Goal: Task Accomplishment & Management: Manage account settings

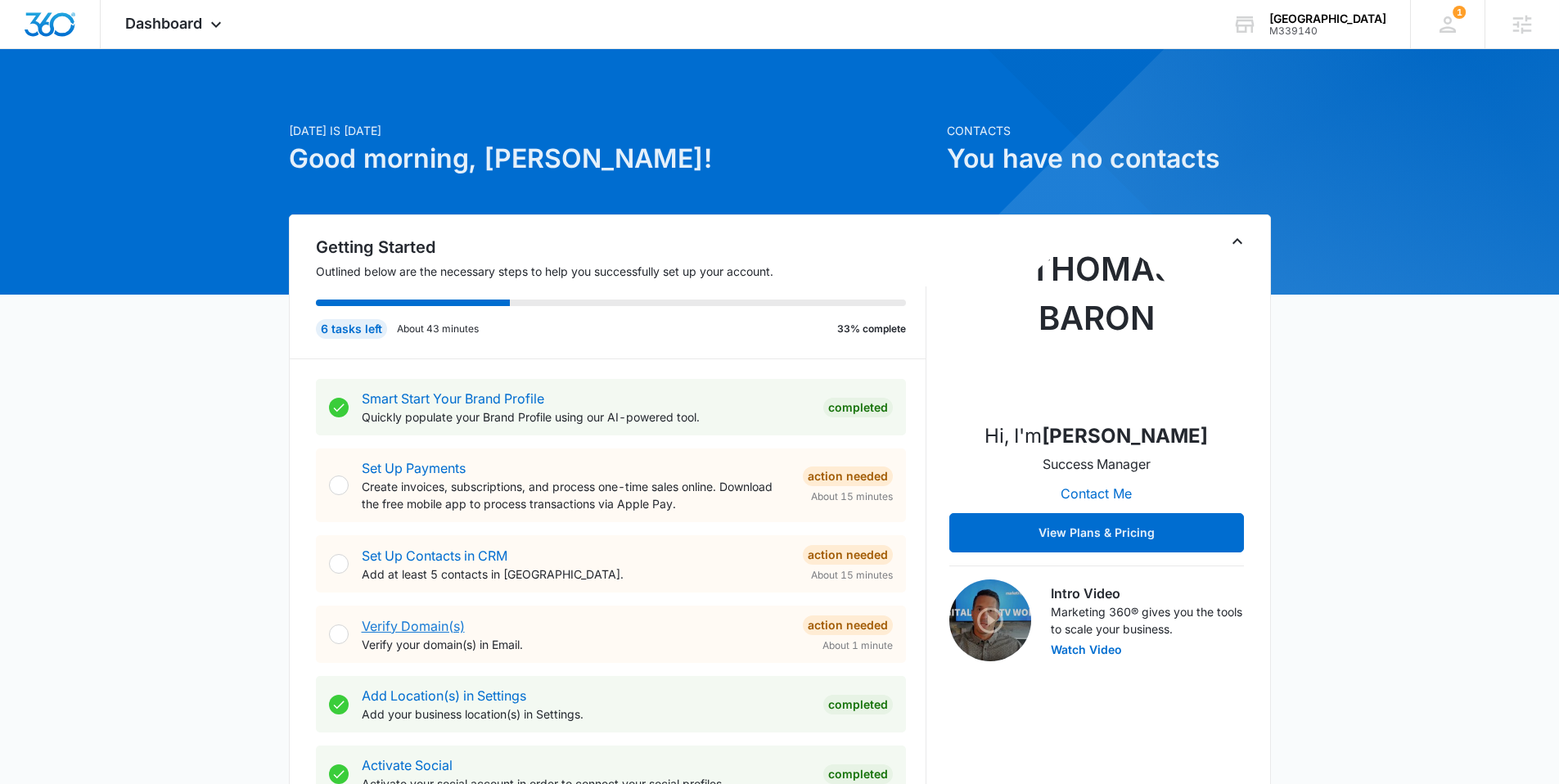
click at [417, 623] on link "Verify Domain(s)" at bounding box center [413, 627] width 103 height 17
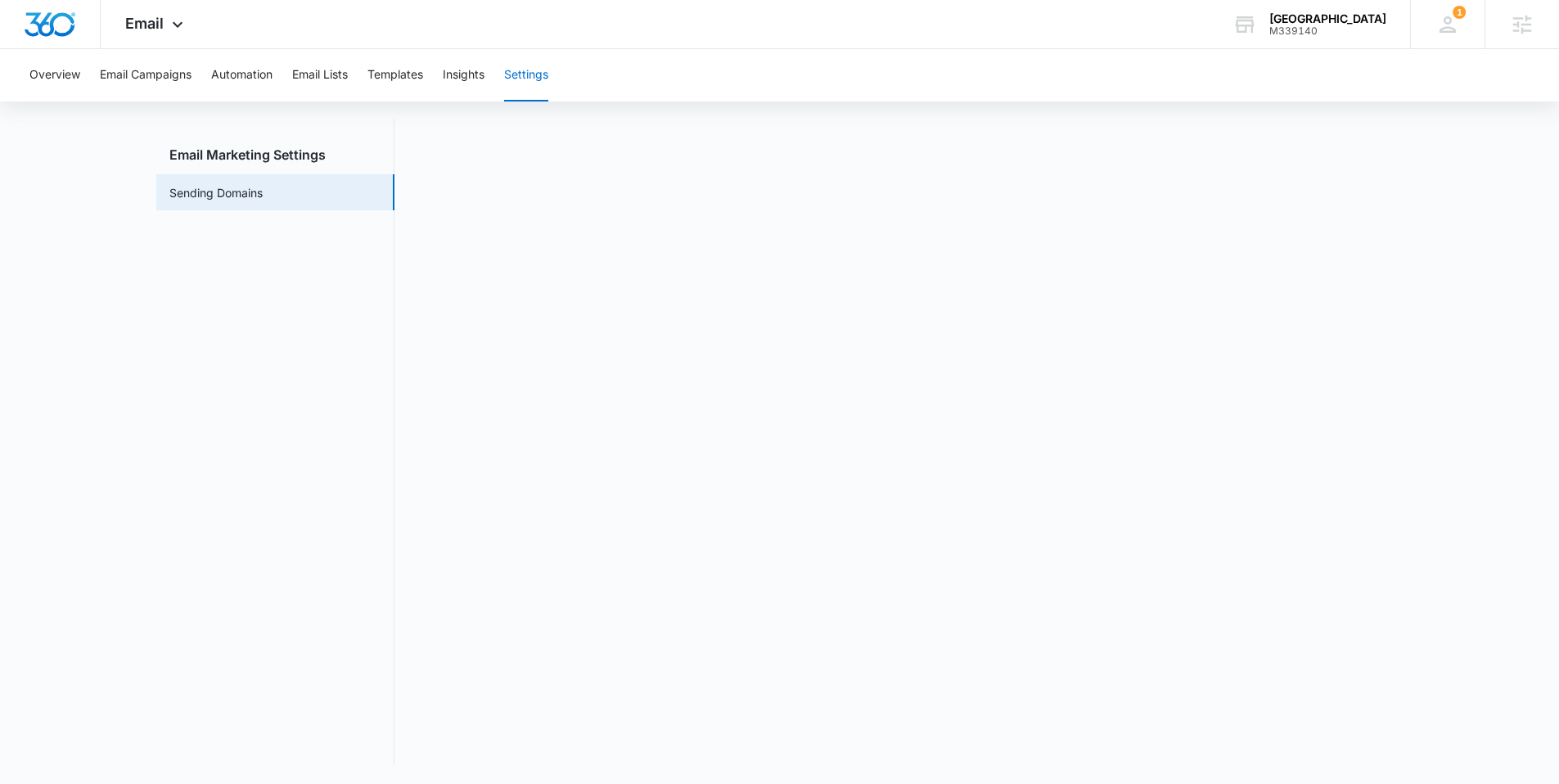
scroll to position [36, 0]
click at [50, 17] on img "Dashboard" at bounding box center [49, 24] width 53 height 24
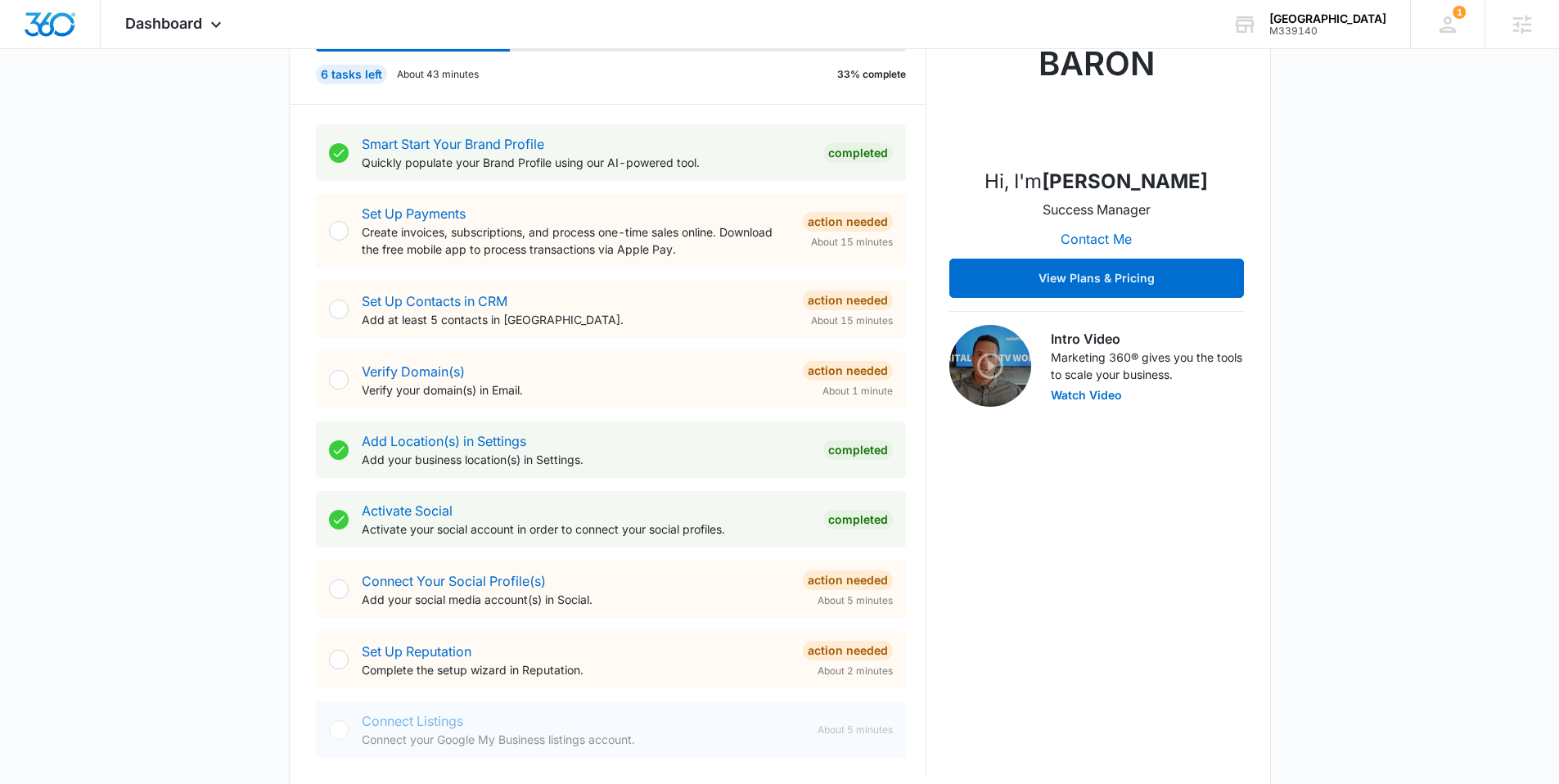
scroll to position [188, 0]
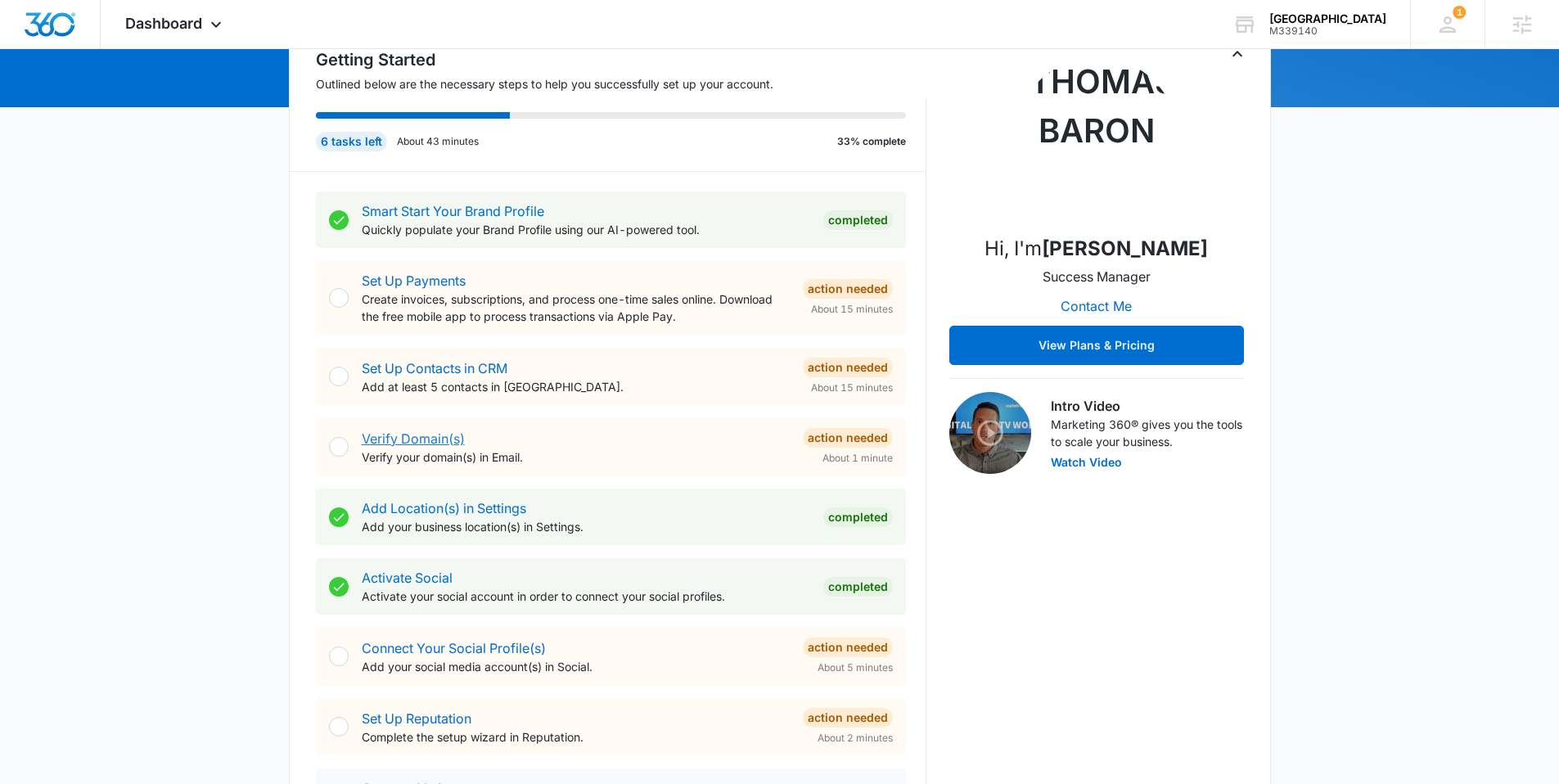
click at [448, 436] on link "Verify Domain(s)" at bounding box center [413, 439] width 103 height 17
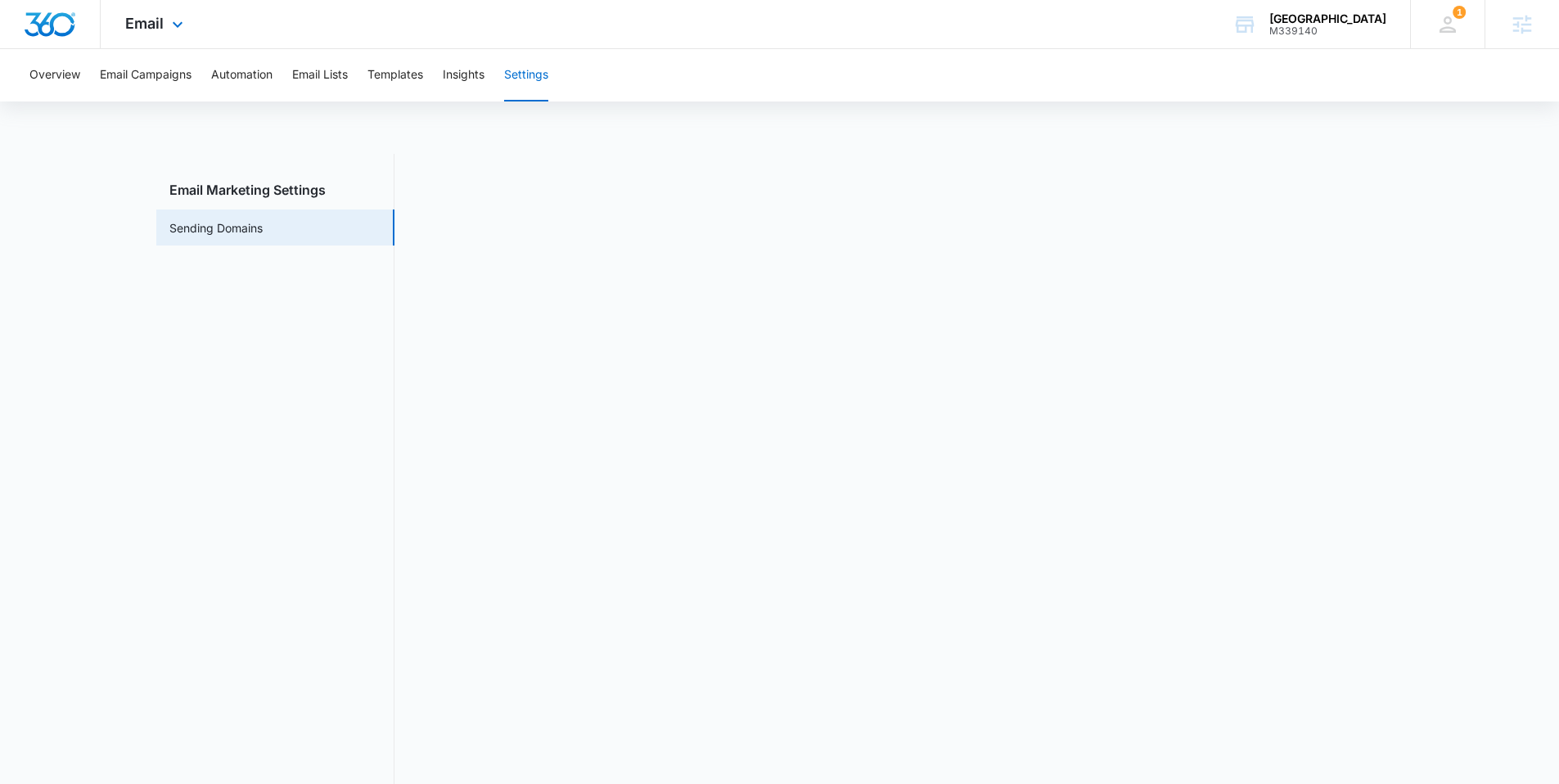
click at [49, 19] on img "Dashboard" at bounding box center [49, 24] width 53 height 24
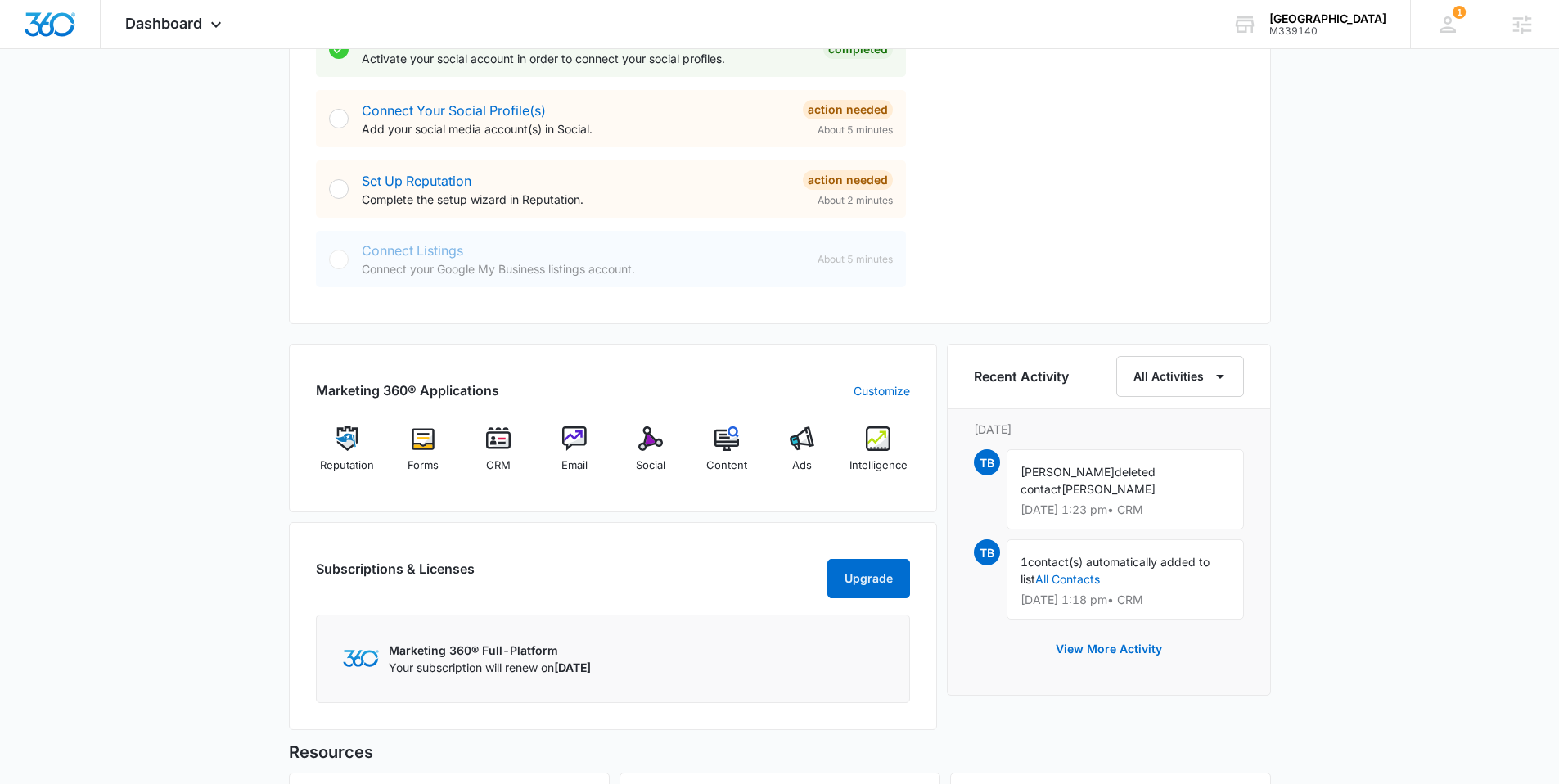
scroll to position [730, 0]
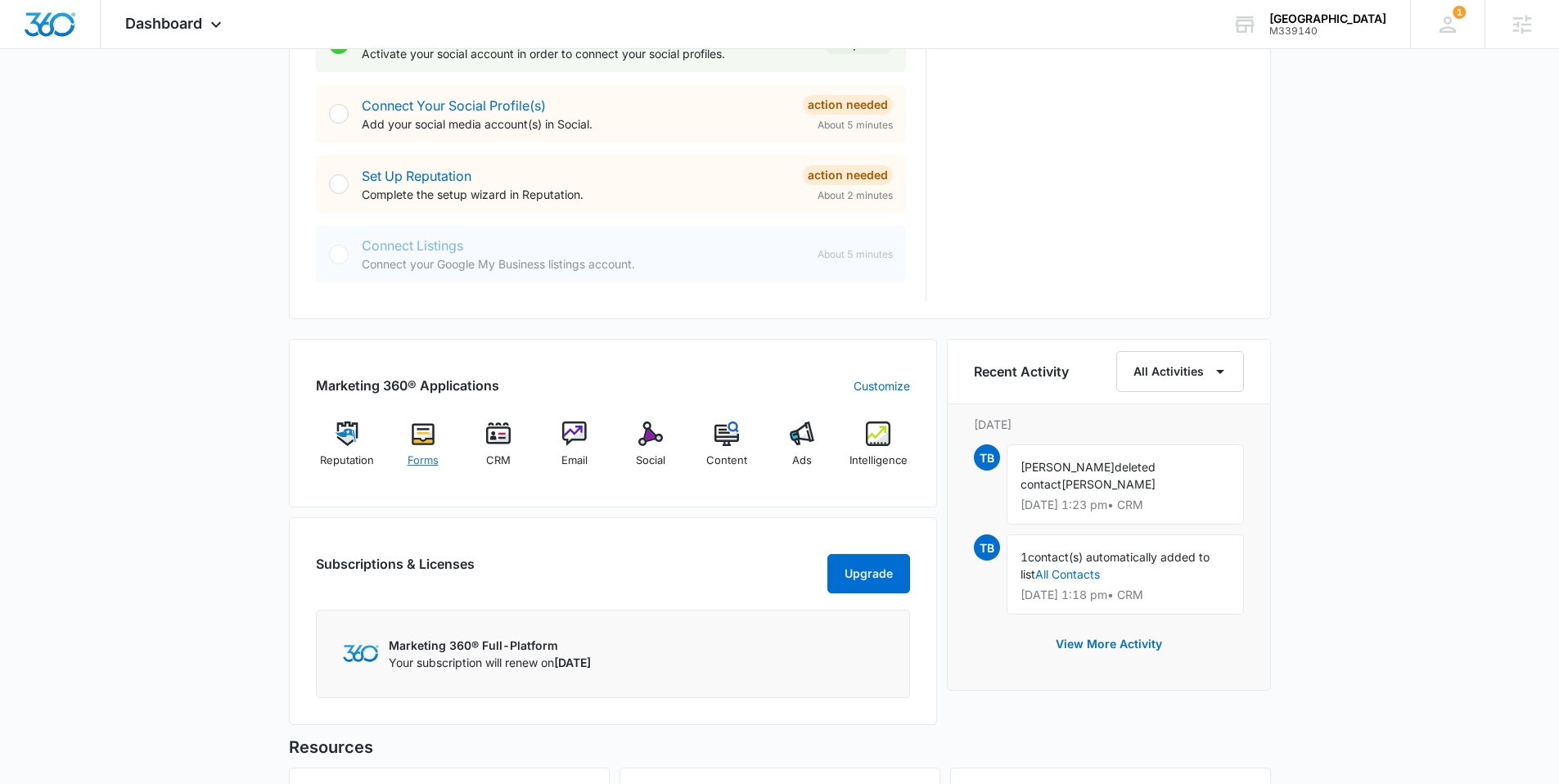
click at [414, 433] on img at bounding box center [423, 433] width 24 height 24
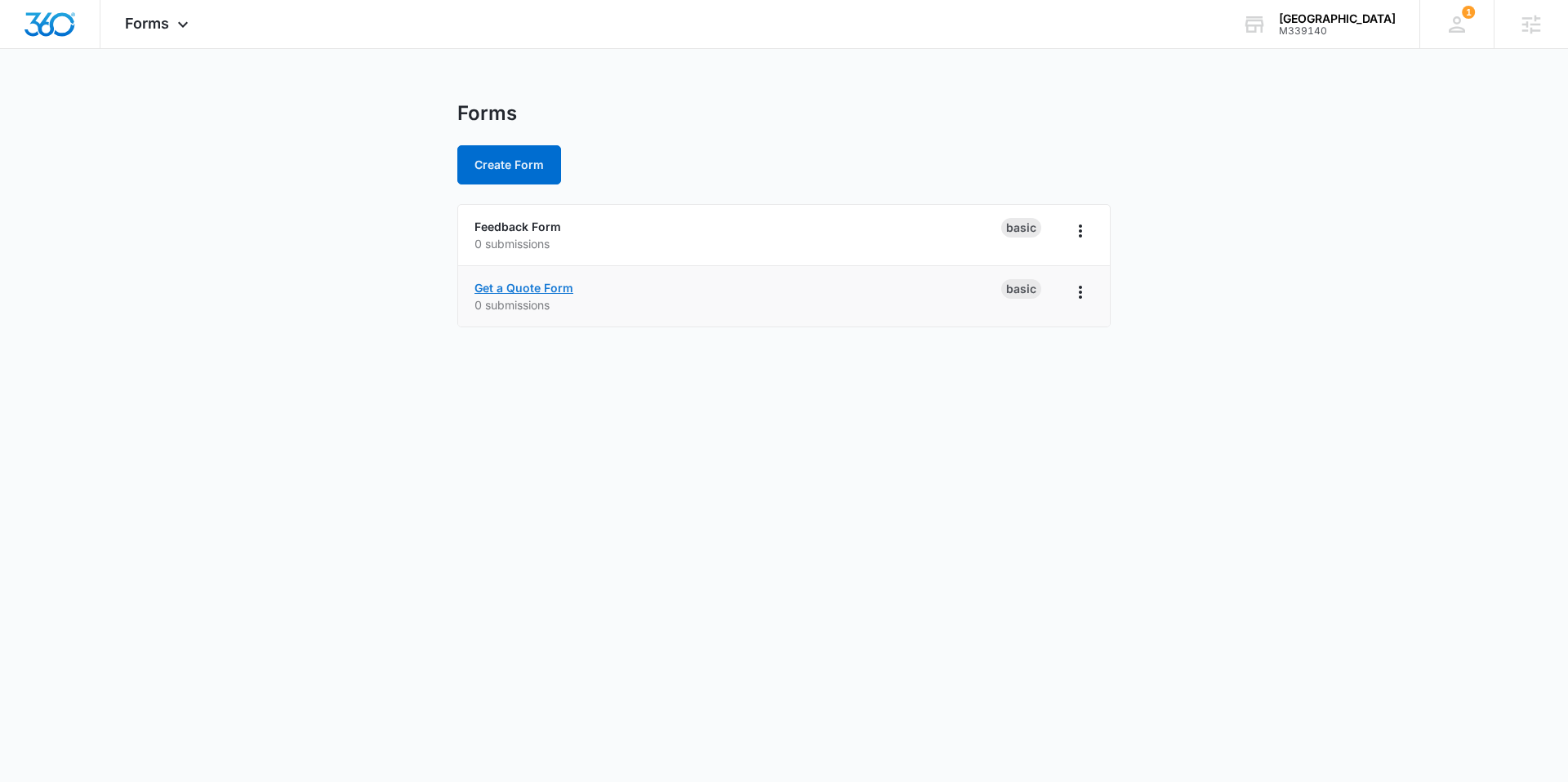
click at [506, 285] on link "Get a Quote Form" at bounding box center [524, 287] width 99 height 14
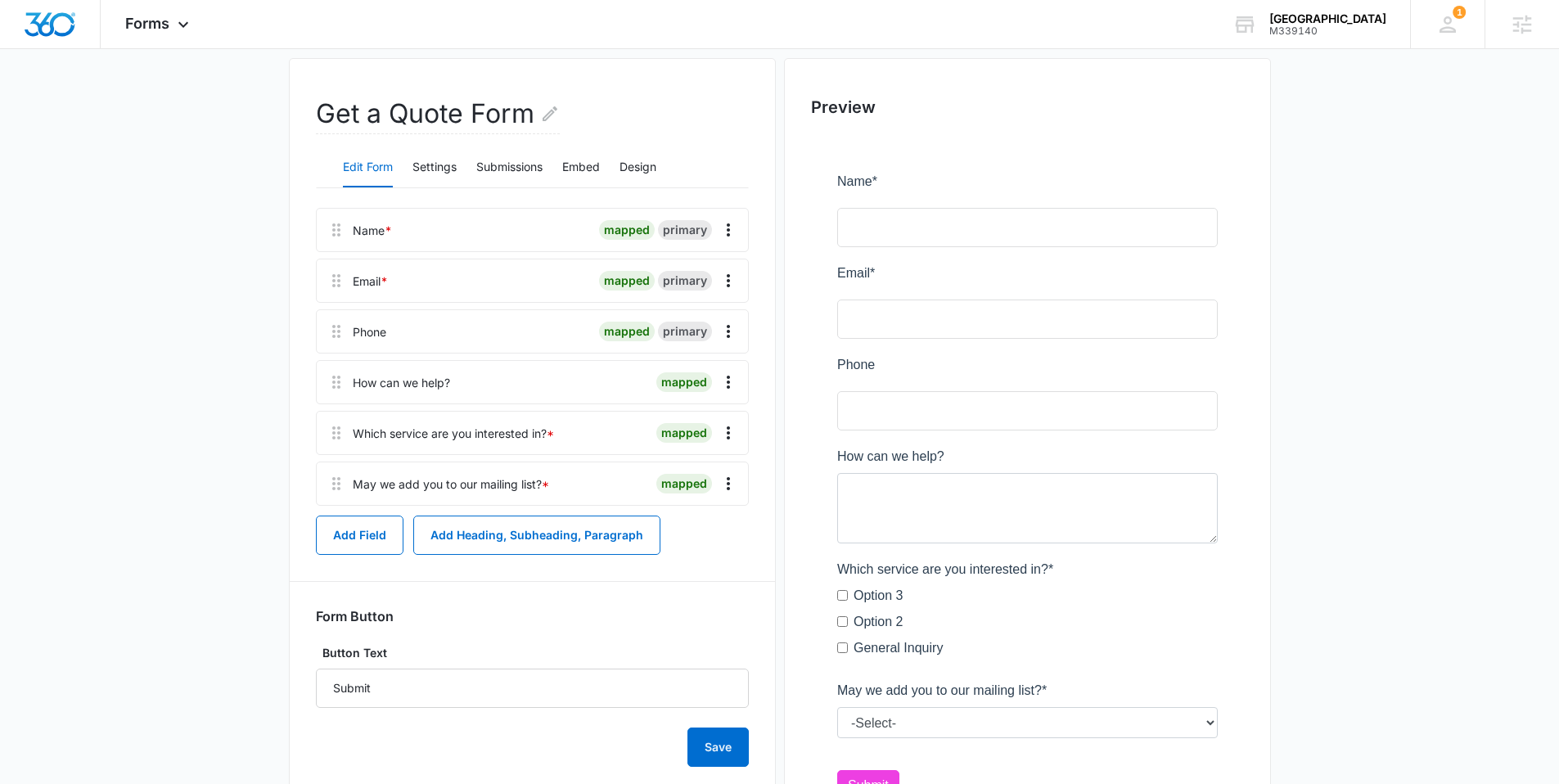
scroll to position [184, 0]
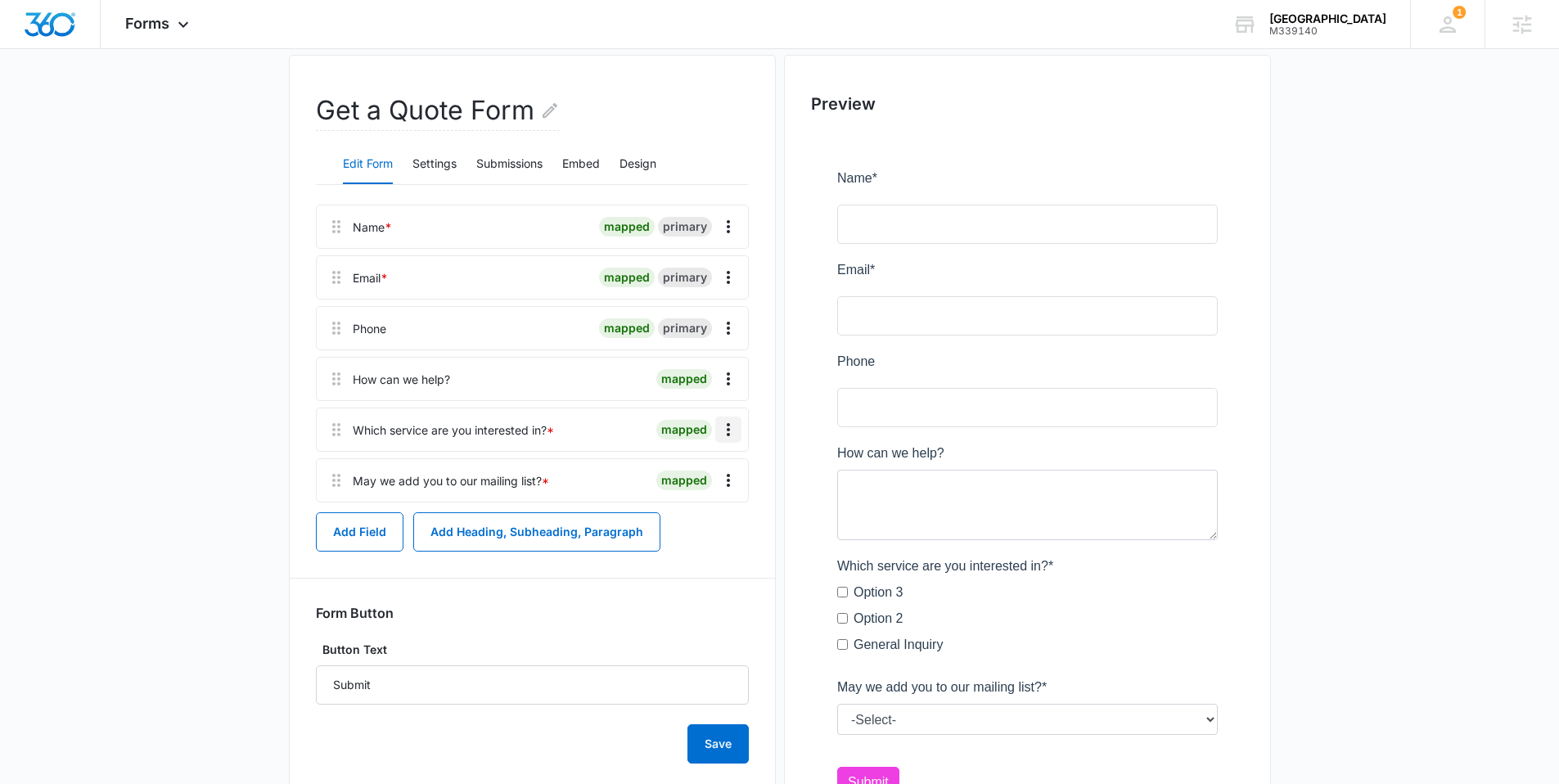
click at [725, 434] on icon "Overflow Menu" at bounding box center [728, 429] width 19 height 19
click at [699, 499] on div "Delete" at bounding box center [684, 500] width 34 height 12
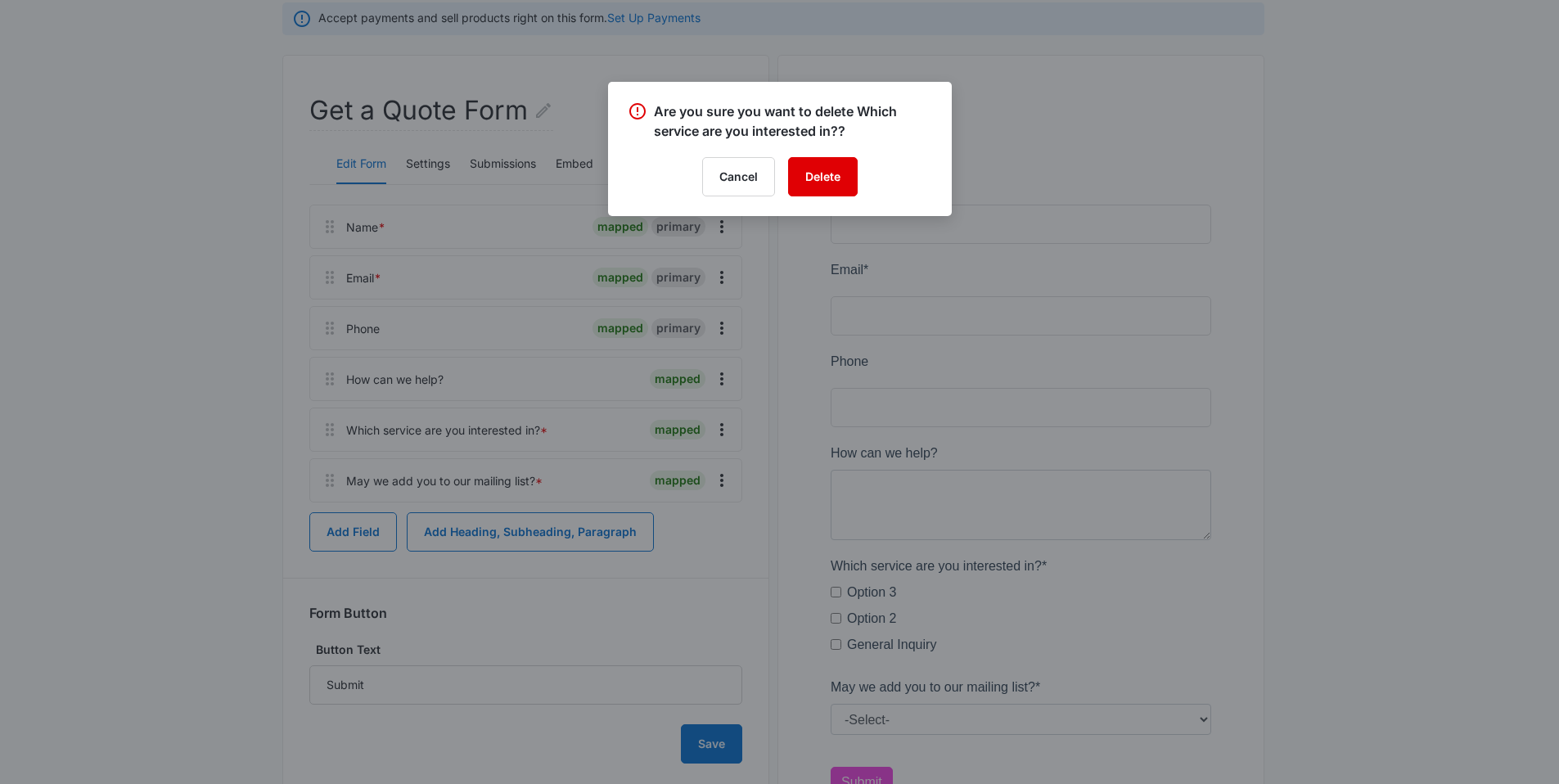
click at [814, 180] on button "Delete" at bounding box center [823, 177] width 70 height 39
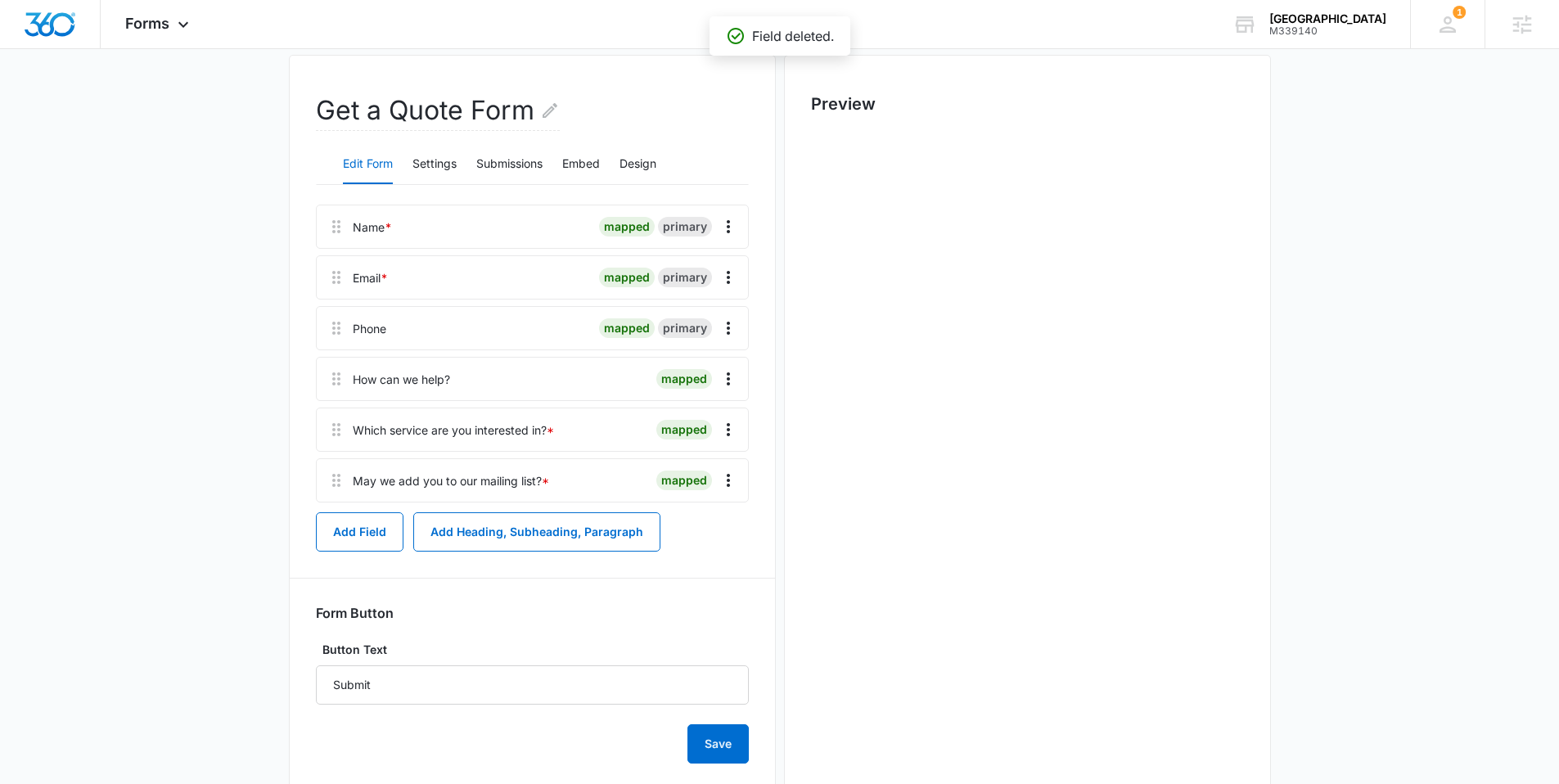
scroll to position [0, 0]
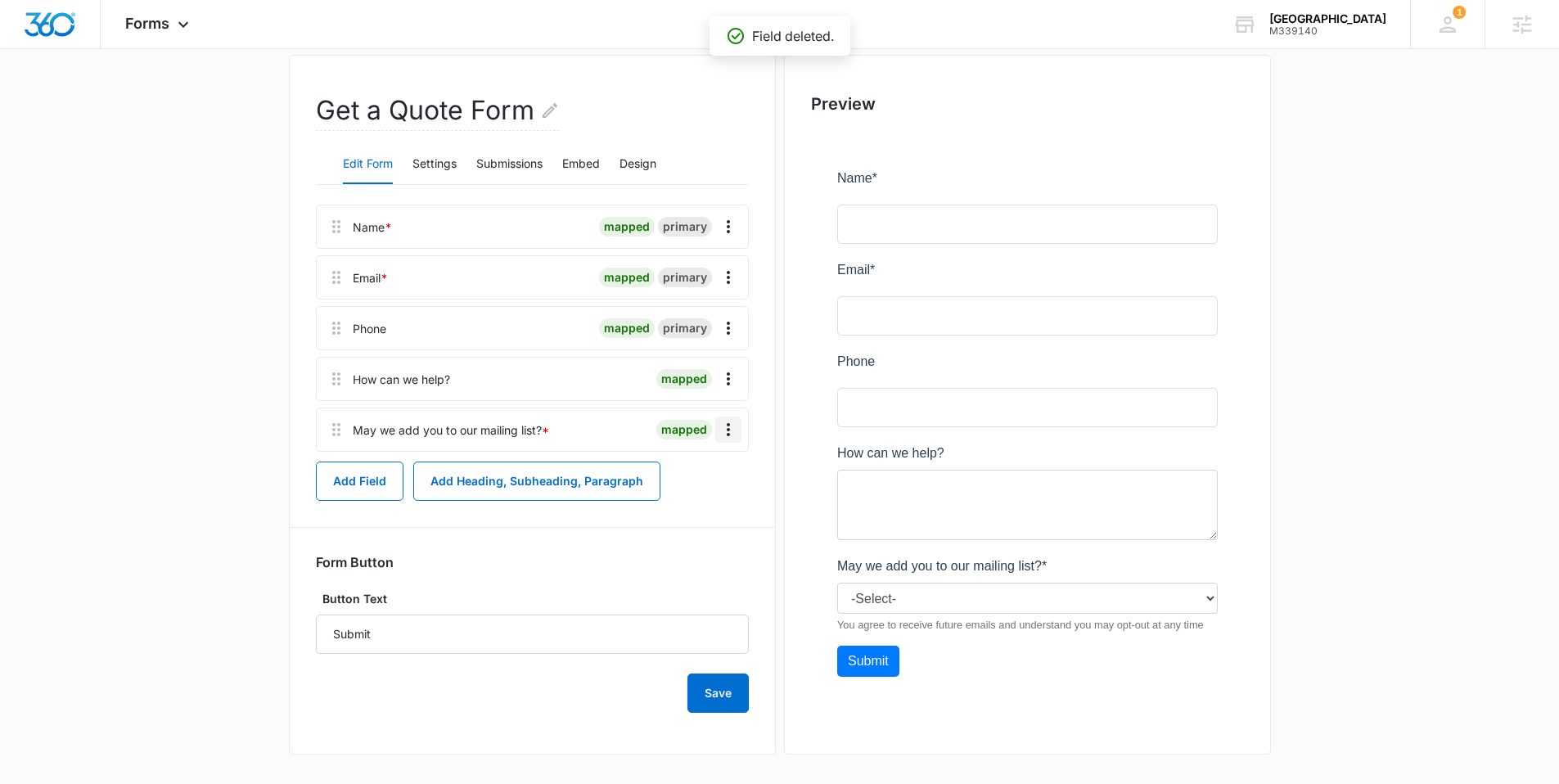
click at [731, 433] on icon "Overflow Menu" at bounding box center [728, 429] width 19 height 19
click at [720, 467] on button "Edit" at bounding box center [694, 475] width 93 height 24
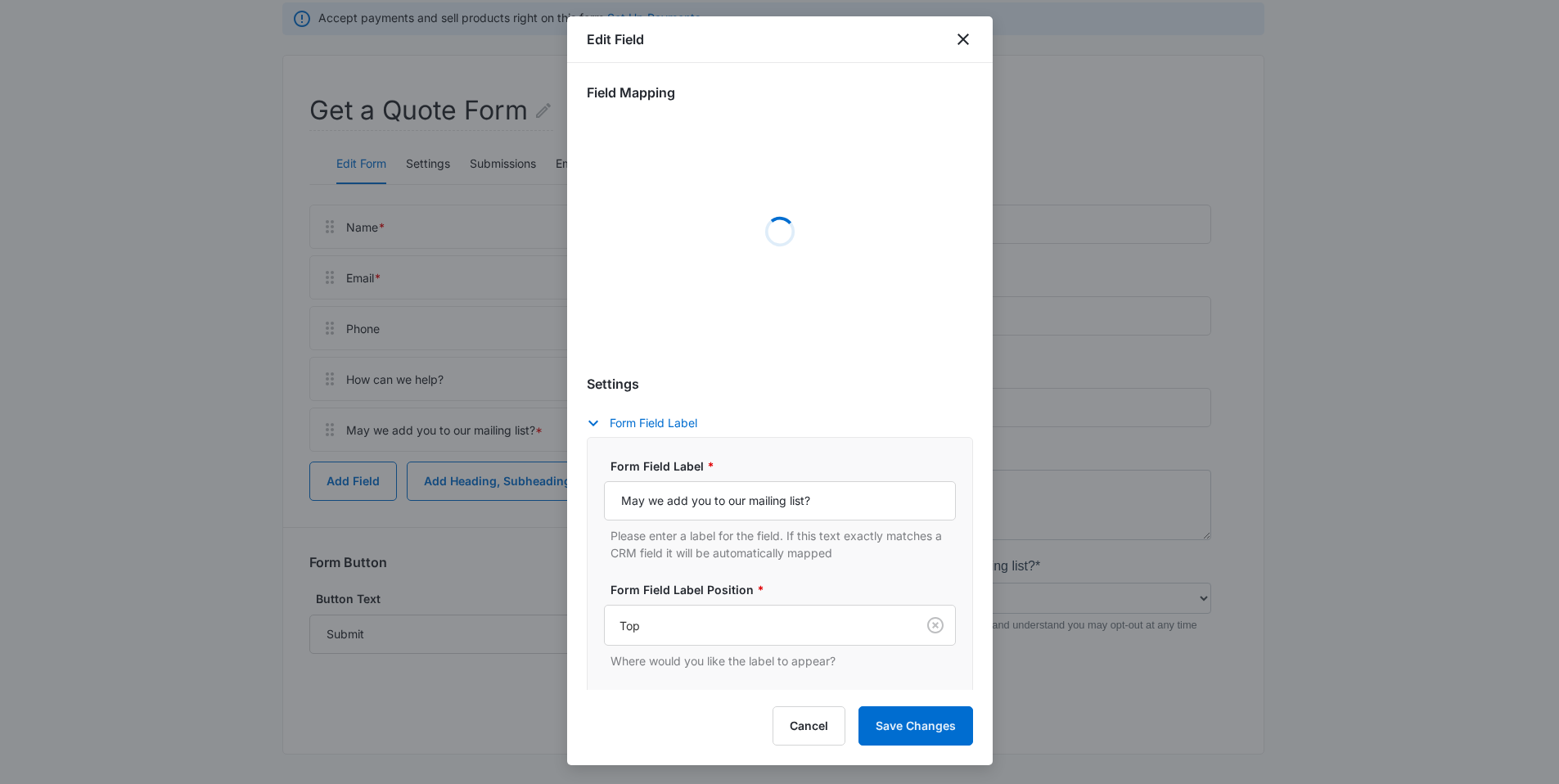
select select "333"
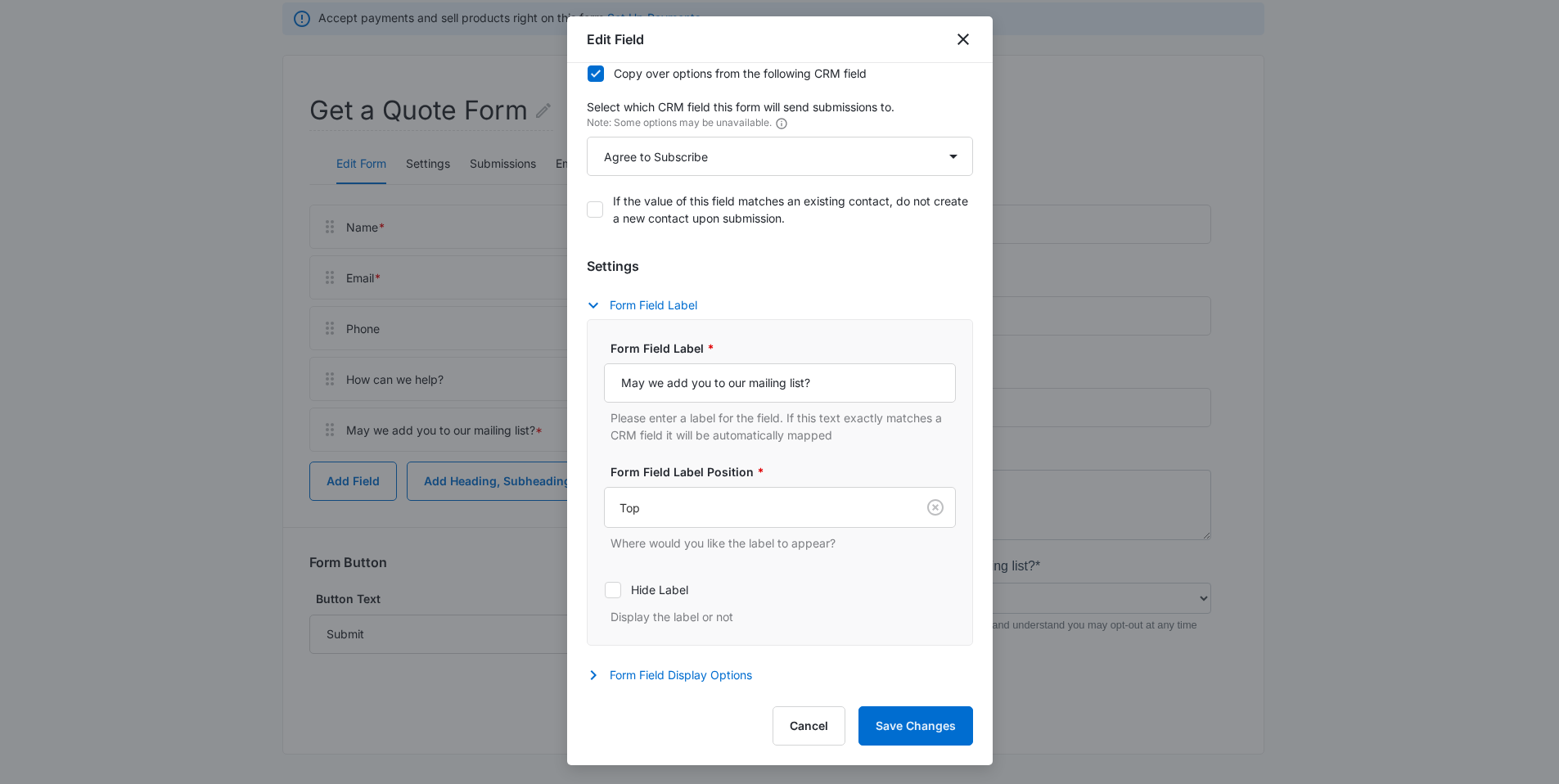
scroll to position [401, 0]
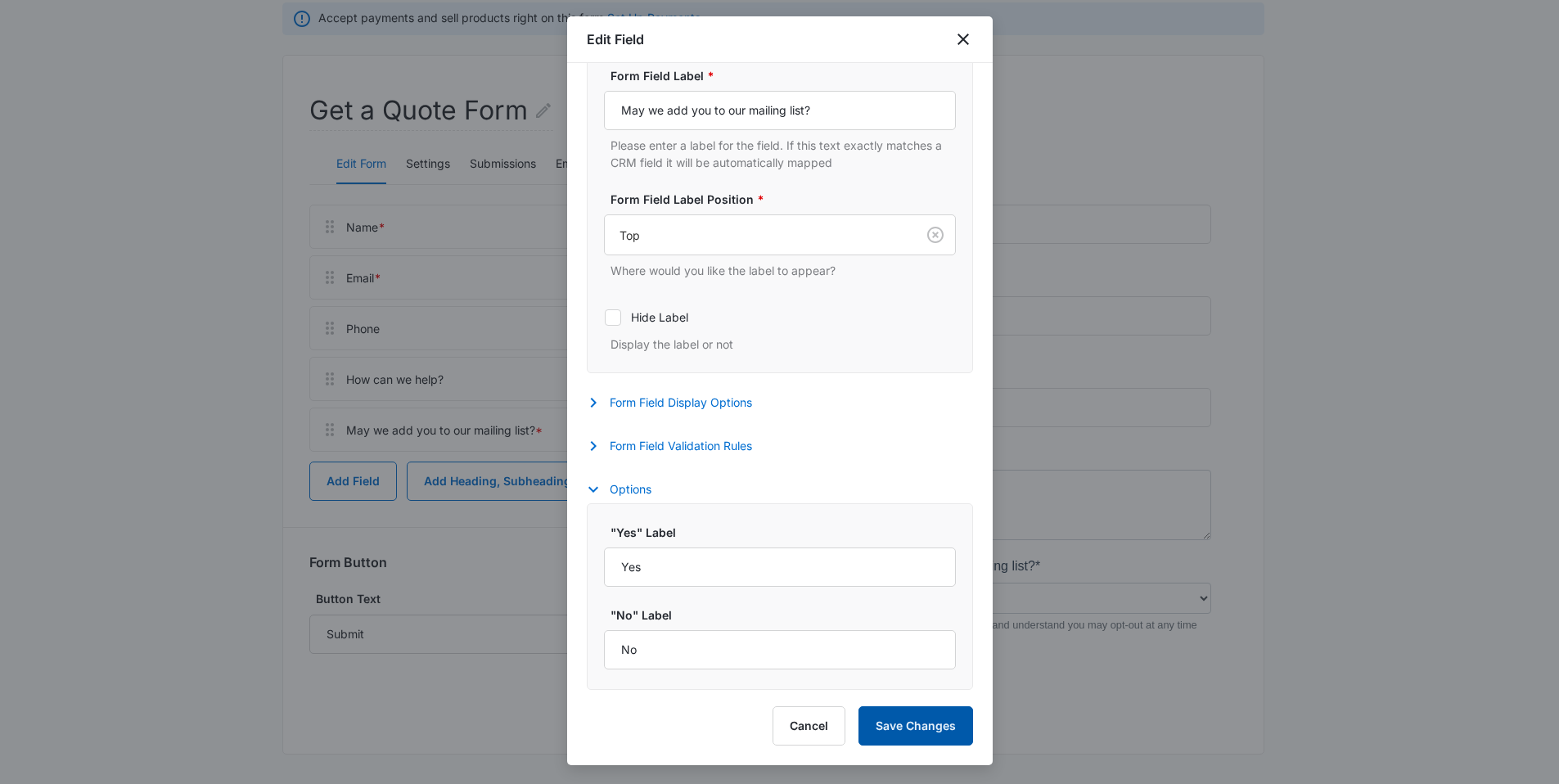
click at [889, 735] on button "Save Changes" at bounding box center [916, 725] width 115 height 39
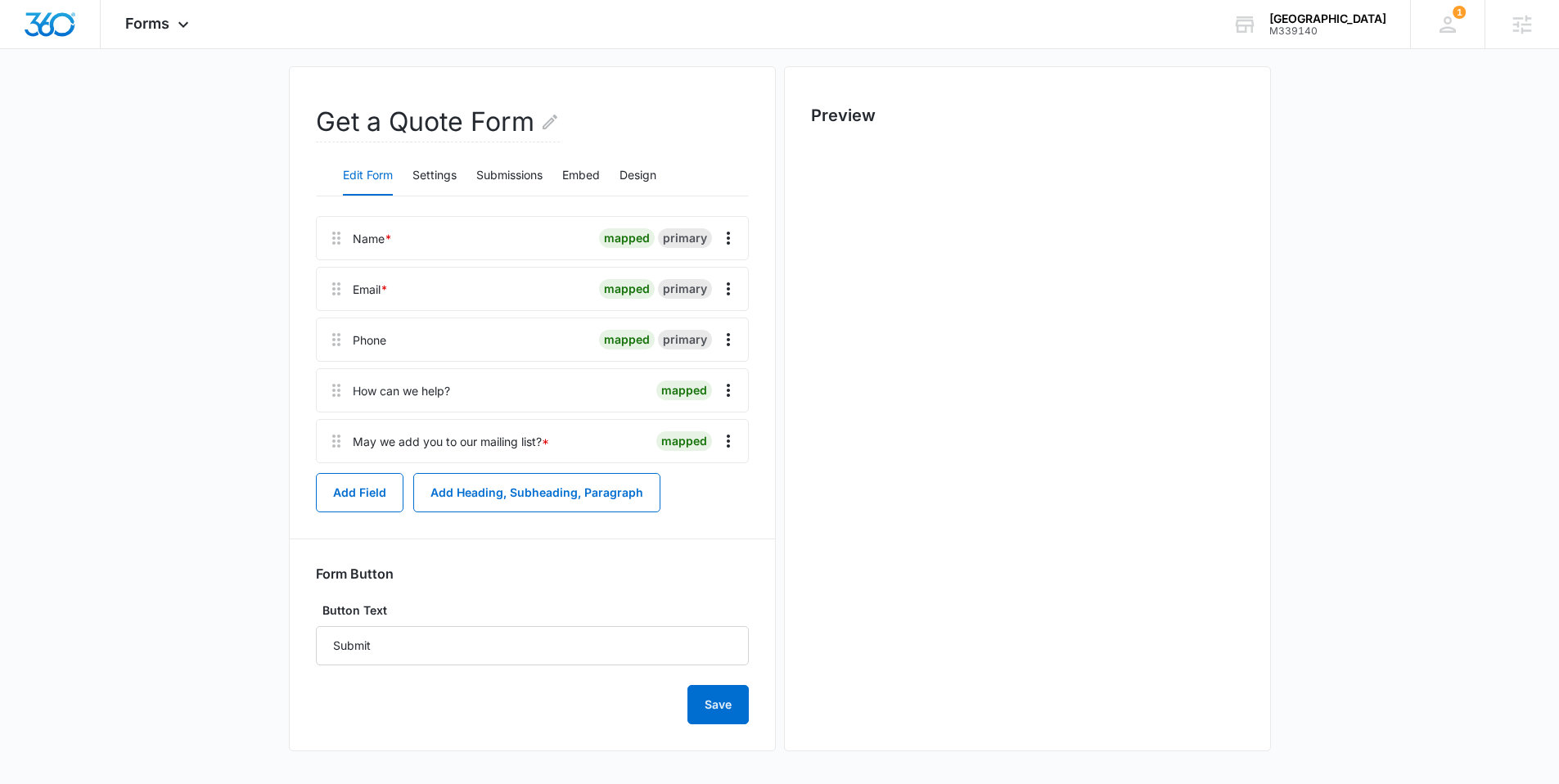
scroll to position [0, 0]
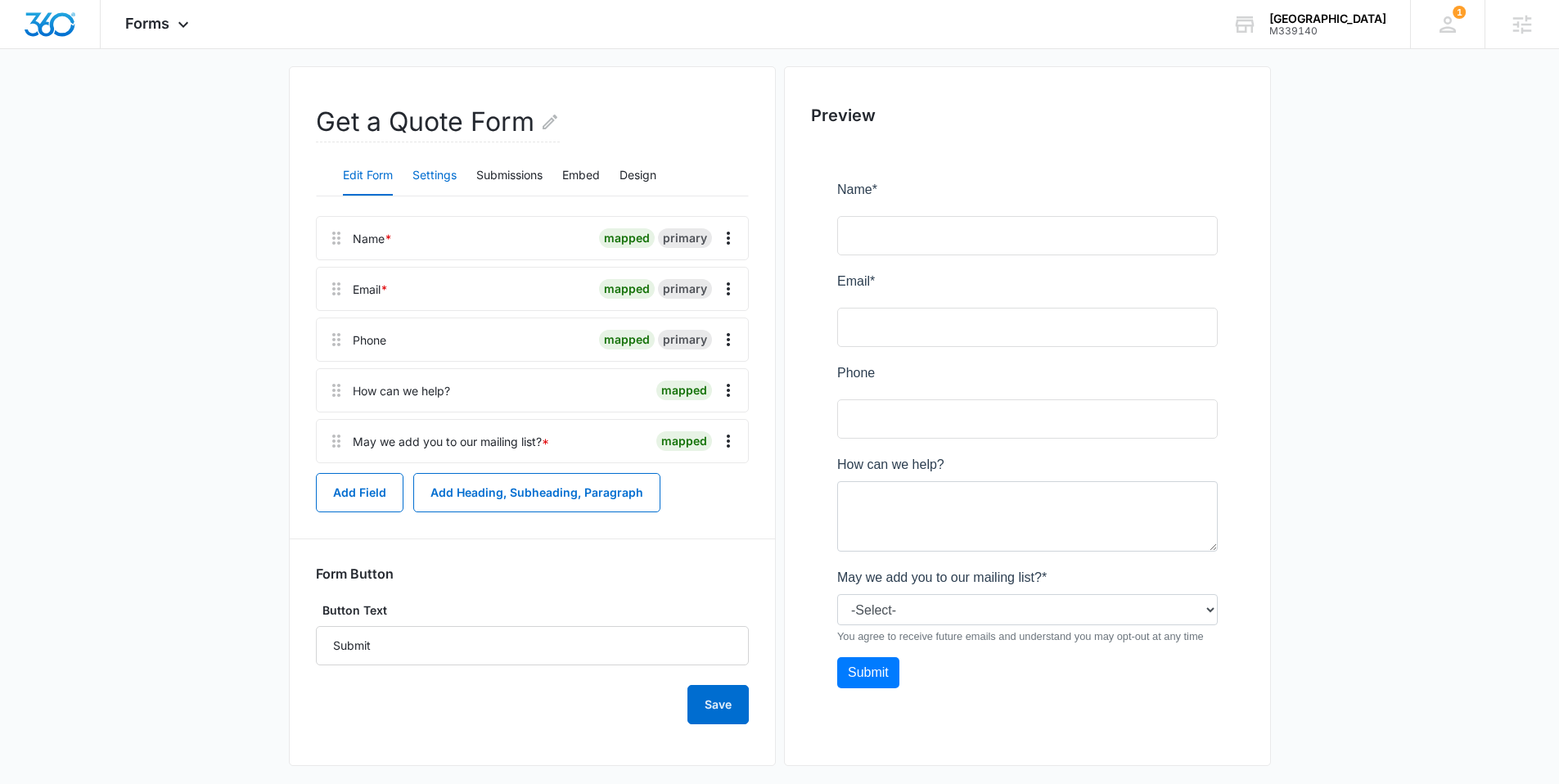
click at [448, 173] on button "Settings" at bounding box center [434, 176] width 44 height 39
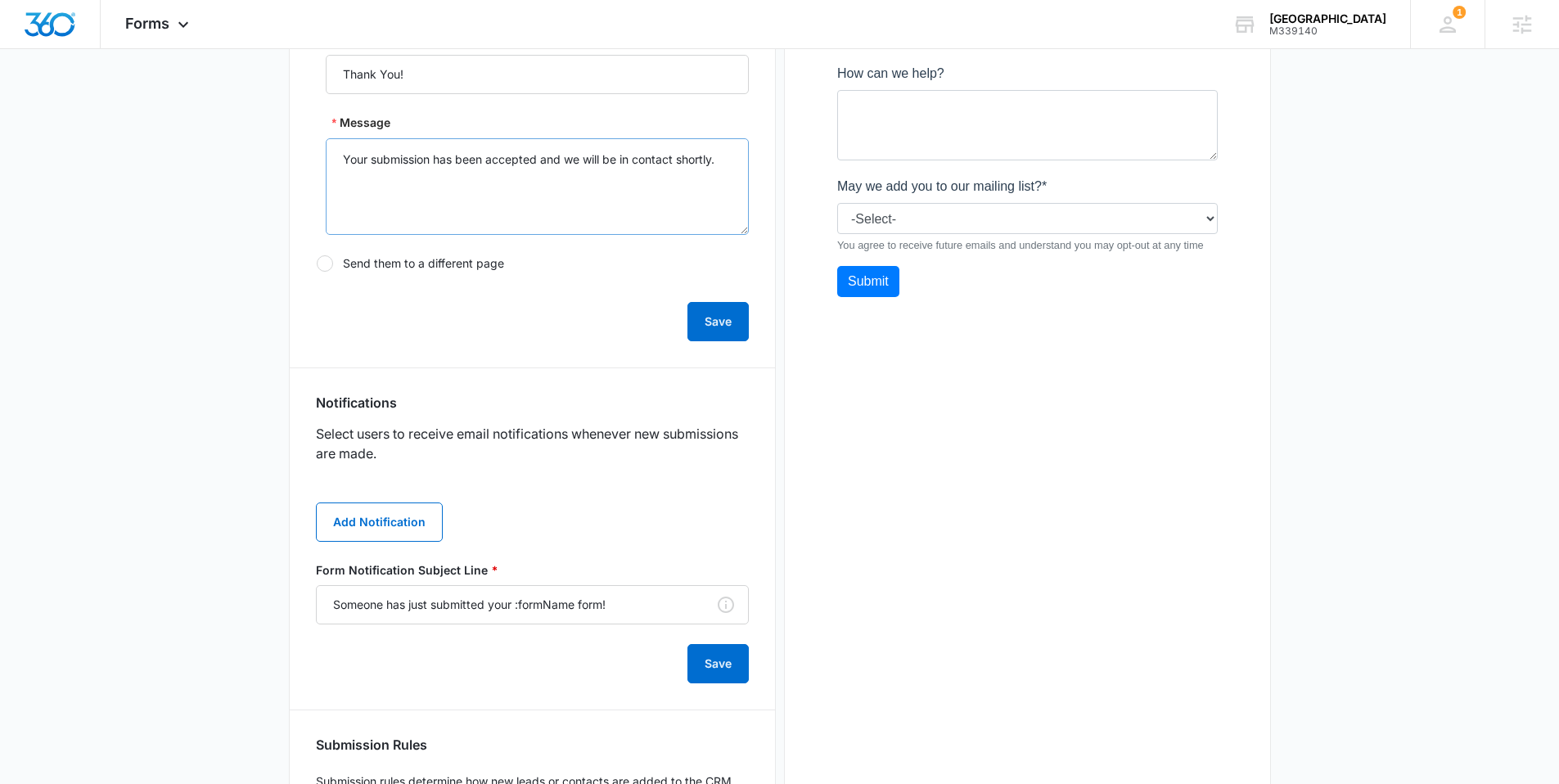
scroll to position [723, 0]
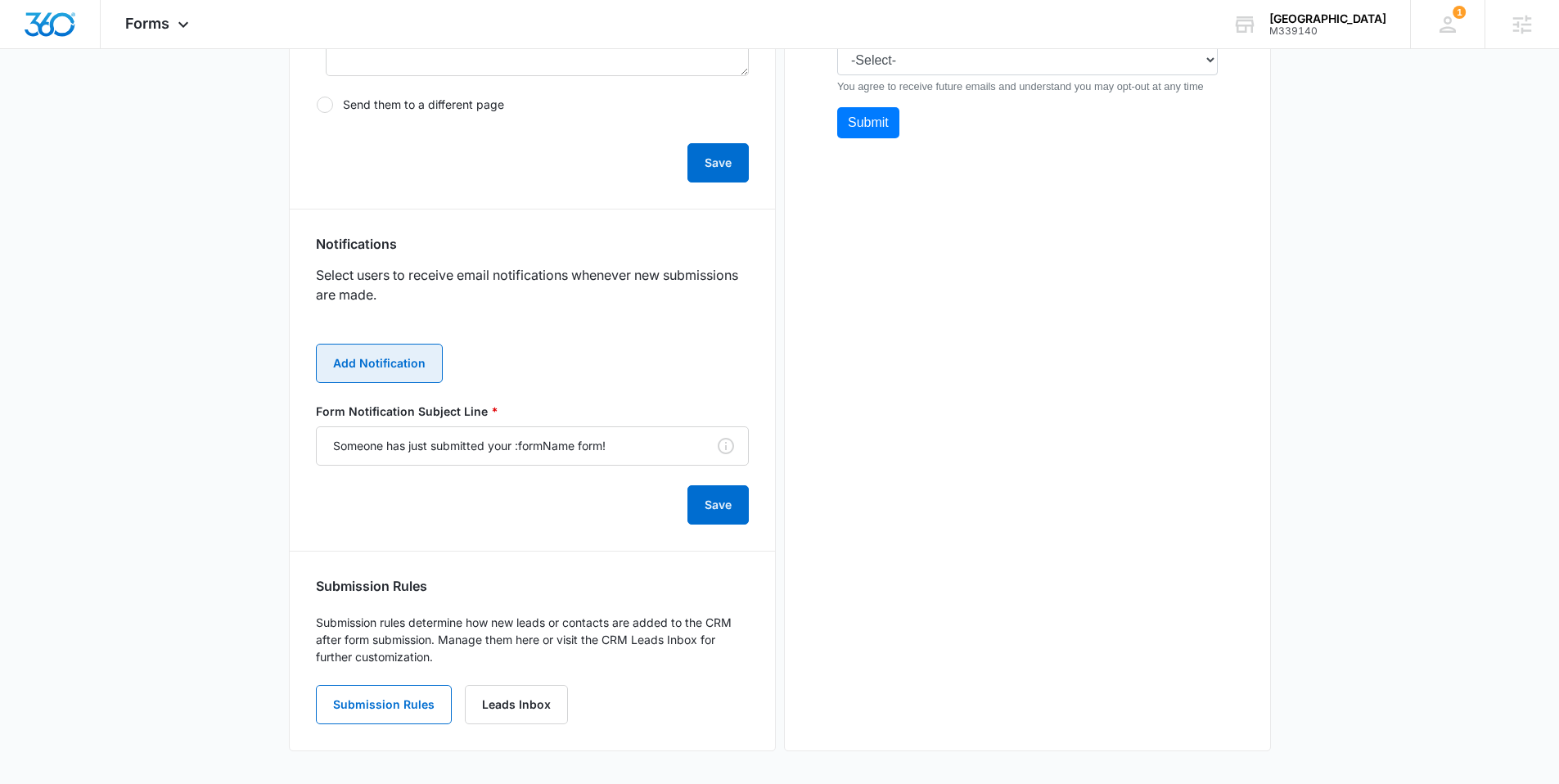
click at [382, 382] on button "Add Notification" at bounding box center [379, 363] width 126 height 39
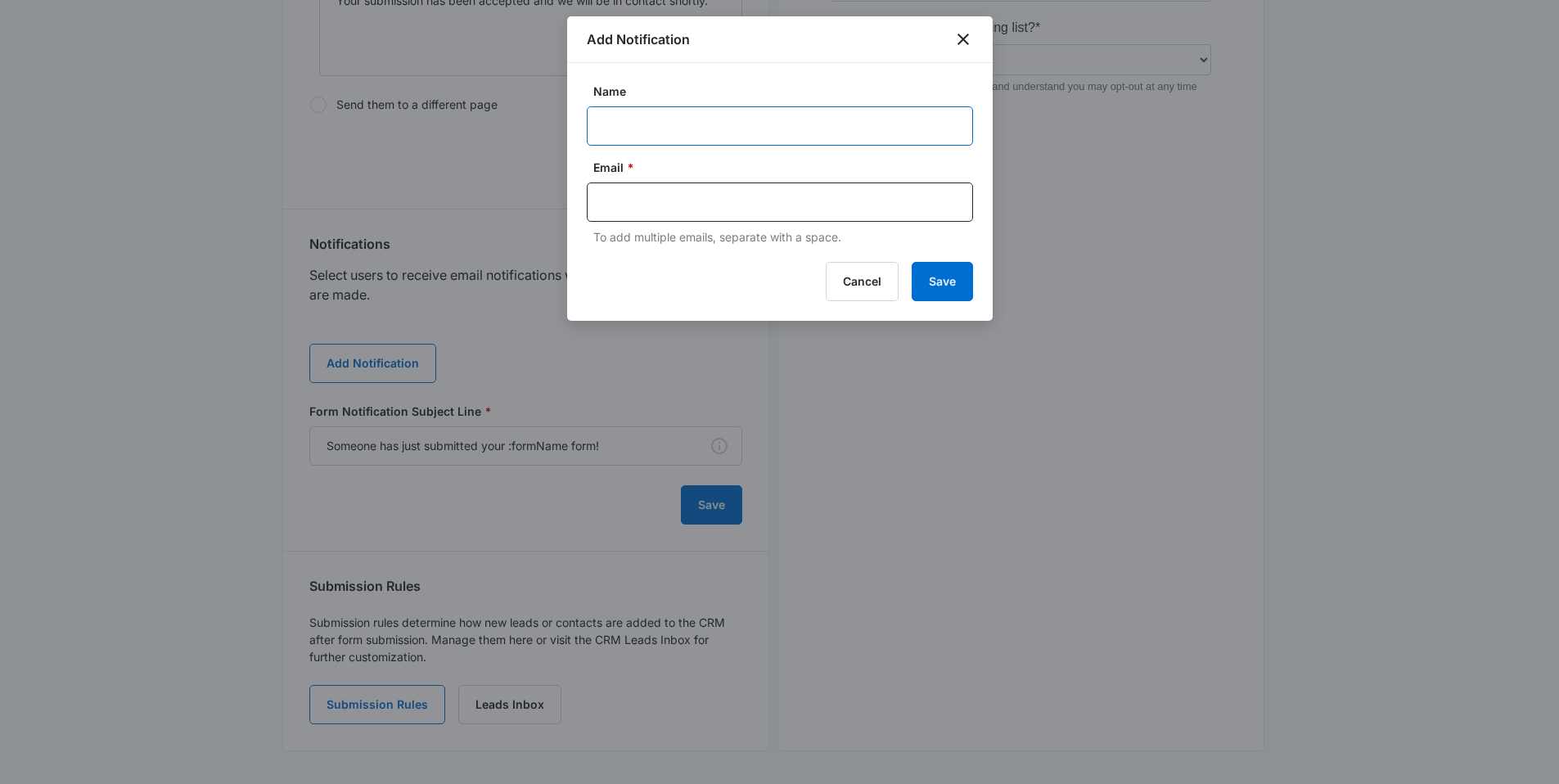
click at [680, 114] on input "Name" at bounding box center [780, 126] width 386 height 39
paste input "FrontDesk@RBNV.us"
type input "FrontDesk@RBNV.us"
click at [666, 199] on input "text" at bounding box center [782, 202] width 355 height 24
paste input "FrontDesk@RBNV.us"
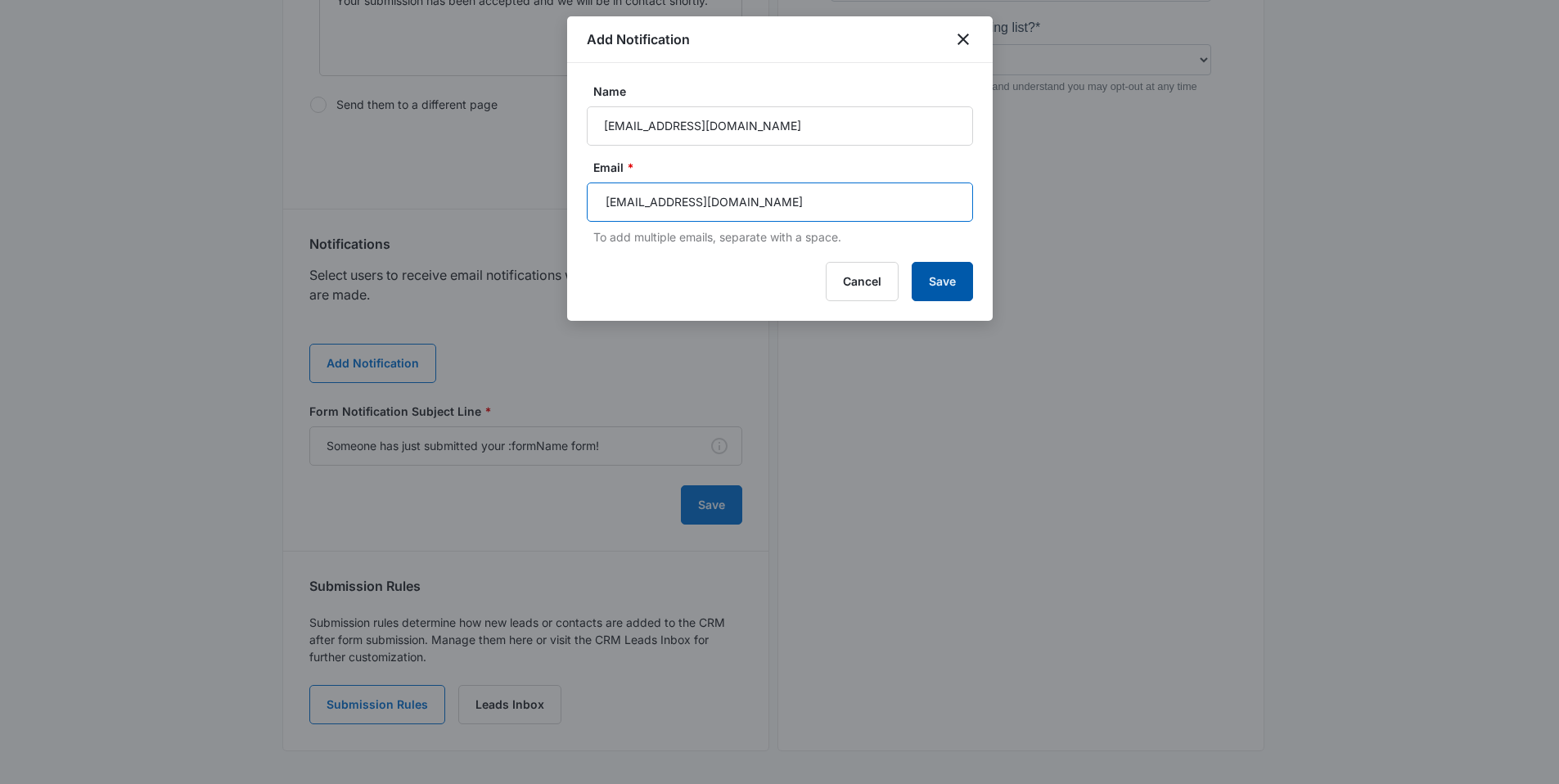
type input "FrontDesk@RBNV.us"
click at [949, 277] on button "Save" at bounding box center [942, 281] width 61 height 39
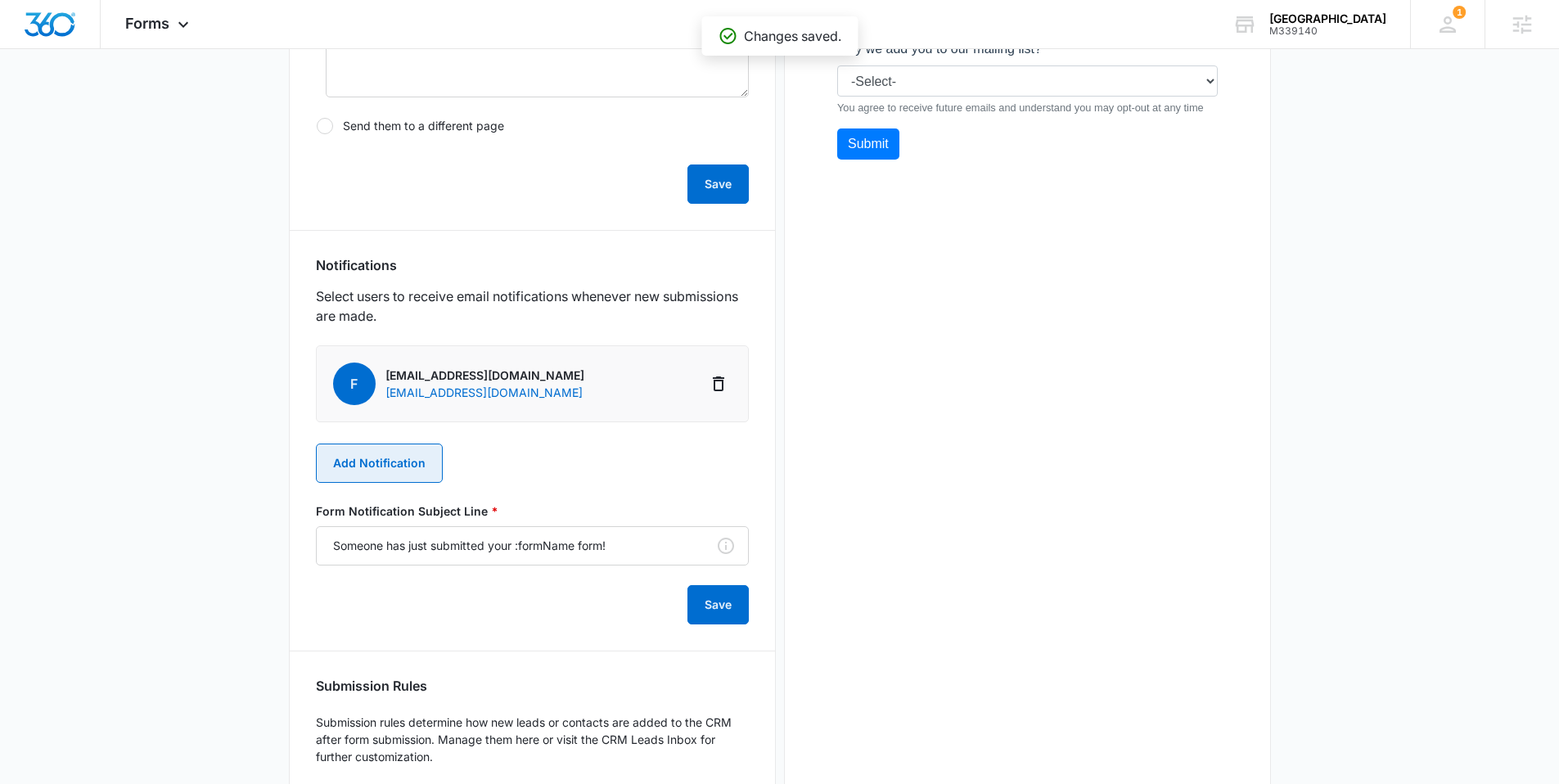
scroll to position [697, 0]
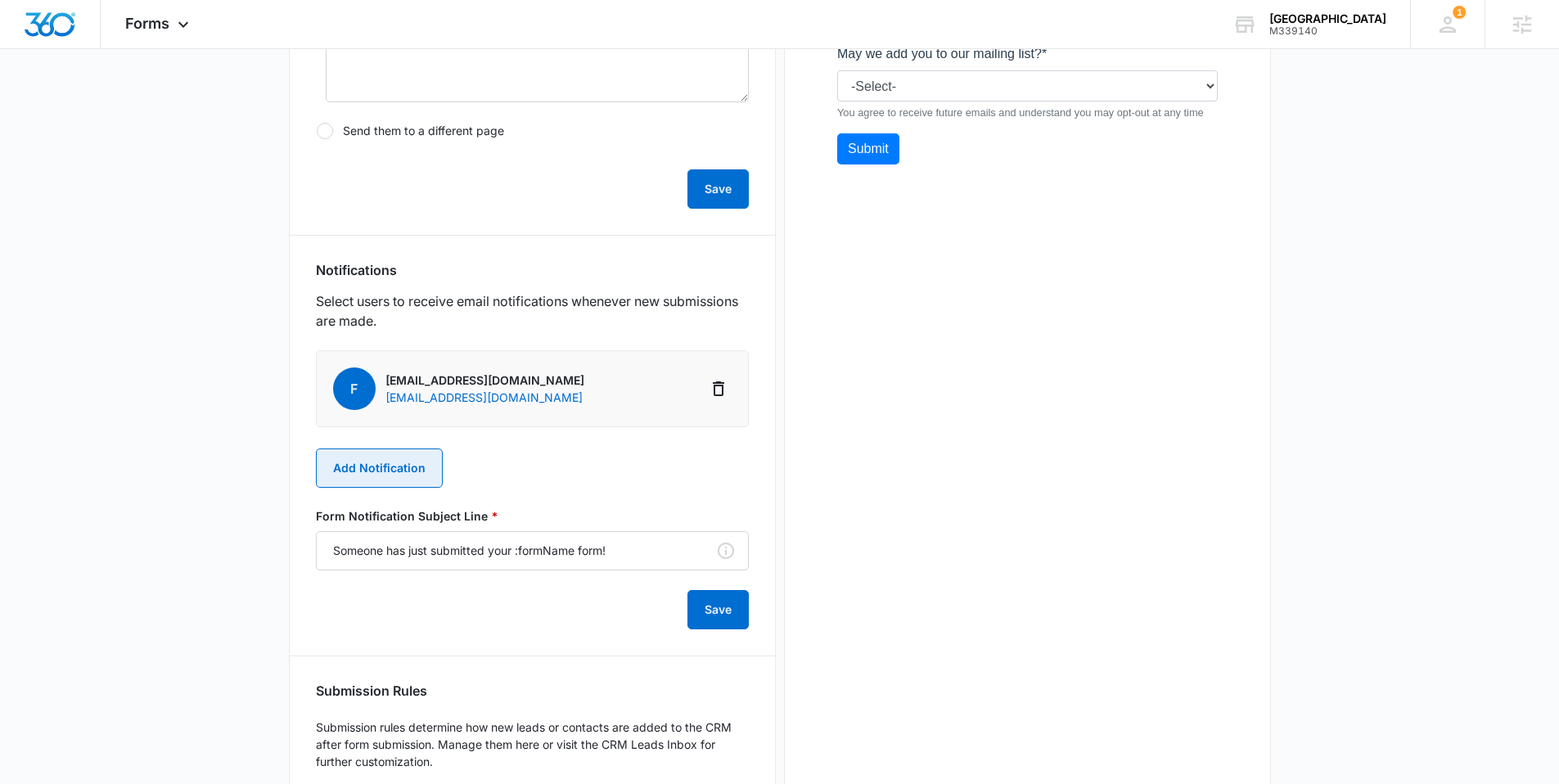
click at [412, 469] on button "Add Notification" at bounding box center [379, 467] width 126 height 39
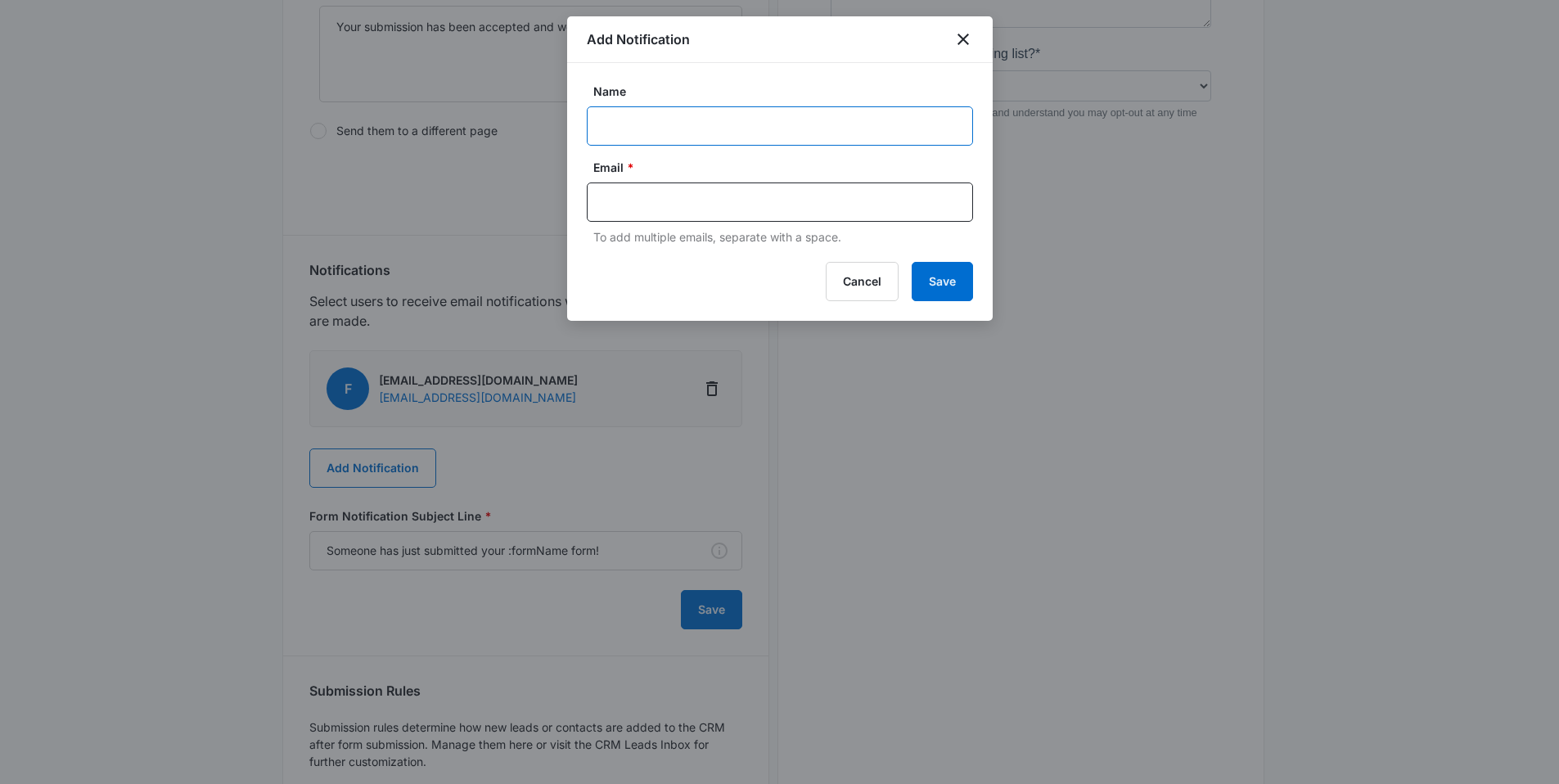
click at [687, 121] on input "Name" at bounding box center [780, 126] width 386 height 39
paste input "MSM Notification - M# Business Name"
drag, startPoint x: 838, startPoint y: 126, endPoint x: 714, endPoint y: 128, distance: 124.0
click at [714, 128] on input "MSM Notification - M# Business Name" at bounding box center [780, 126] width 386 height 39
paste input "339140 Account Name Realty Boulevard Reno"
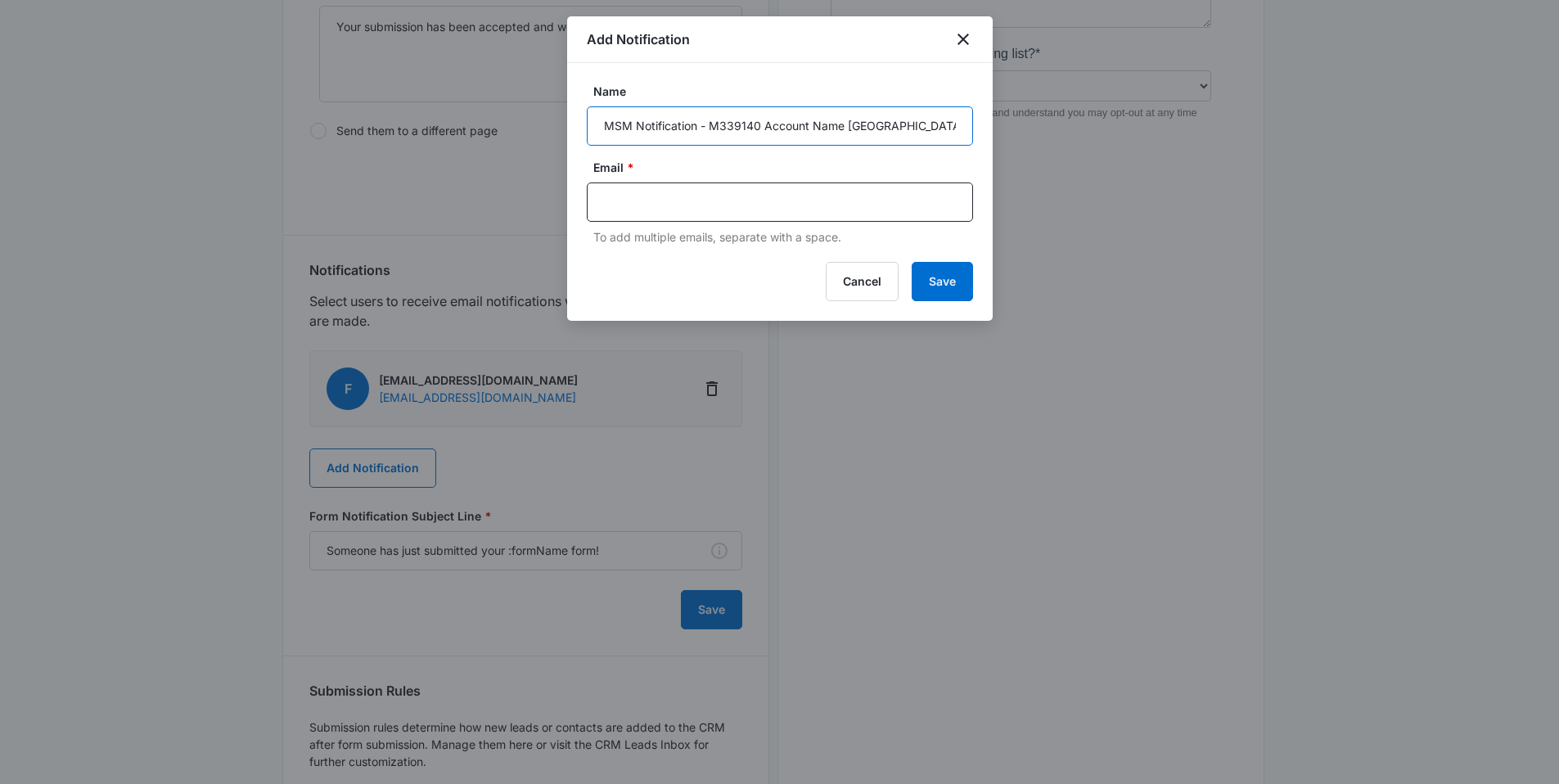
scroll to position [0, 13]
click at [784, 126] on input "MSM Notification - M339140 Account Name Realty Boulevard Reno" at bounding box center [780, 126] width 386 height 39
click at [779, 124] on input "MSM Notification - M339140 Name Realty Boulevard Reno" at bounding box center [780, 126] width 386 height 39
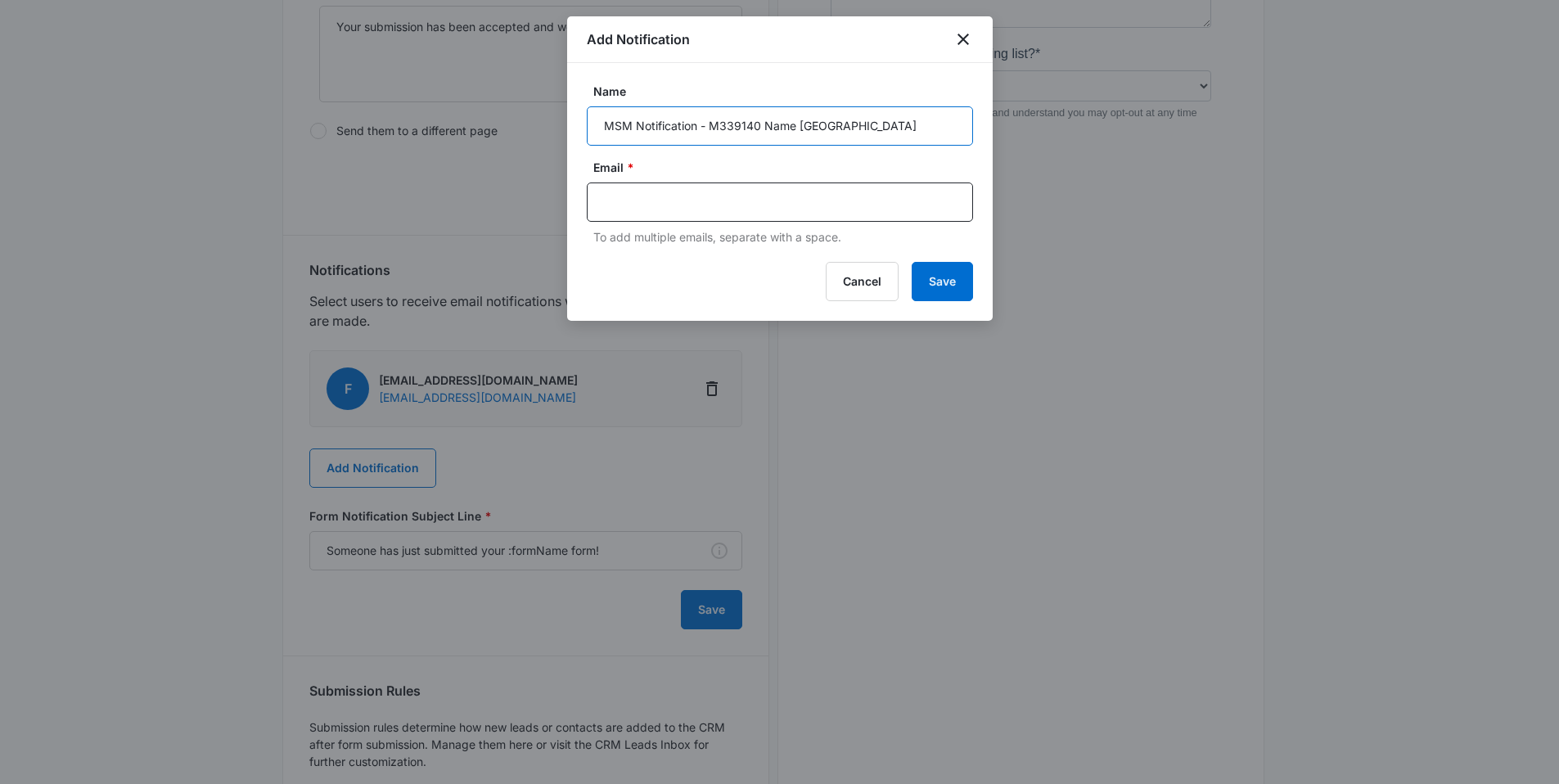
click at [779, 124] on input "MSM Notification - M339140 Name Realty Boulevard Reno" at bounding box center [780, 126] width 386 height 39
type input "MSM Notification - M339140 Realty Boulevard Reno"
click at [669, 208] on input "text" at bounding box center [782, 202] width 355 height 24
paste input "nathan.hoover@madwire.com"
type input "nathan.hoover@madwire.com"
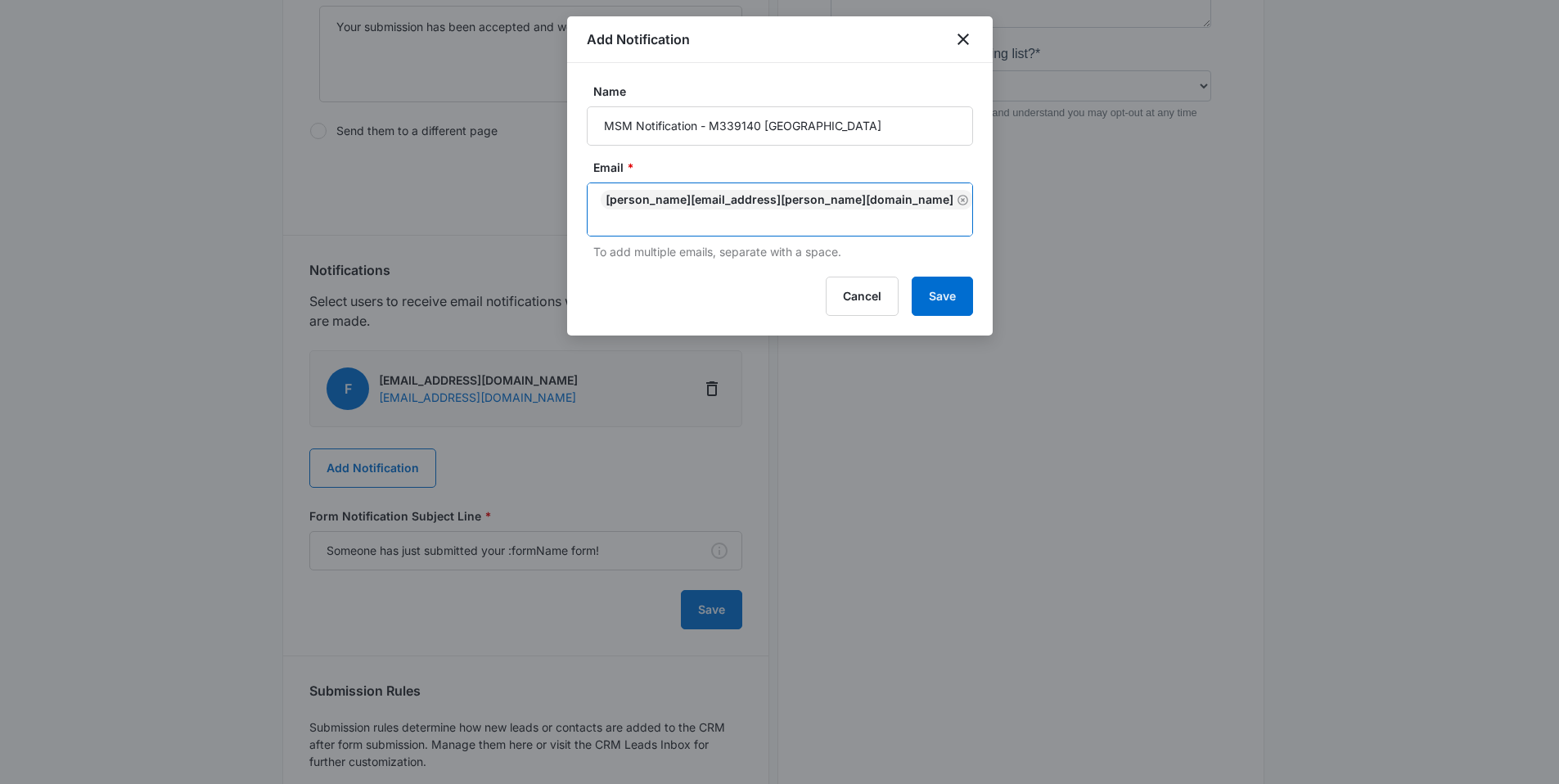
paste input "thomas.baron@madwire.com"
type input "thomas.baron@madwire.com"
click at [943, 280] on div "Add Notification Name MSM Notification - M339140 Realty Boulevard Reno Email * …" at bounding box center [780, 176] width 426 height 319
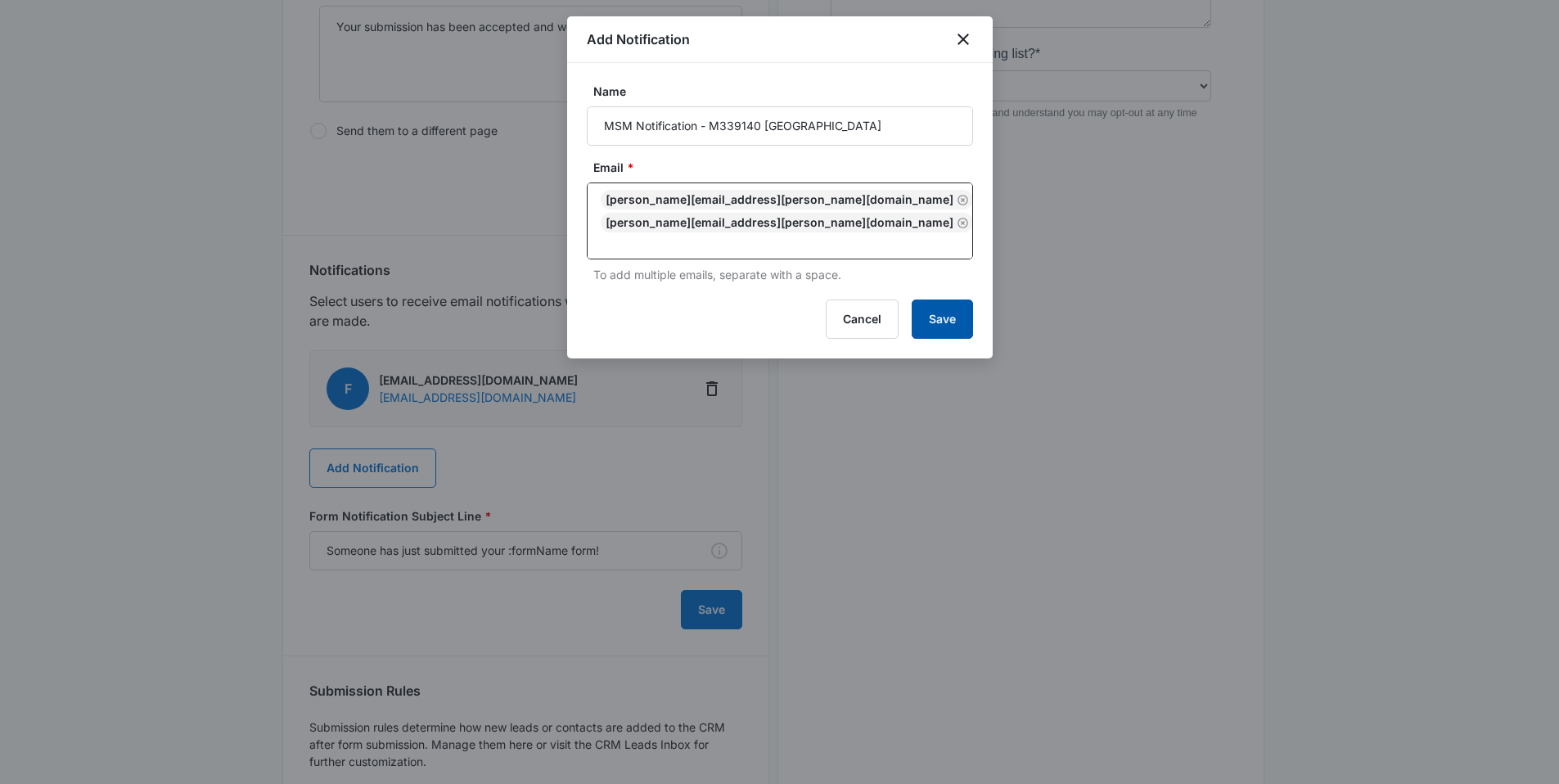
click at [950, 316] on button "Save" at bounding box center [942, 319] width 61 height 39
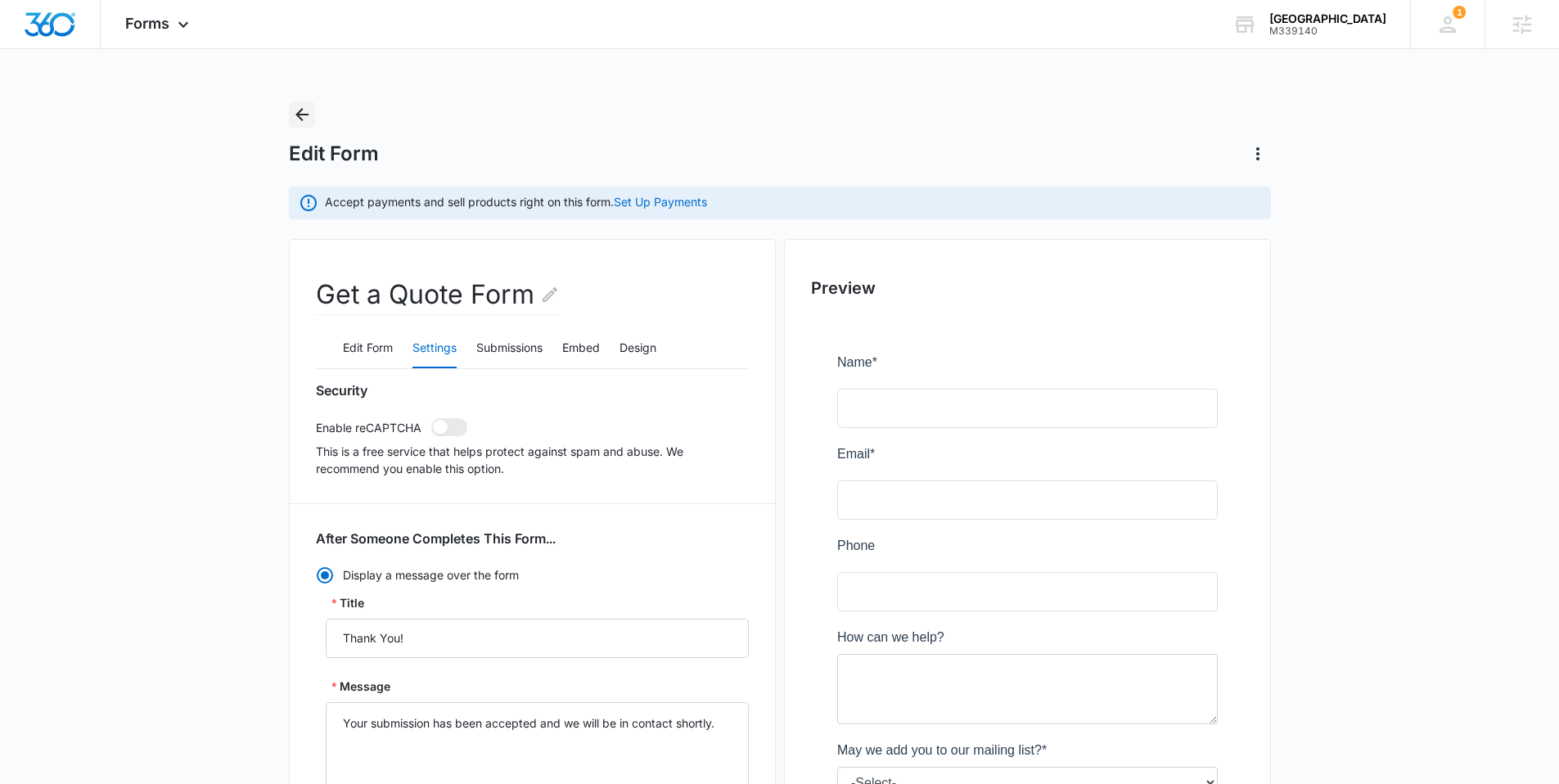
click at [297, 108] on icon "Back" at bounding box center [302, 114] width 19 height 19
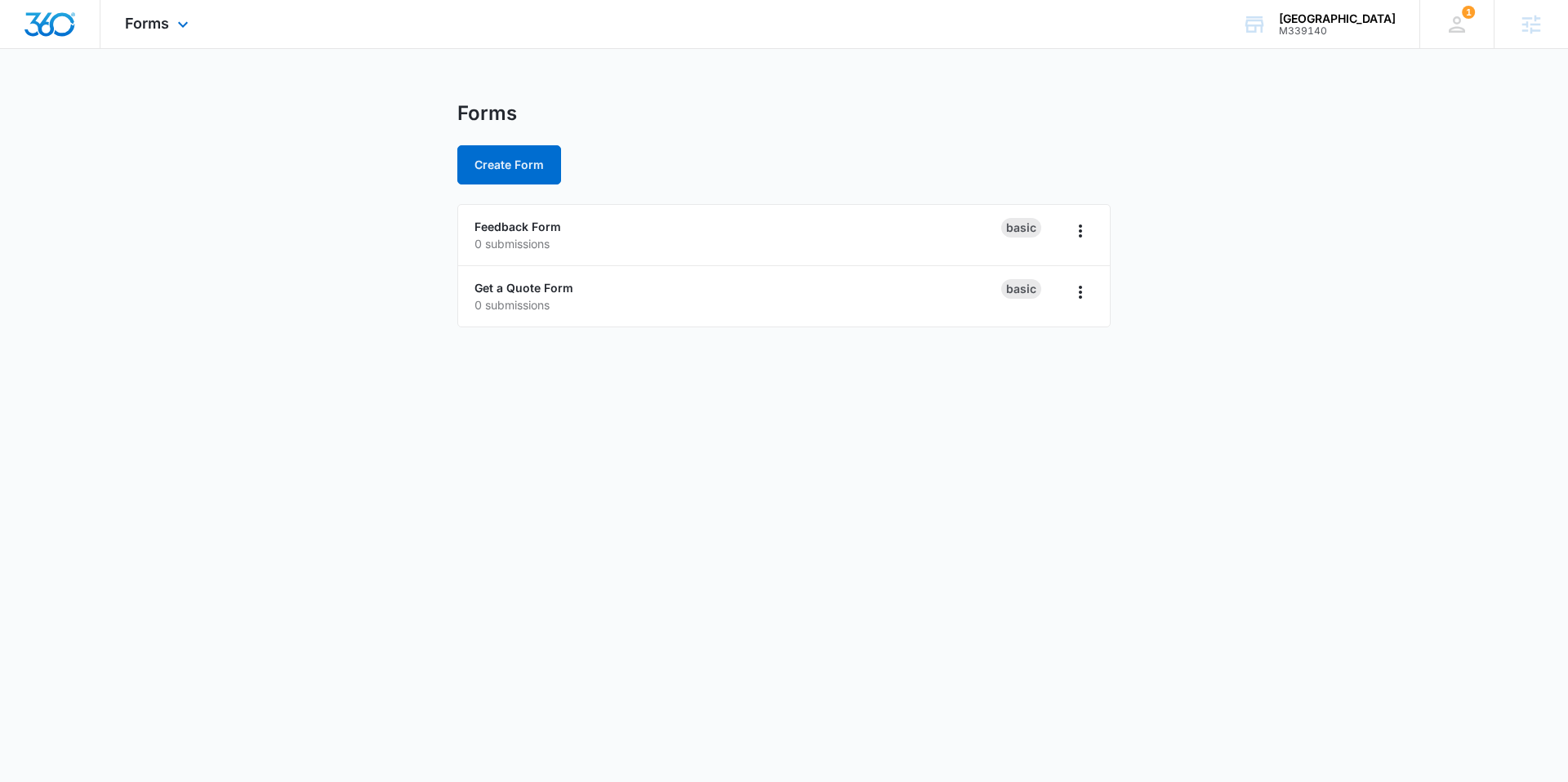
click at [169, 35] on div "Forms Apps Reputation Forms CRM Email Social Content Ads Intelligence Files Bra…" at bounding box center [159, 24] width 117 height 48
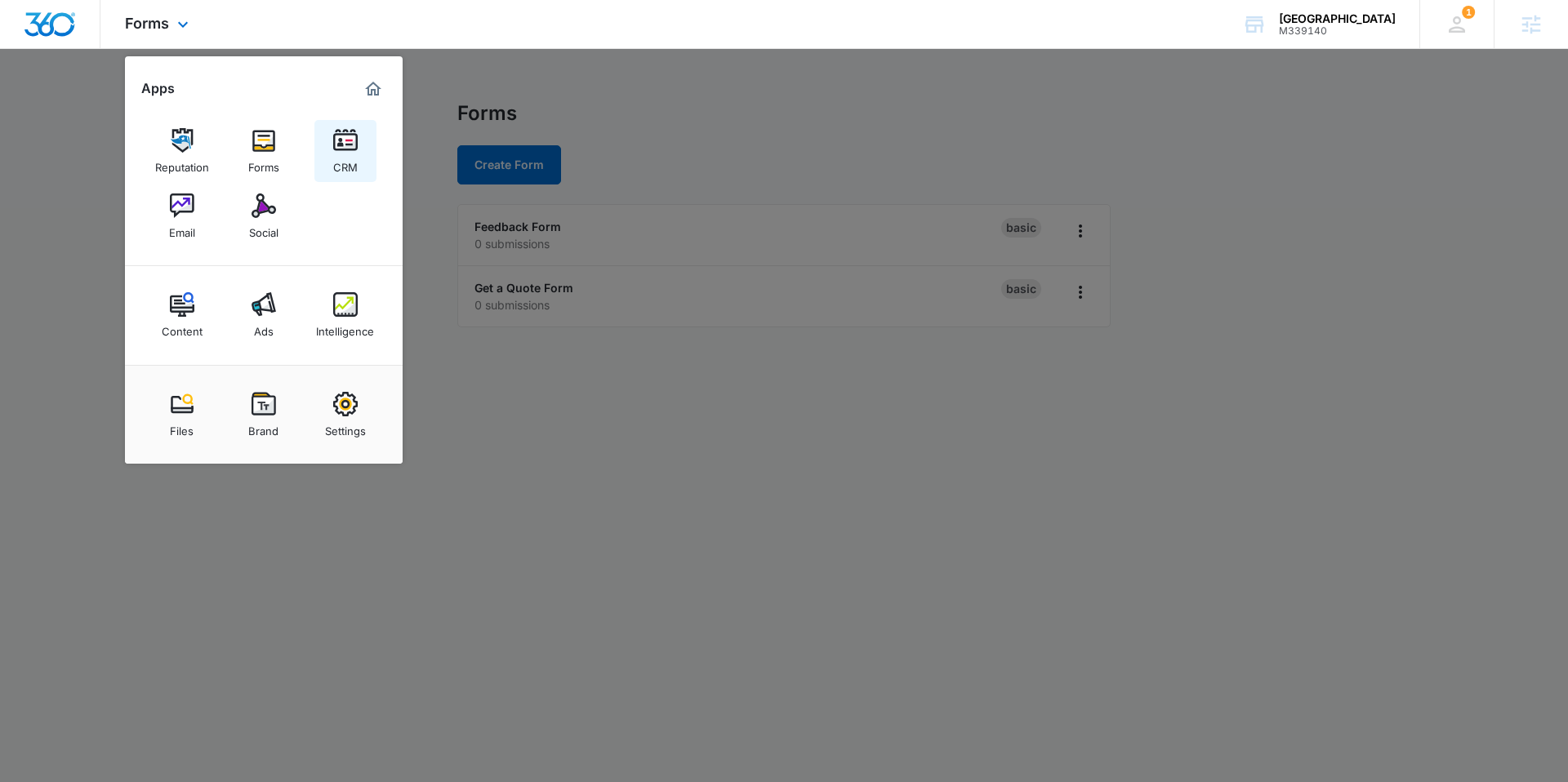
click at [324, 144] on link "CRM" at bounding box center [345, 151] width 62 height 62
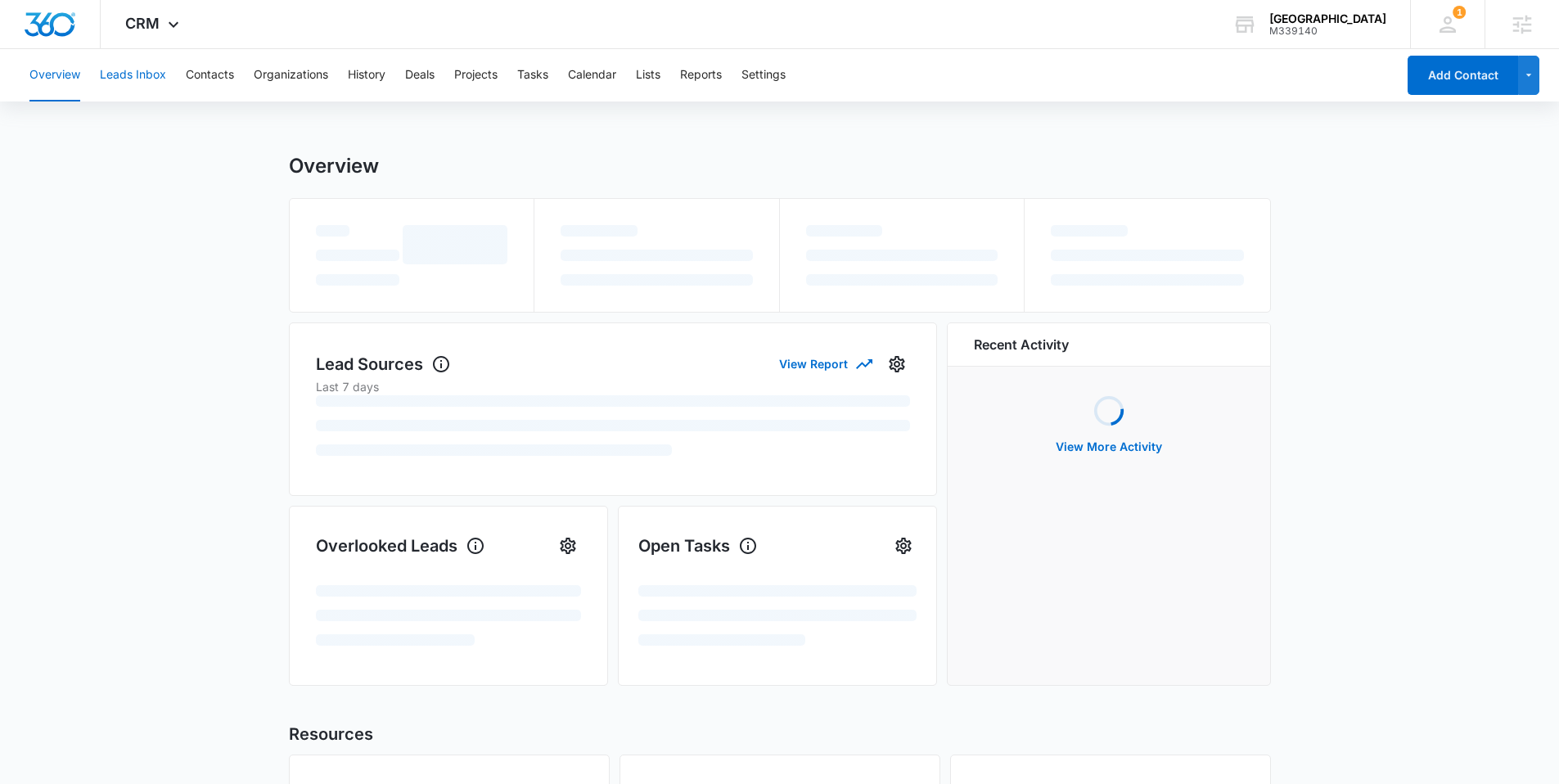
click at [140, 87] on button "Leads Inbox" at bounding box center [132, 75] width 66 height 53
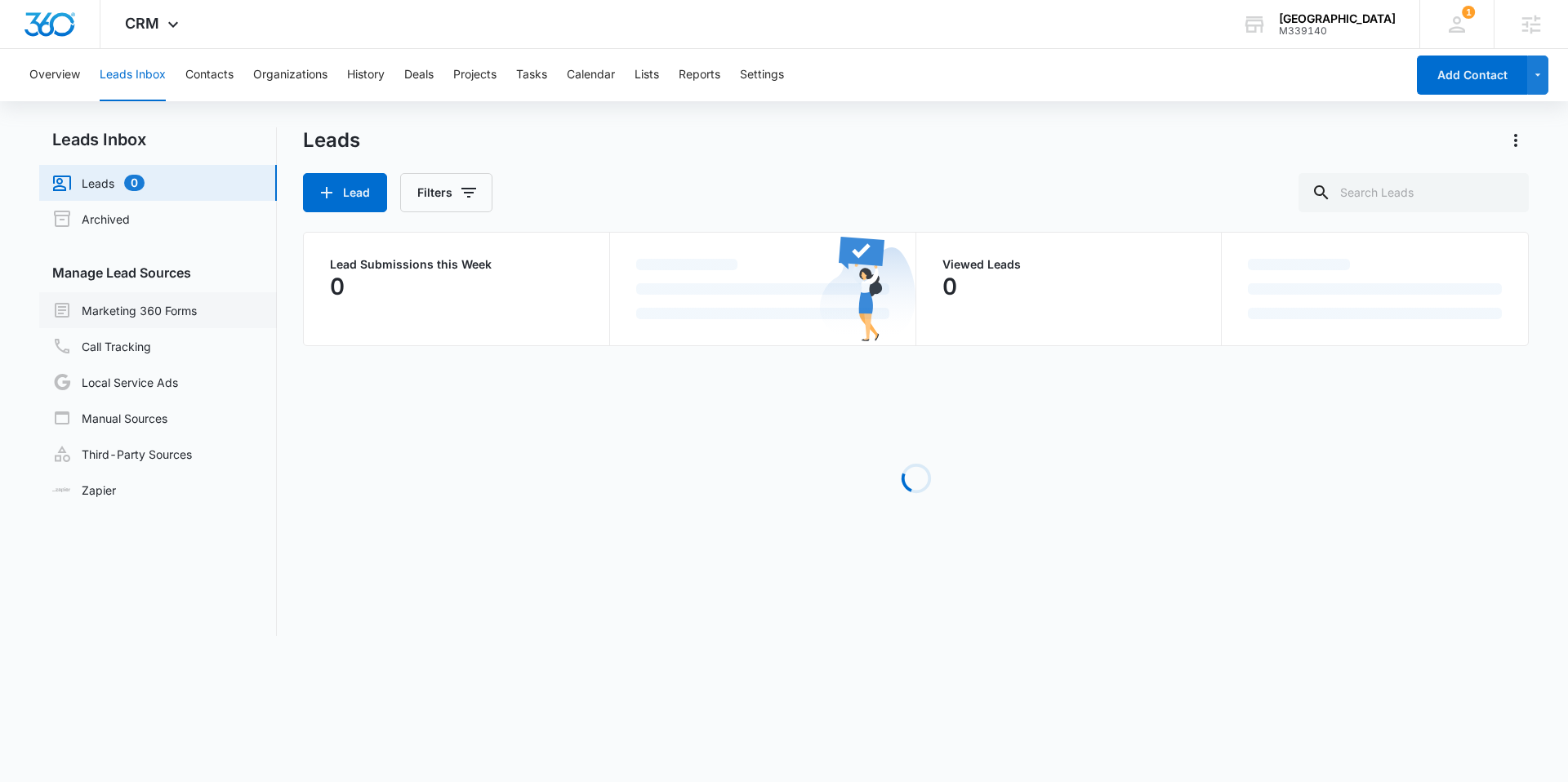
click at [162, 312] on link "Marketing 360 Forms" at bounding box center [125, 310] width 145 height 19
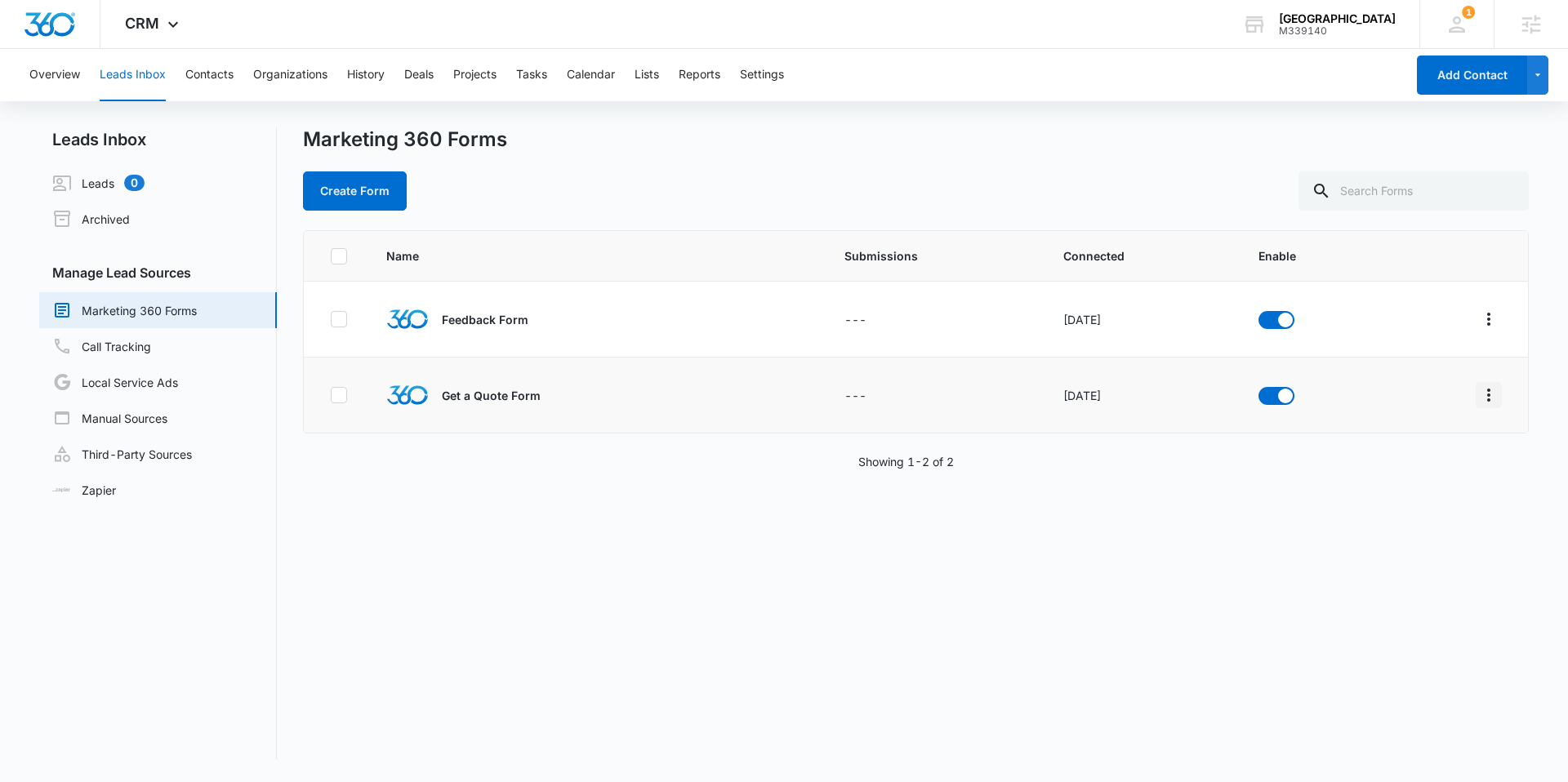
click at [1483, 402] on icon "Overflow Menu" at bounding box center [1489, 394] width 19 height 19
click at [1438, 485] on div "Field Mapping" at bounding box center [1403, 490] width 92 height 12
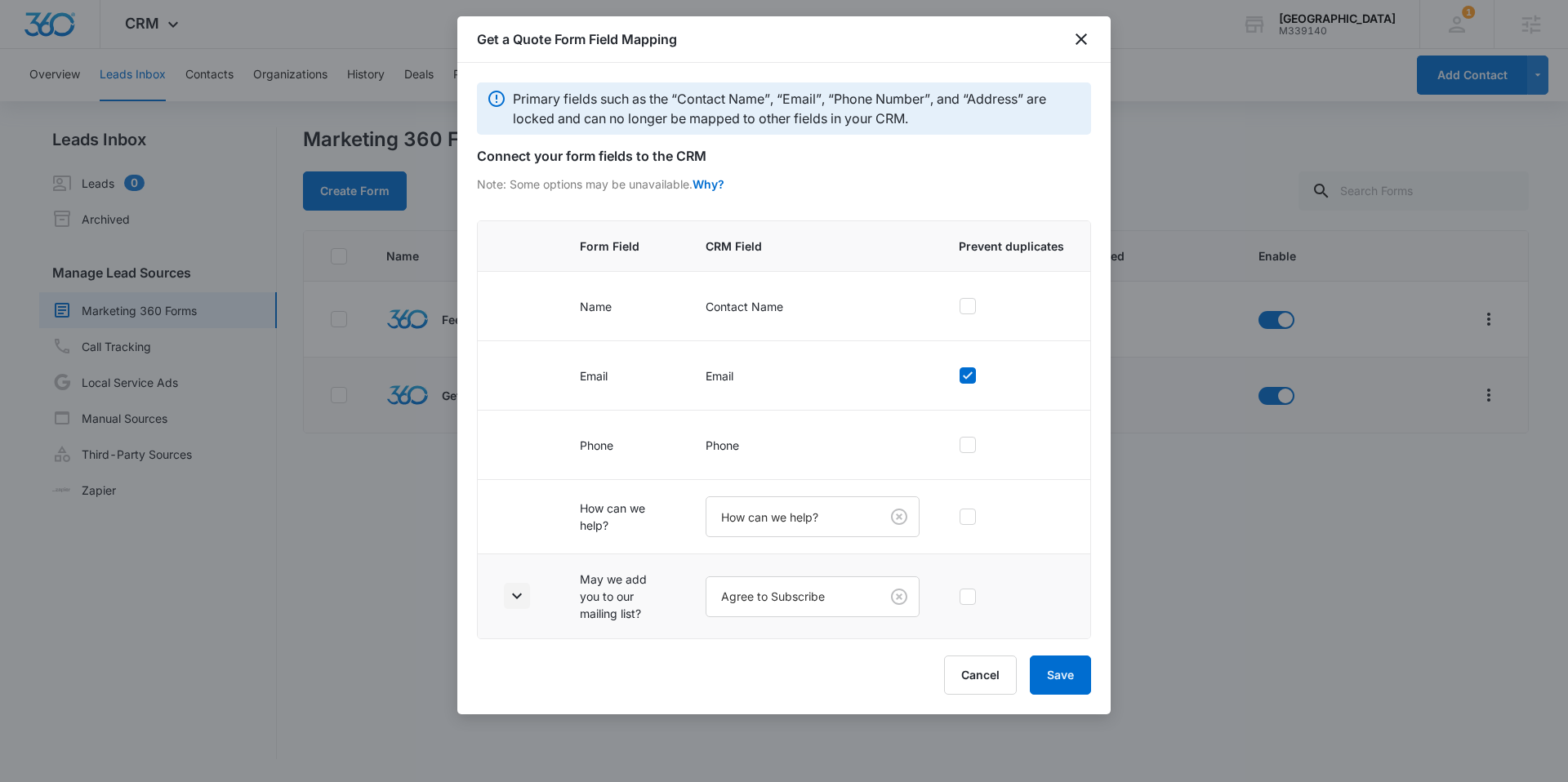
click at [519, 591] on icon "button" at bounding box center [517, 596] width 19 height 19
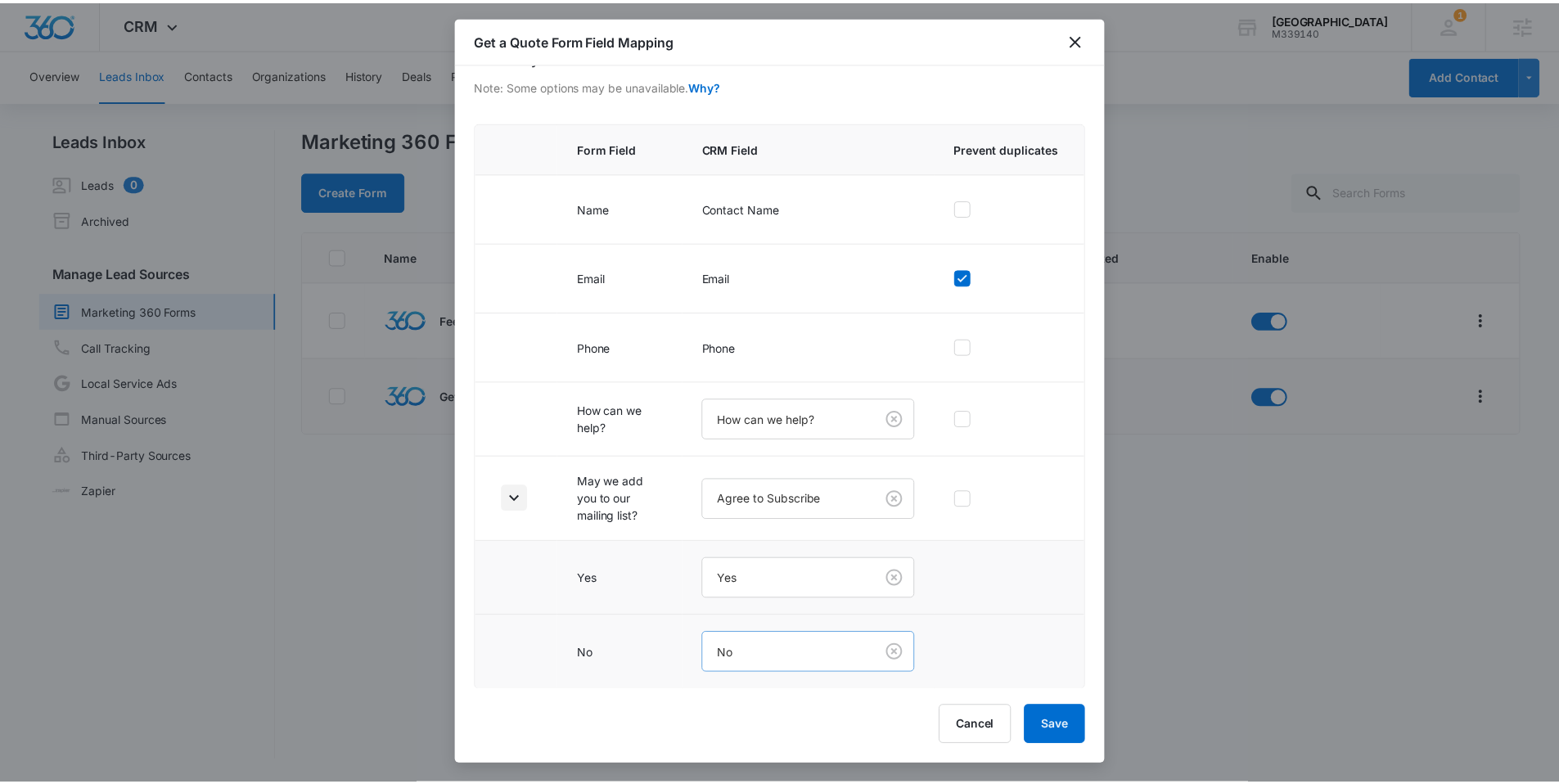
scroll to position [100, 0]
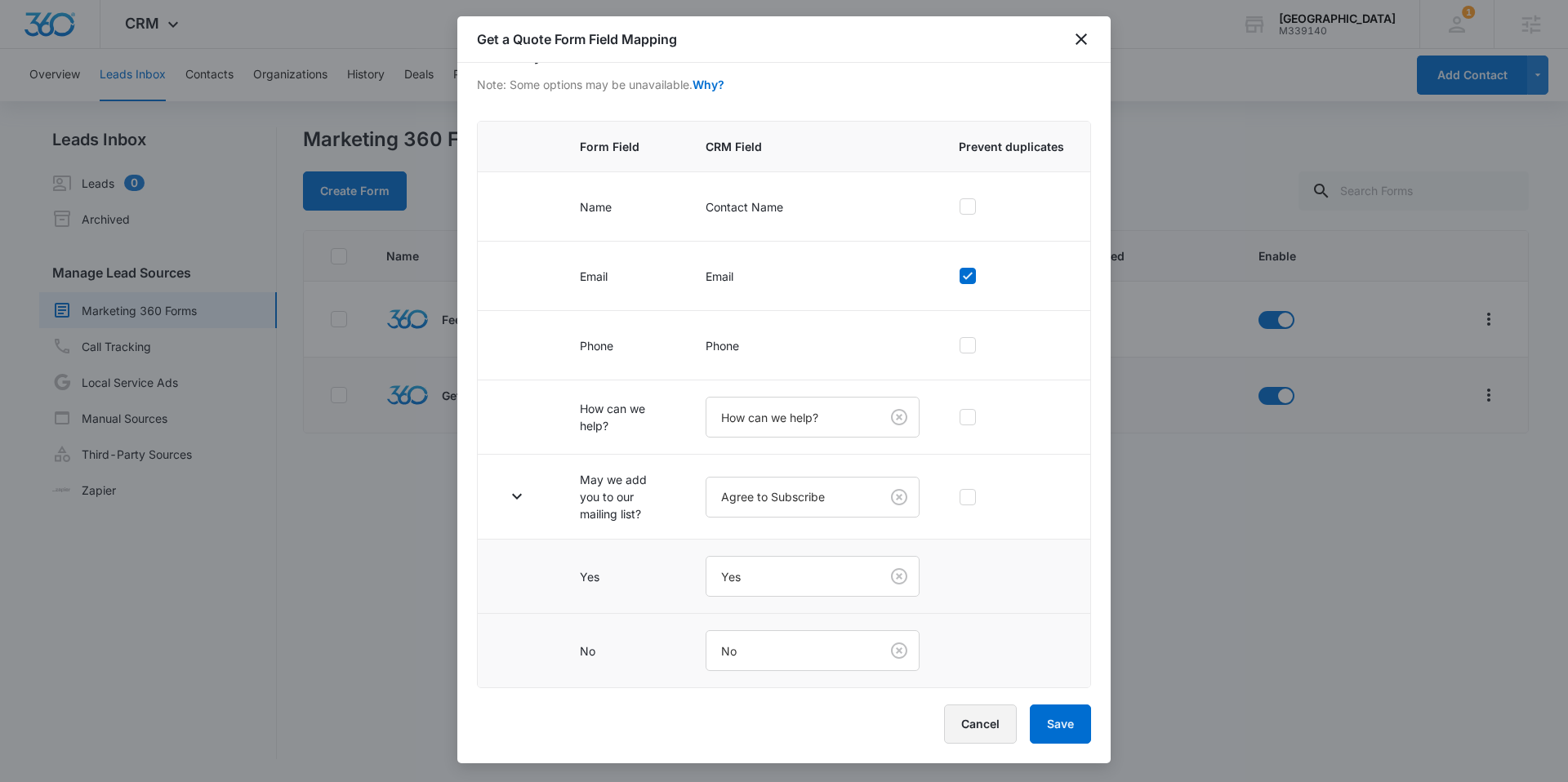
click at [966, 727] on button "Cancel" at bounding box center [980, 724] width 73 height 39
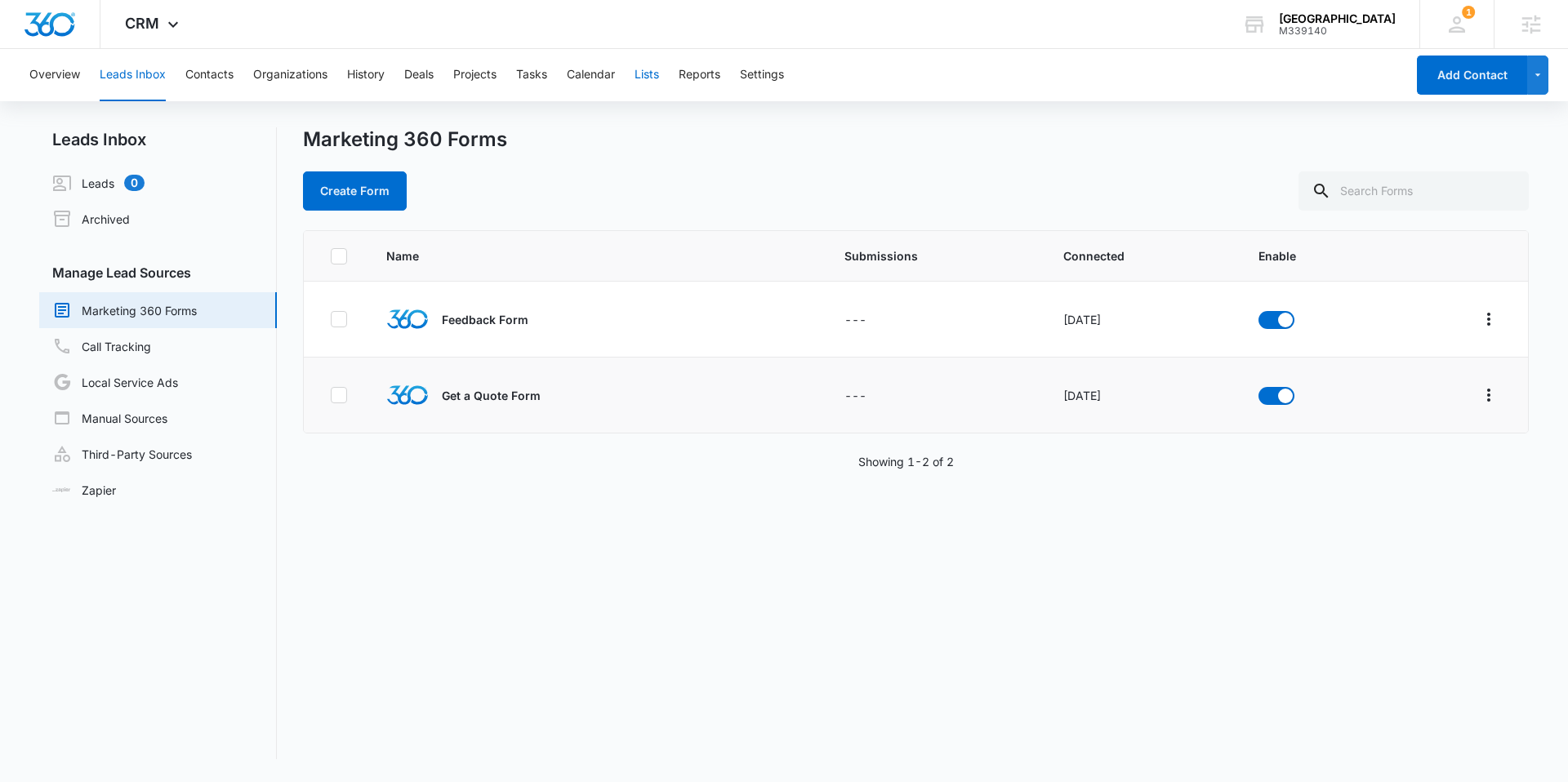
click at [649, 77] on button "Lists" at bounding box center [646, 75] width 24 height 53
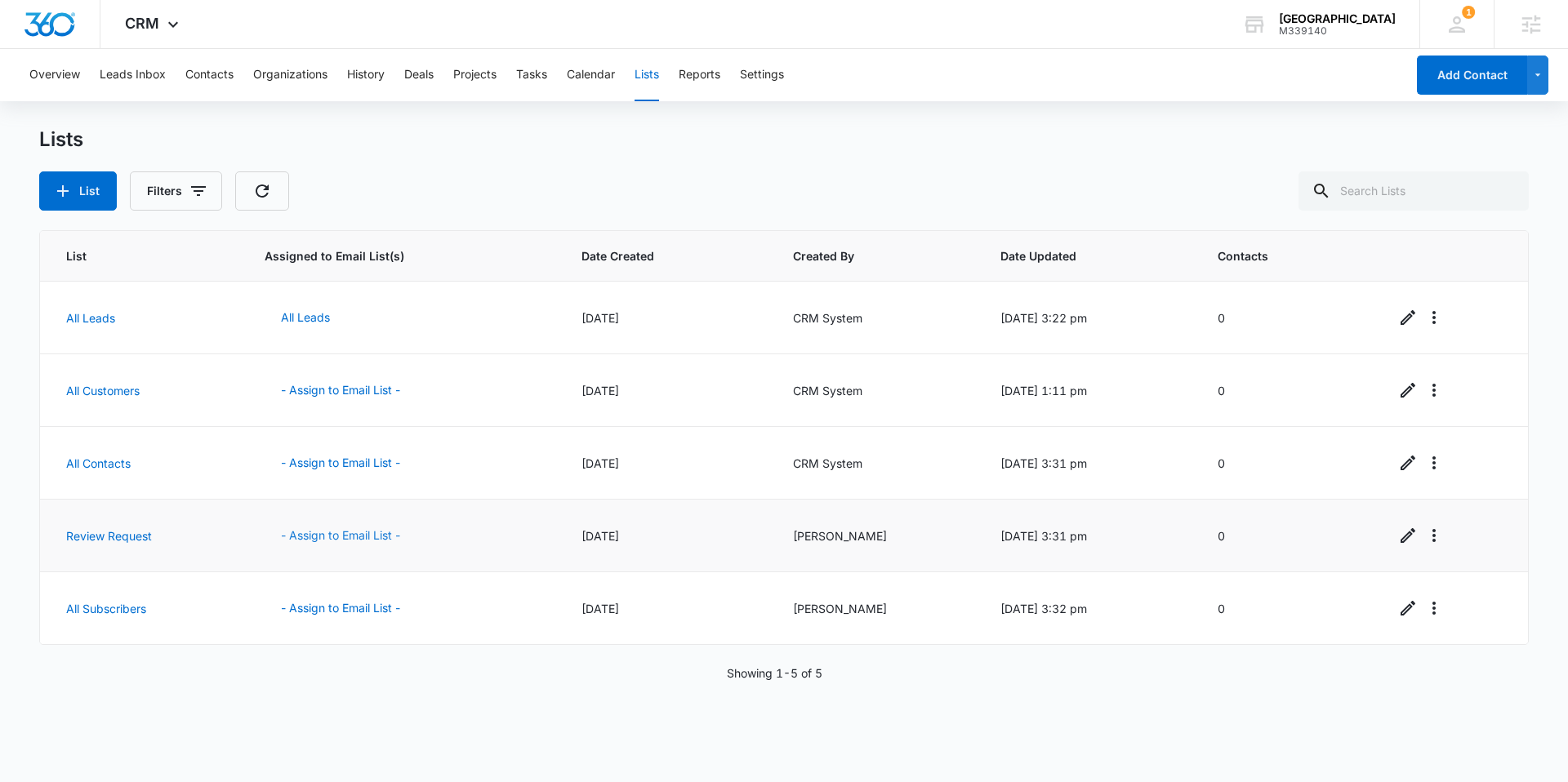
click at [315, 533] on button "- Assign to Email List -" at bounding box center [341, 536] width 152 height 39
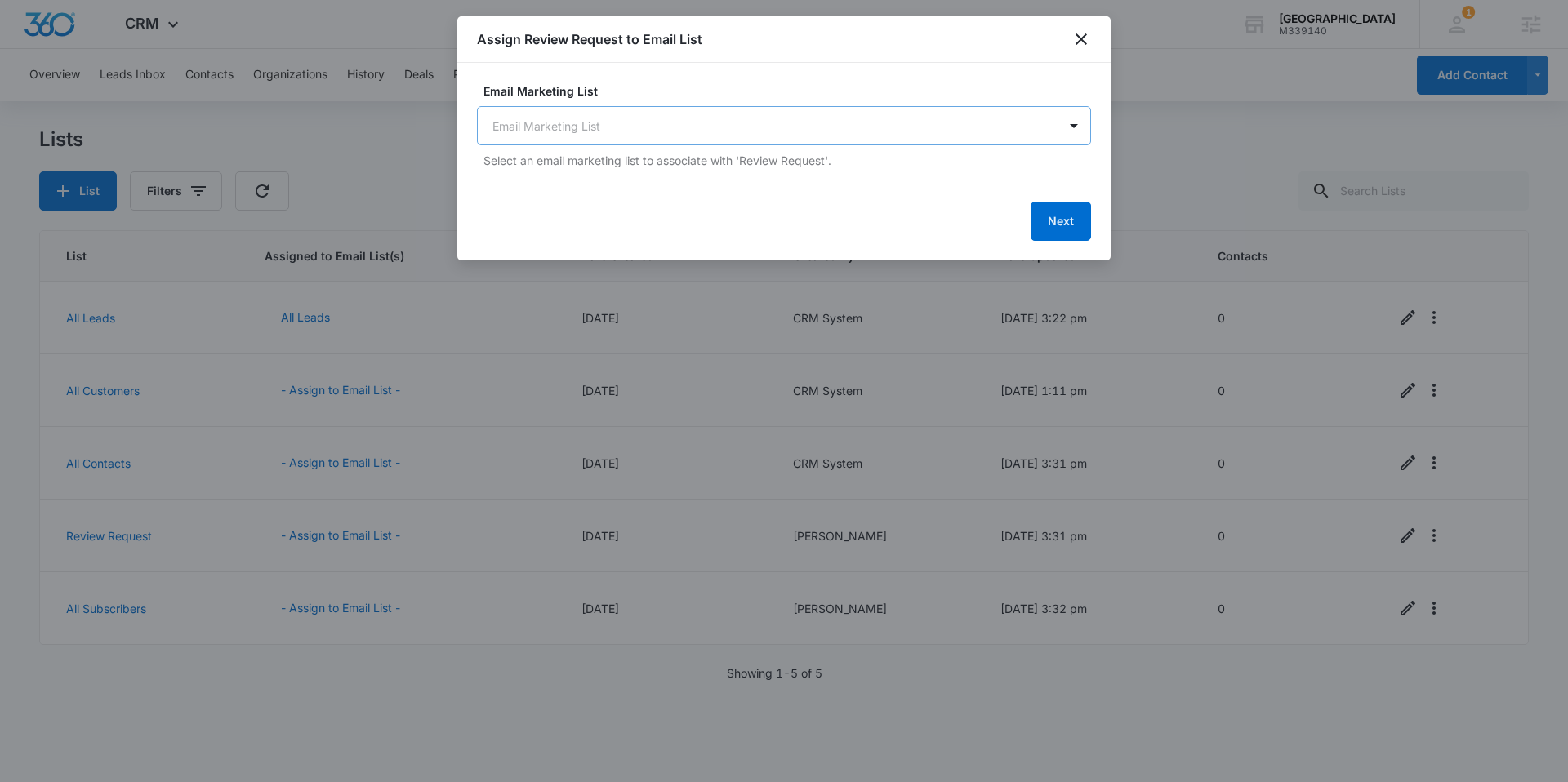
click at [637, 126] on body "CRM Apps Reputation Forms CRM Email Social Content Ads Intelligence Files Brand…" at bounding box center [784, 391] width 1568 height 782
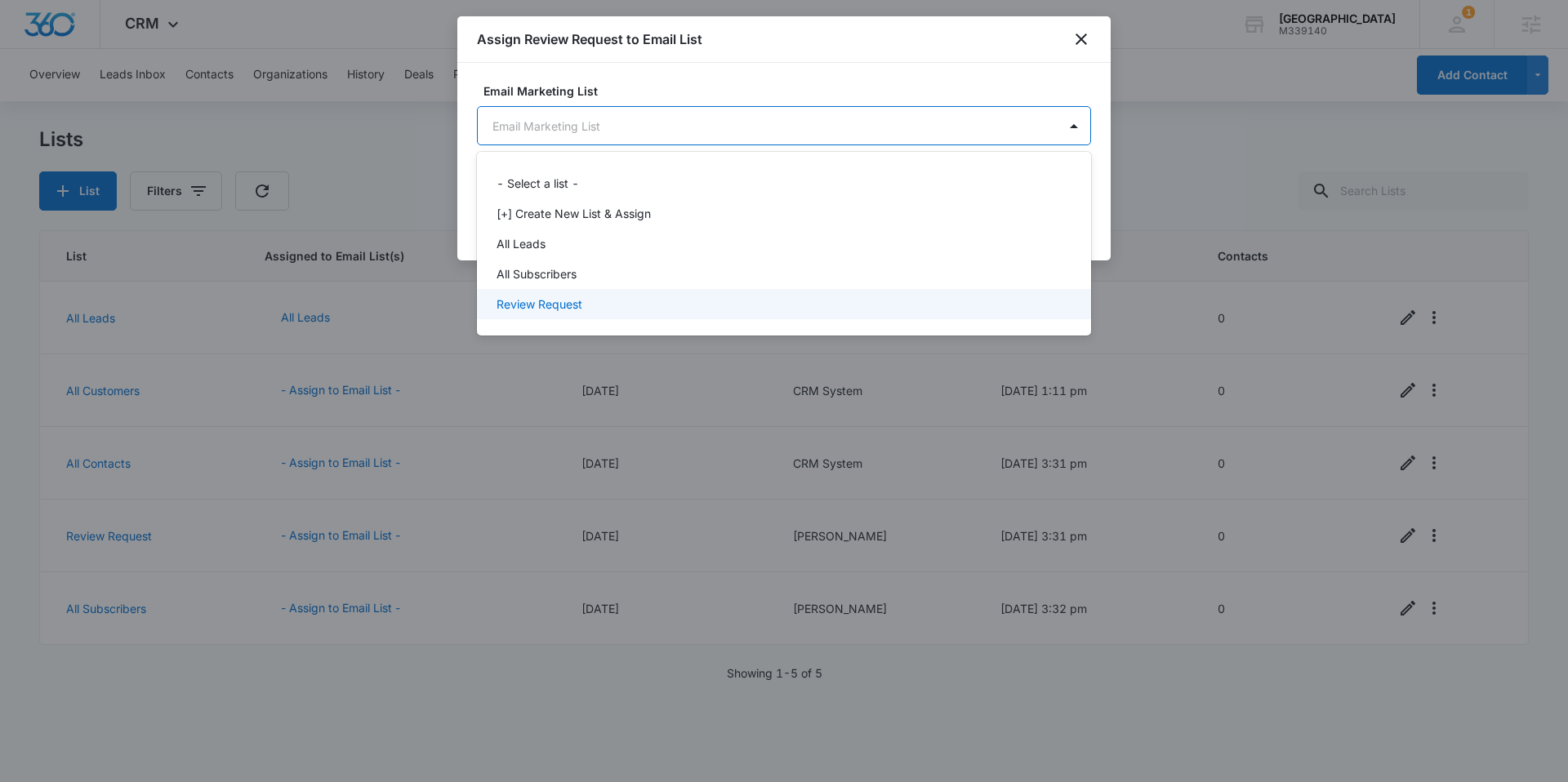
click at [626, 299] on div "Review Request" at bounding box center [782, 304] width 572 height 18
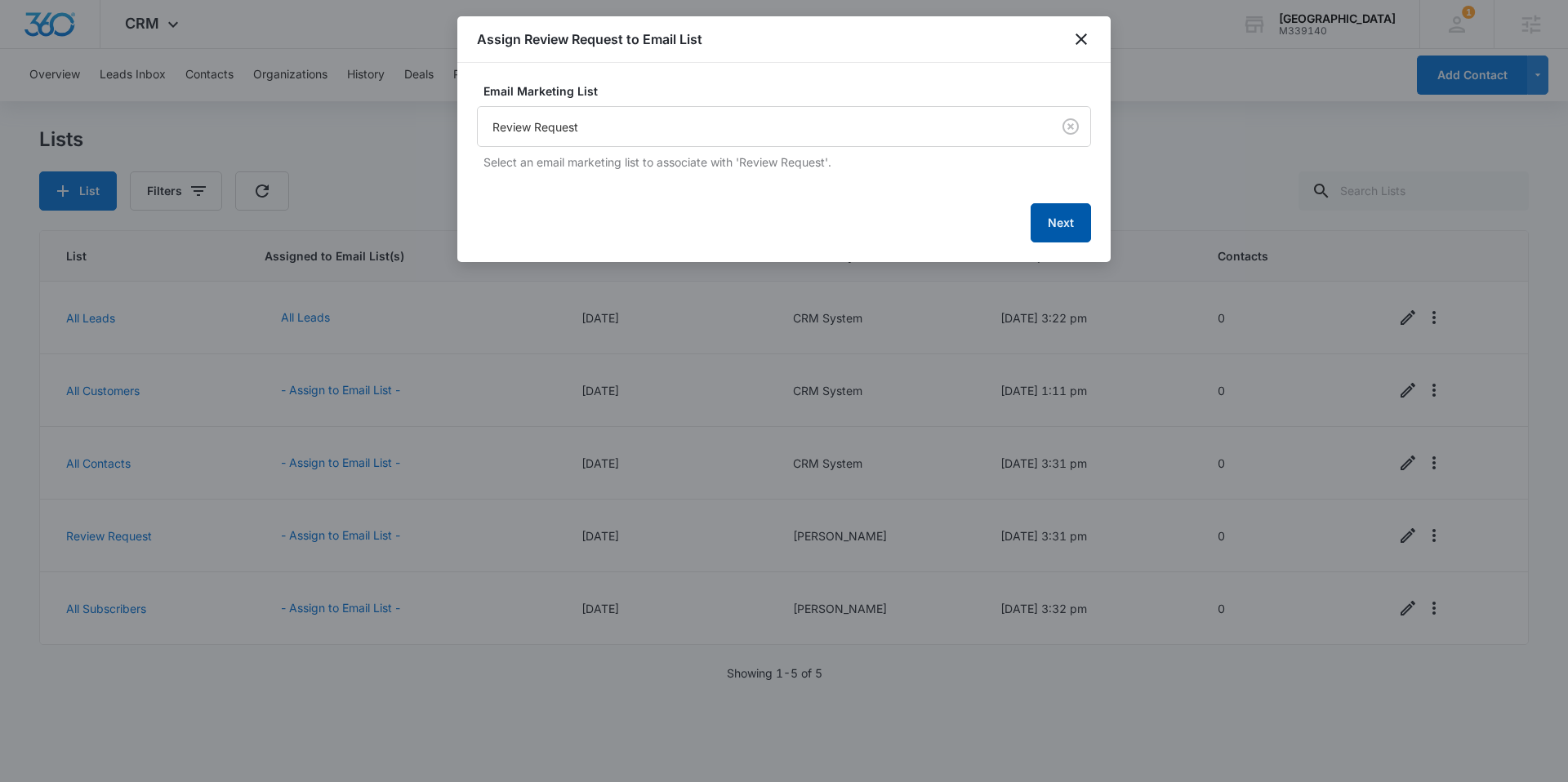
click at [1049, 218] on button "Next" at bounding box center [1061, 222] width 60 height 39
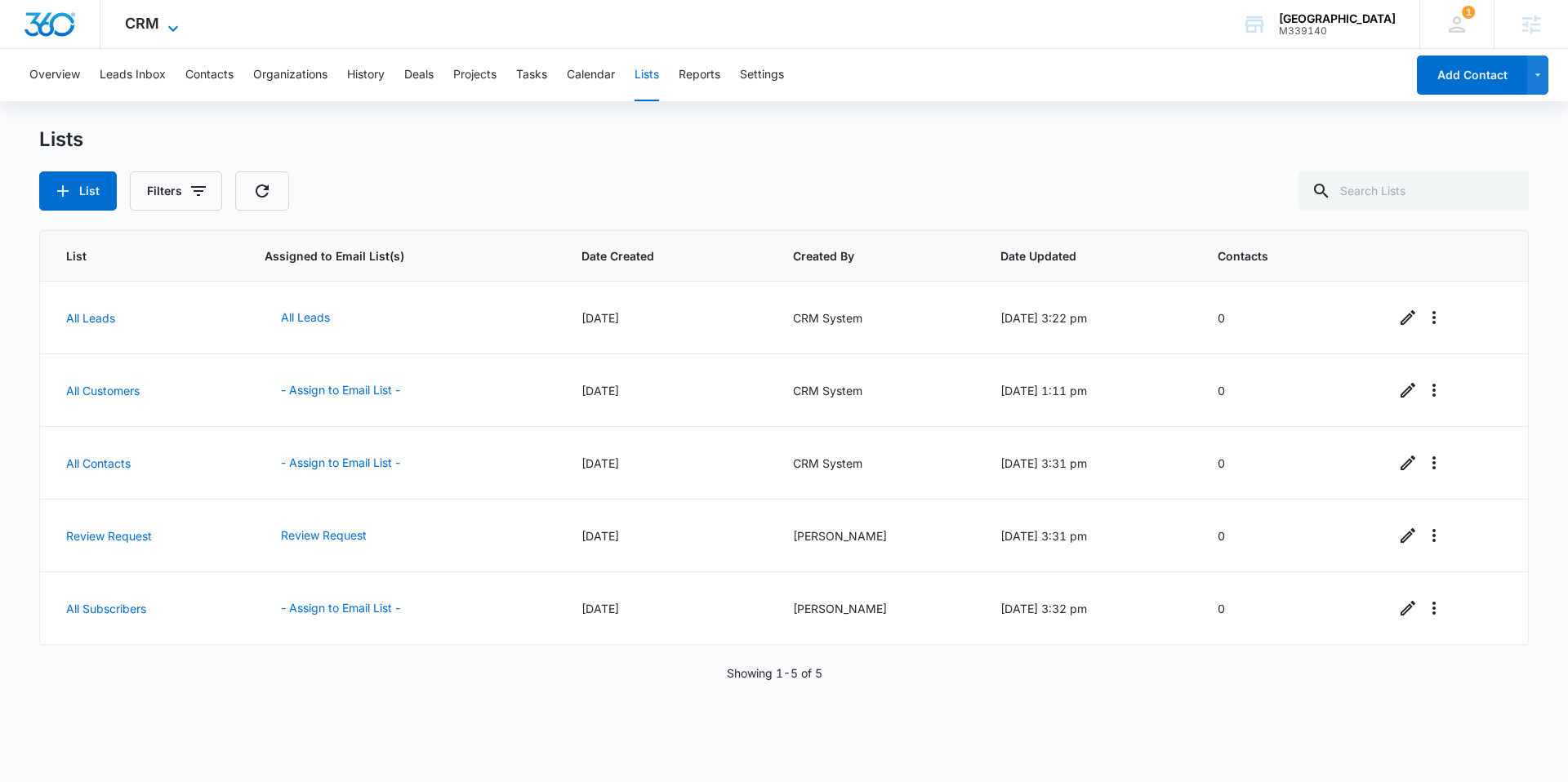
click at [150, 24] on span "CRM" at bounding box center [142, 23] width 34 height 18
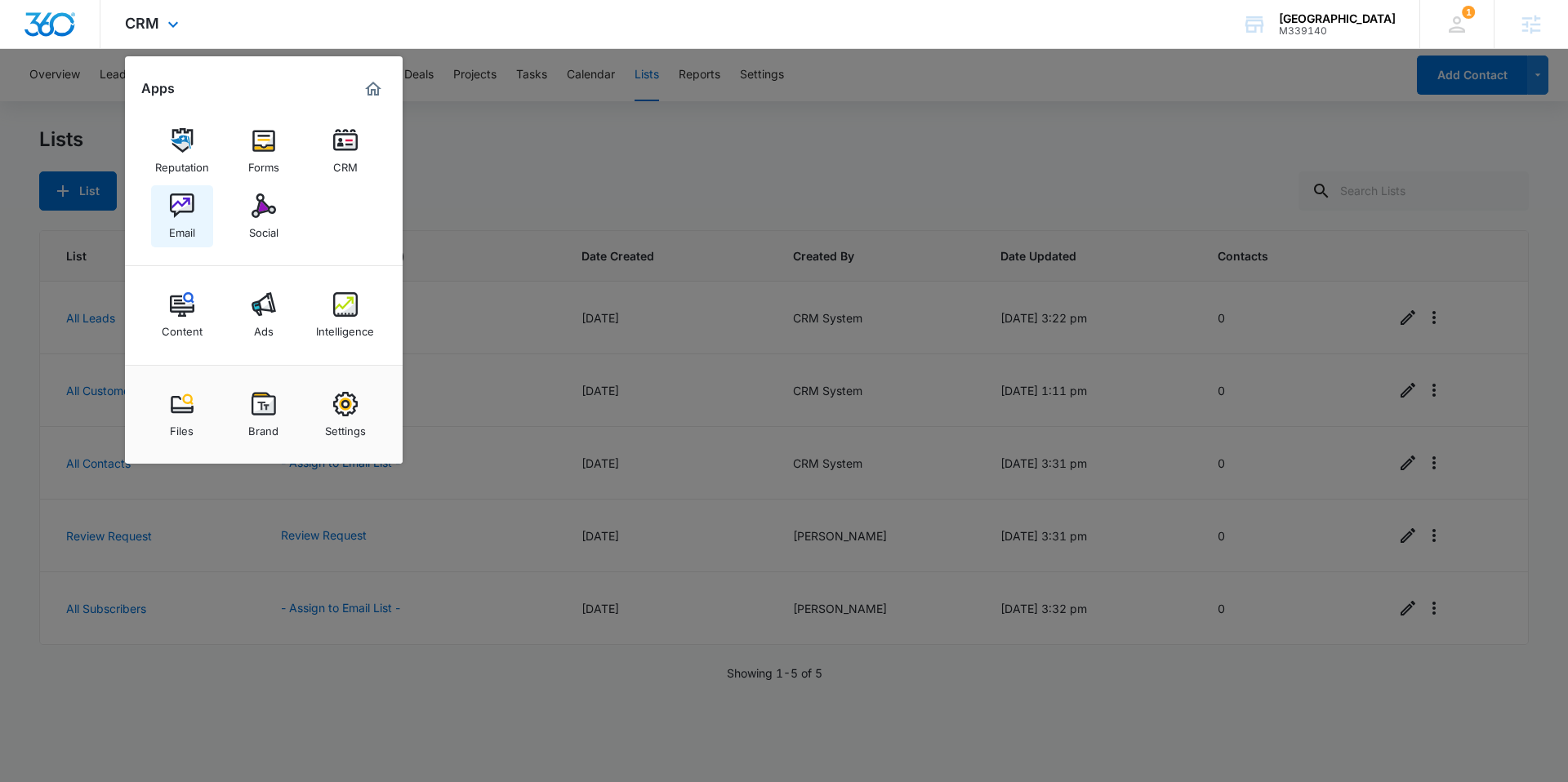
click at [179, 206] on img at bounding box center [181, 206] width 24 height 24
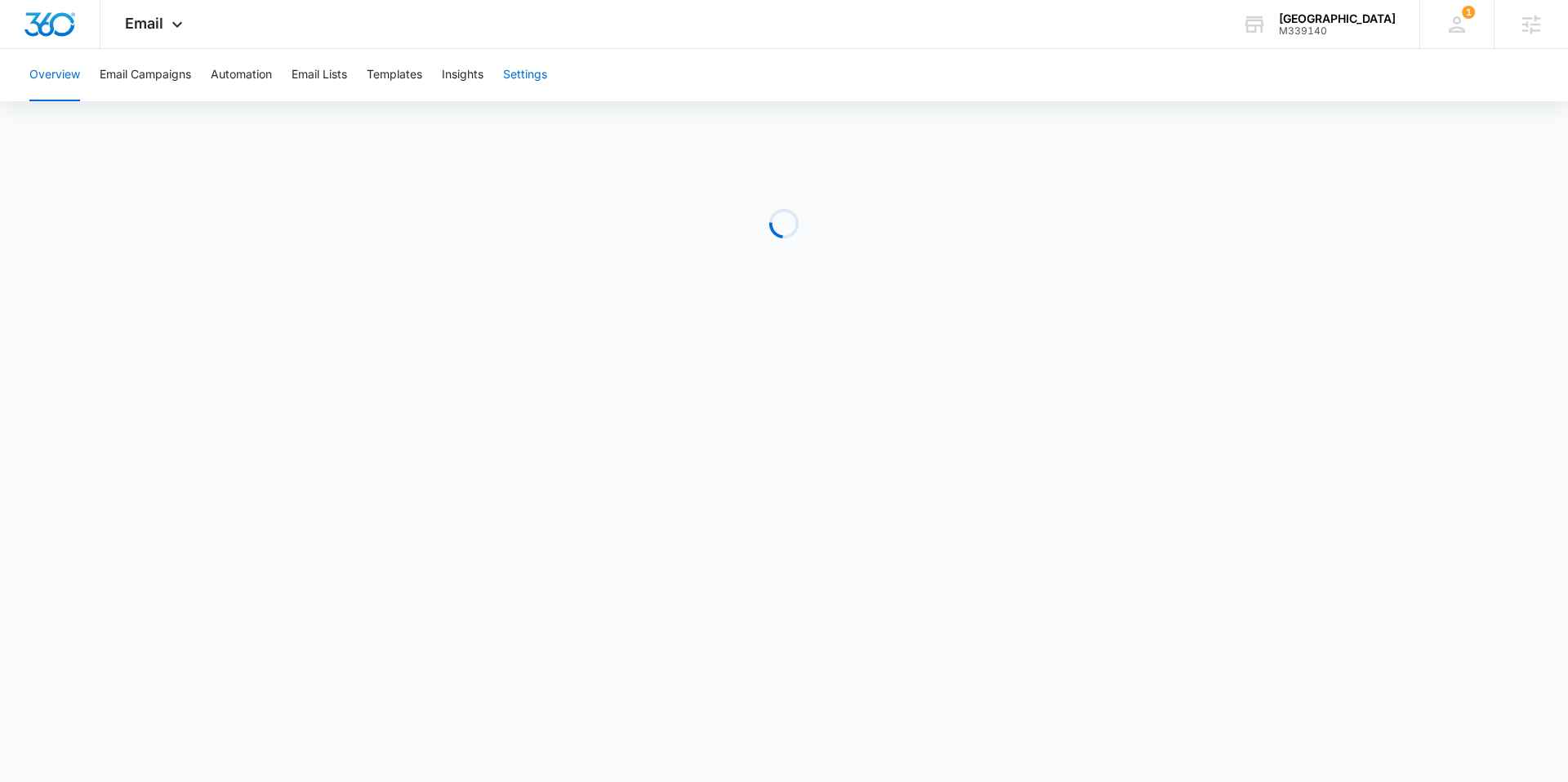
click at [527, 72] on button "Settings" at bounding box center [525, 75] width 44 height 53
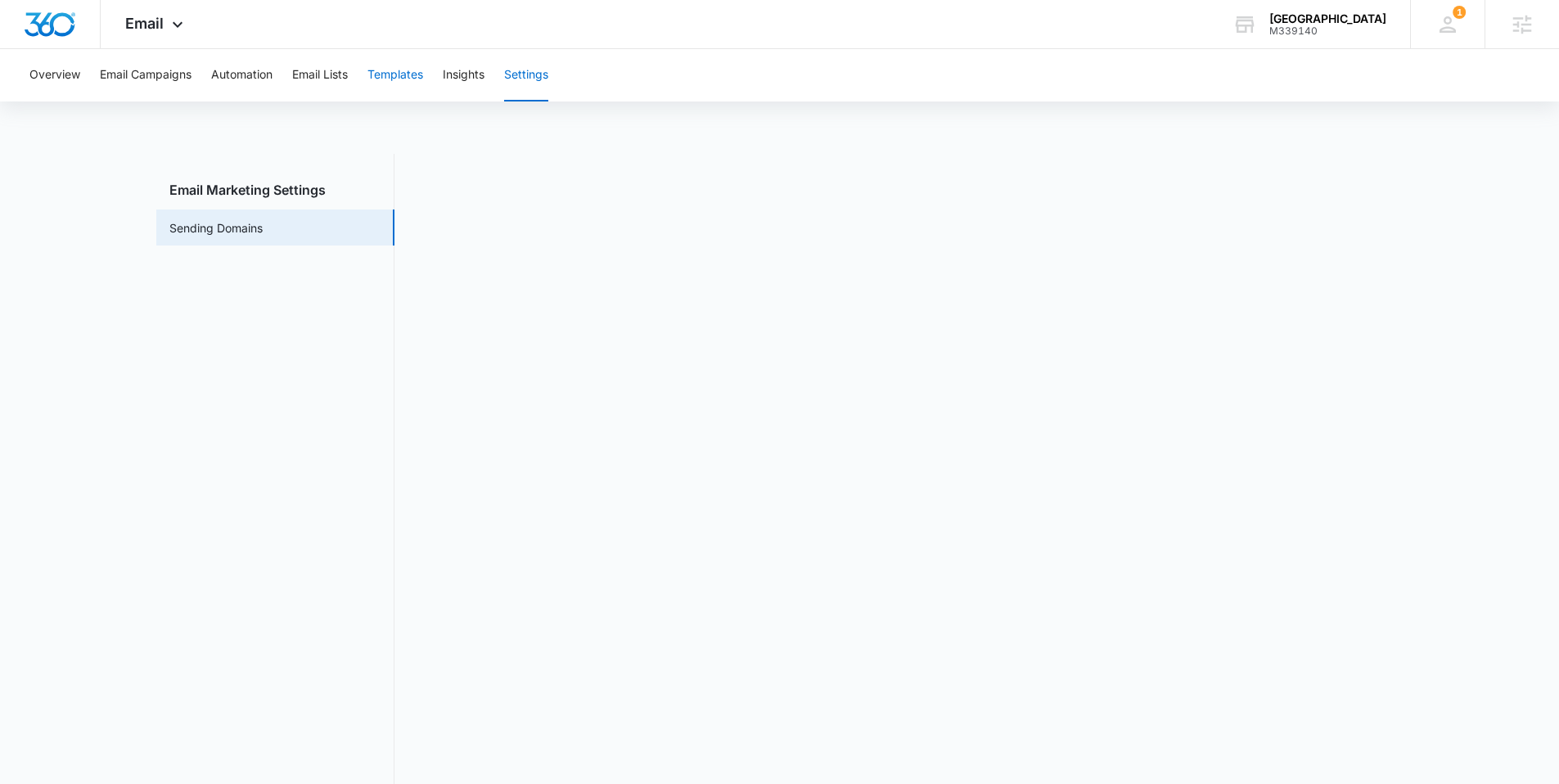
click at [390, 84] on button "Templates" at bounding box center [395, 75] width 55 height 53
click at [525, 73] on button "Settings" at bounding box center [526, 75] width 44 height 53
click at [41, 22] on img "Dashboard" at bounding box center [49, 24] width 53 height 24
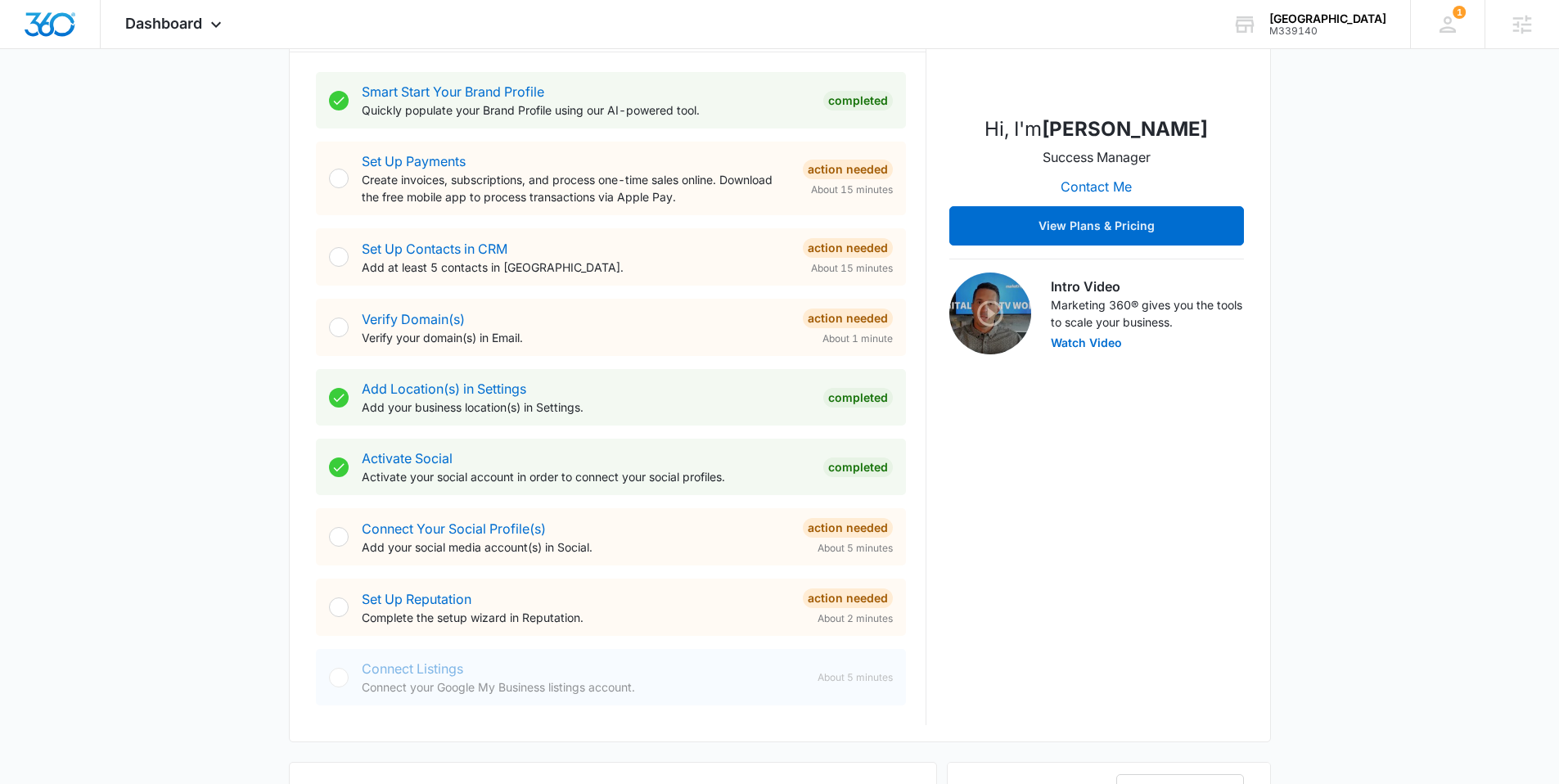
scroll to position [303, 0]
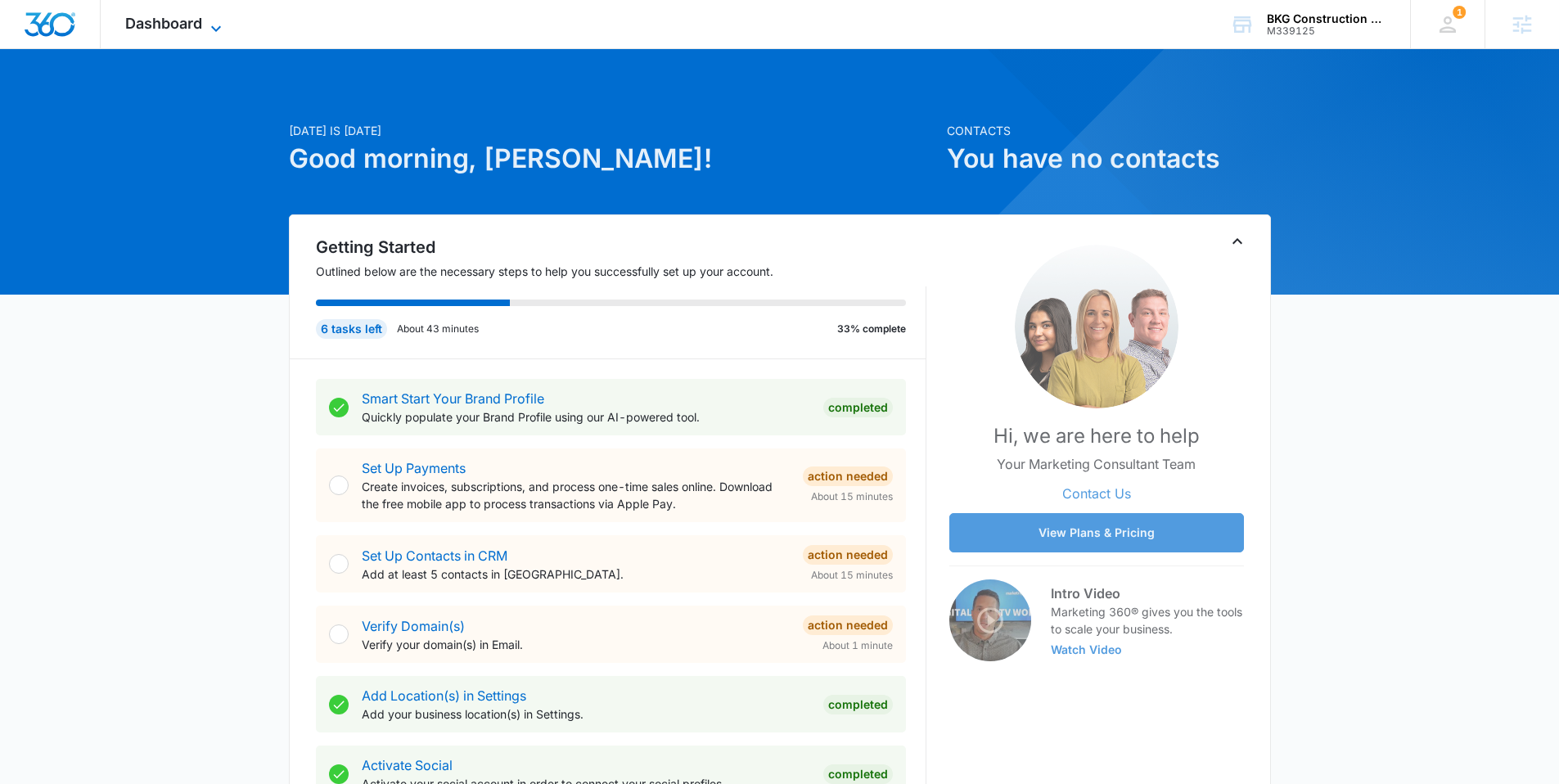
click at [150, 19] on span "Dashboard" at bounding box center [164, 23] width 77 height 18
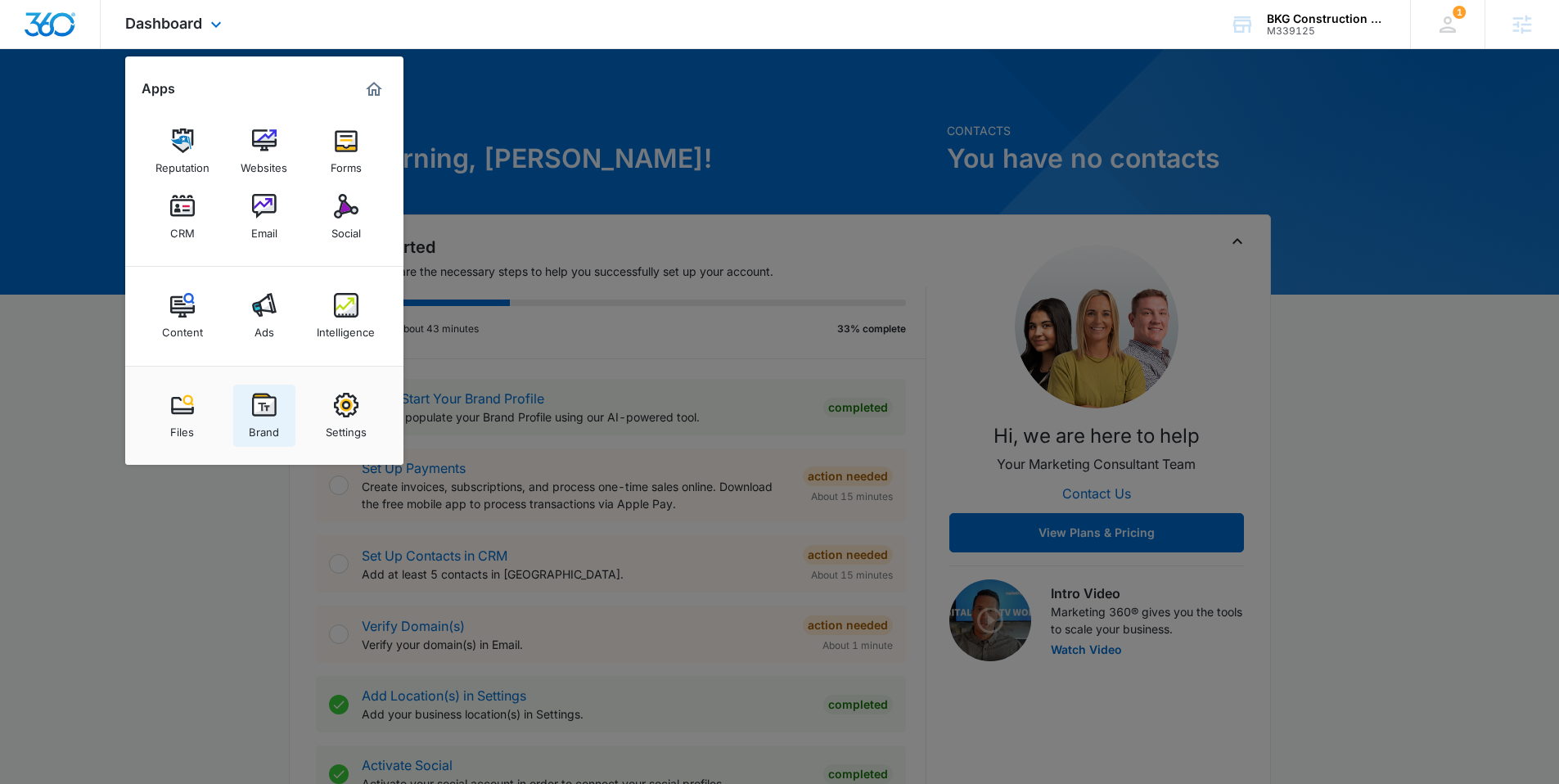
click at [261, 410] on img at bounding box center [264, 405] width 24 height 24
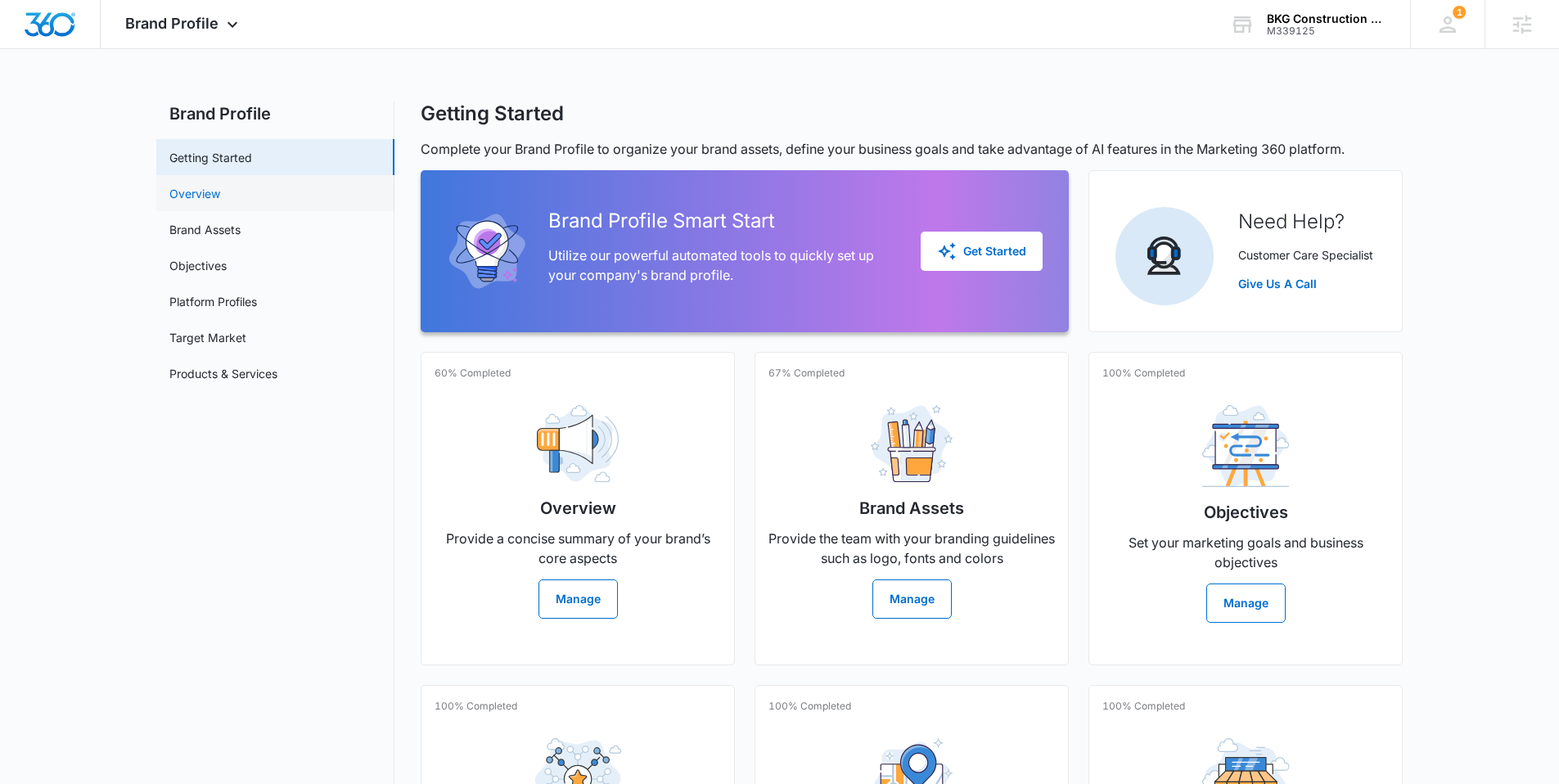
click at [218, 198] on link "Overview" at bounding box center [194, 193] width 51 height 18
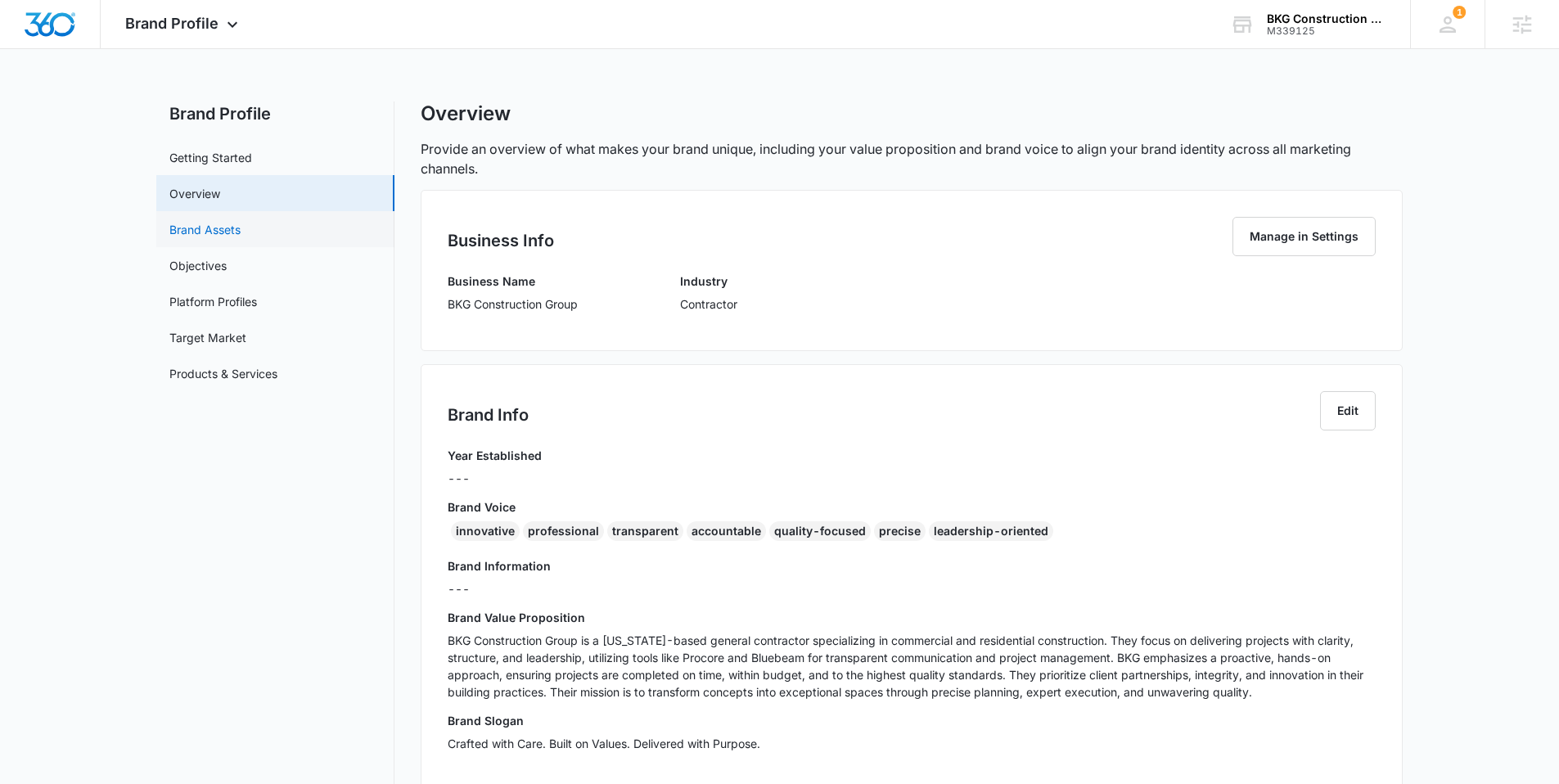
click at [198, 230] on link "Brand Assets" at bounding box center [204, 230] width 71 height 18
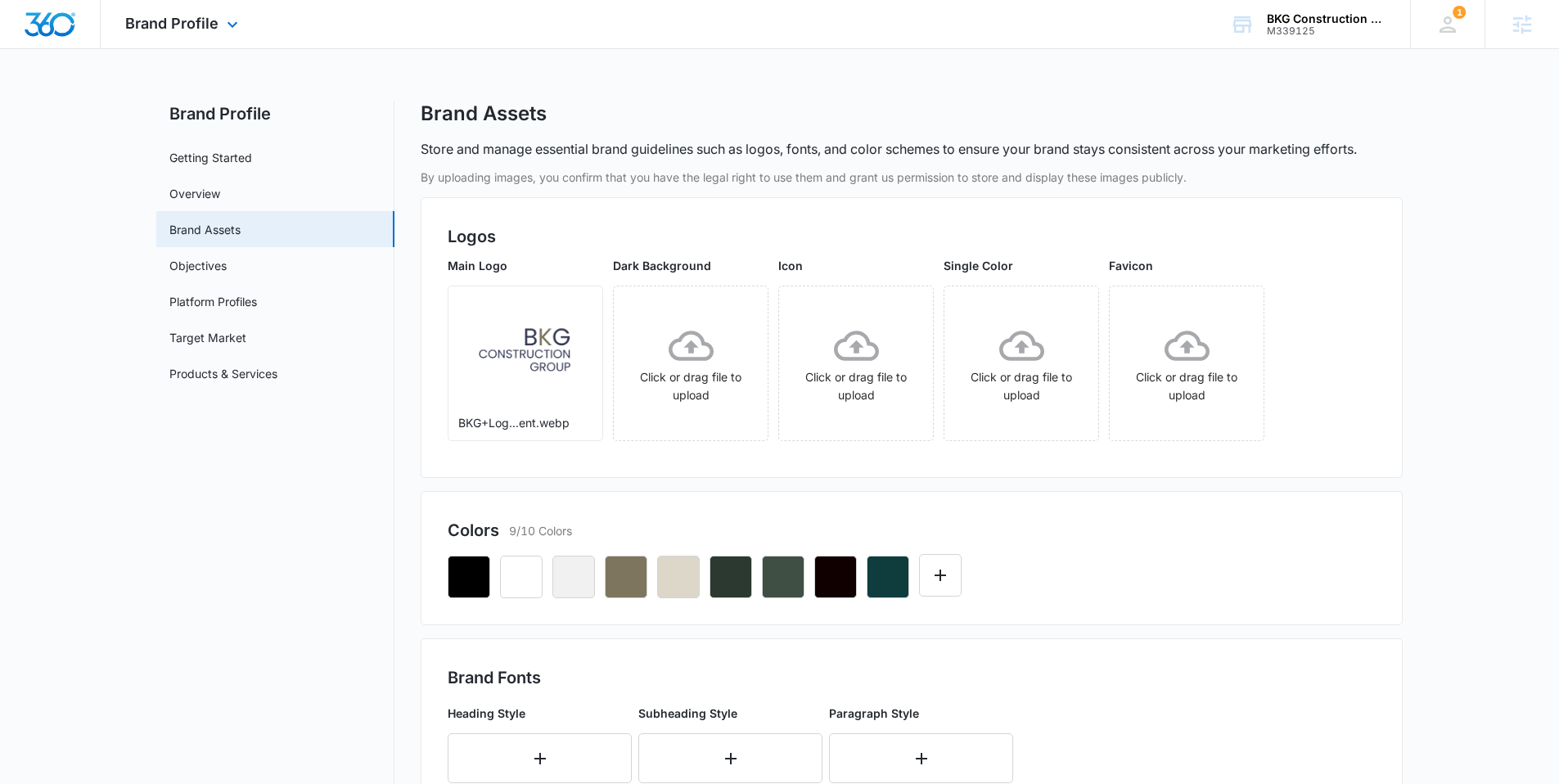
click at [47, 25] on img "Dashboard" at bounding box center [49, 24] width 53 height 24
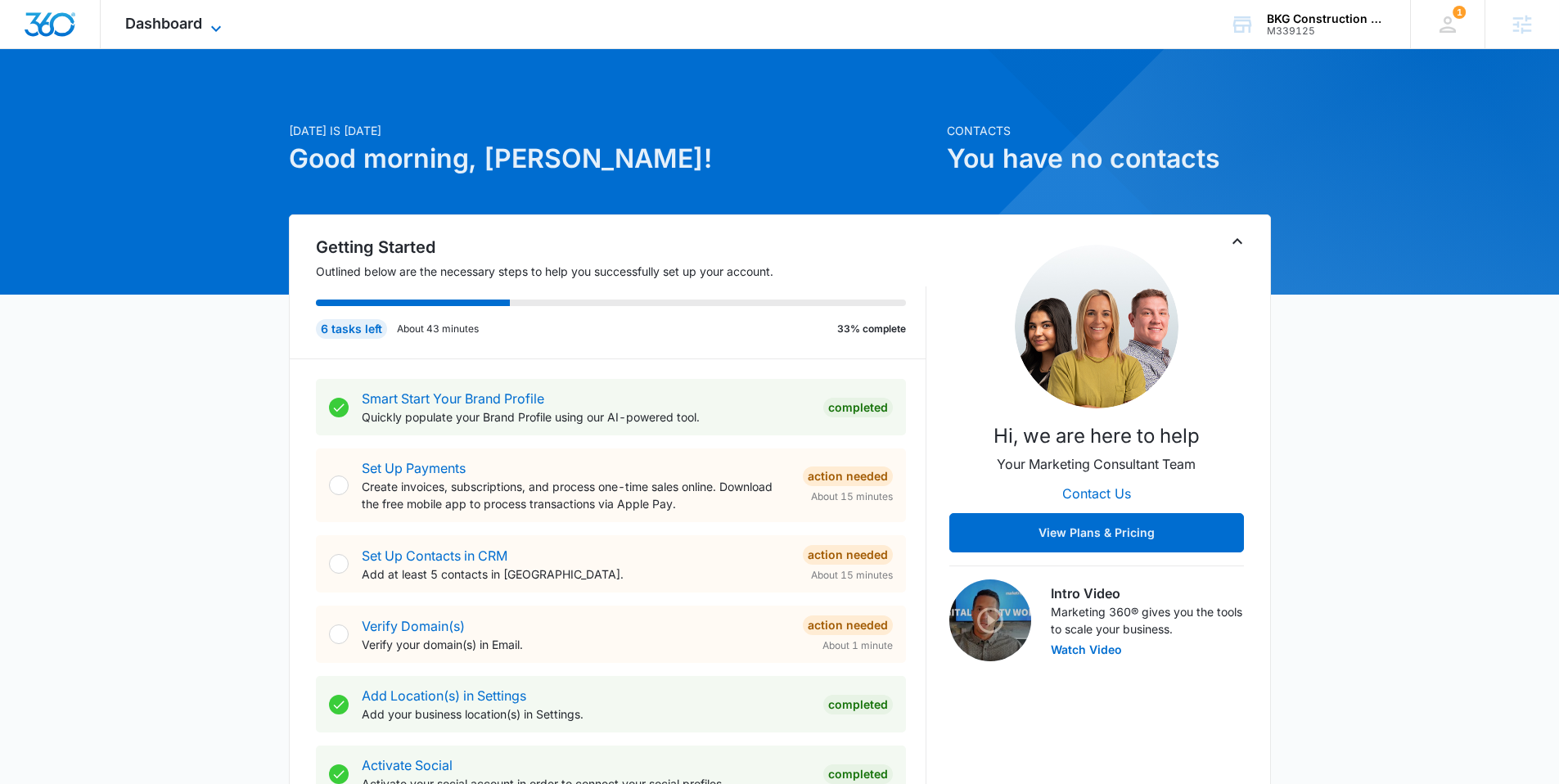
click at [166, 28] on span "Dashboard" at bounding box center [164, 23] width 77 height 18
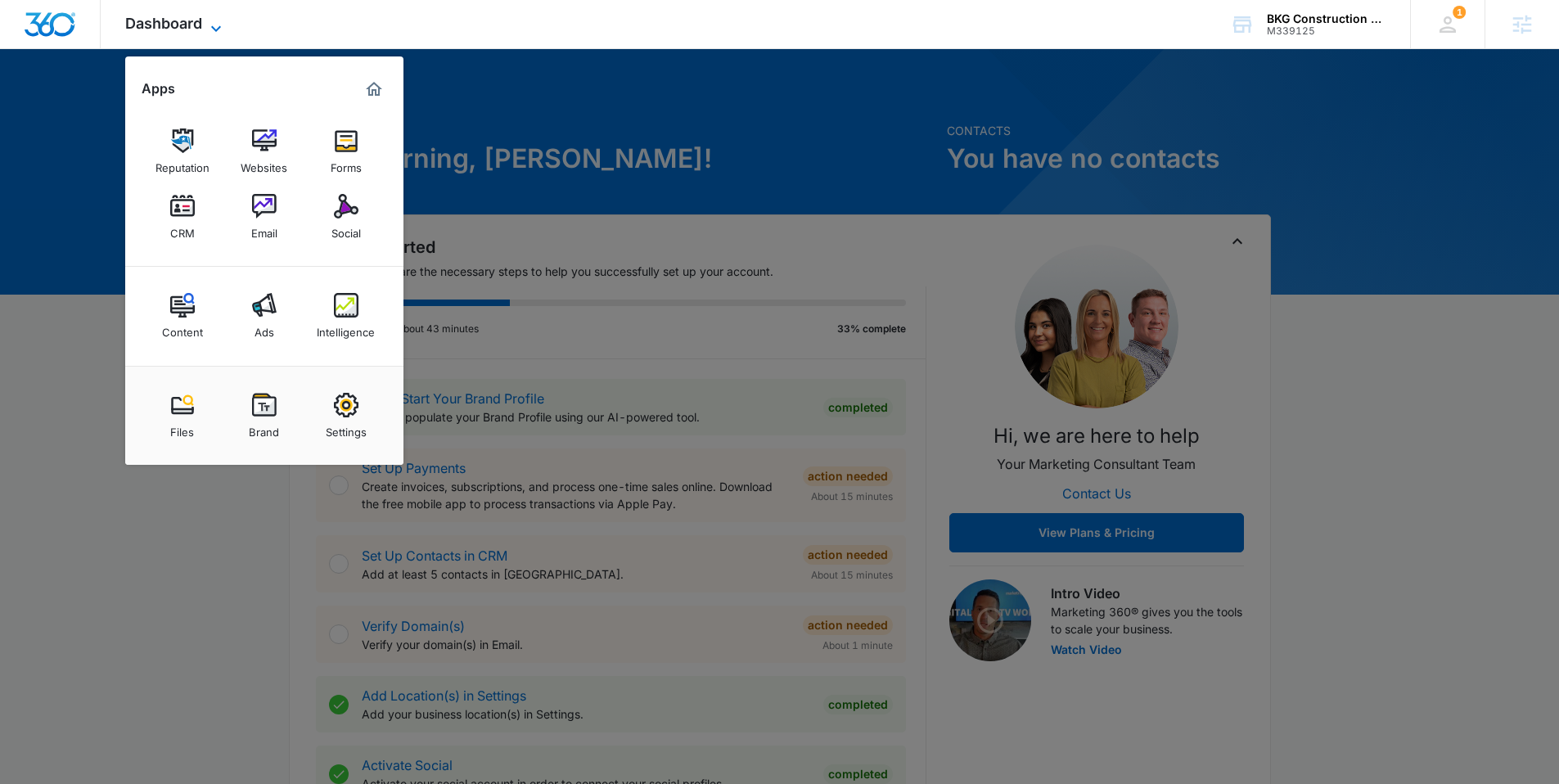
click at [174, 29] on span "Dashboard" at bounding box center [164, 23] width 77 height 18
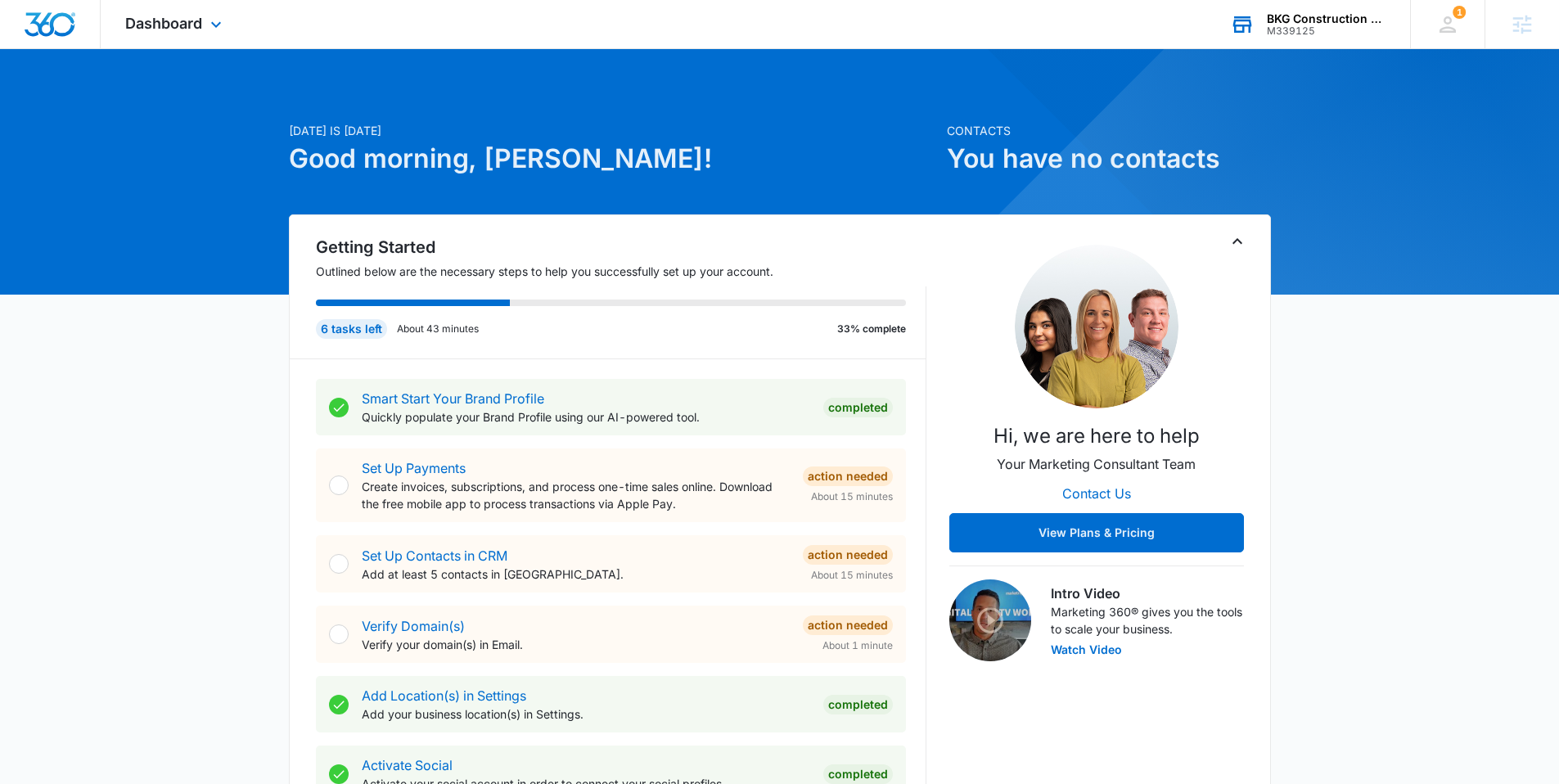
click at [1302, 45] on div "BKG Construction Group M339125 Your Accounts View All" at bounding box center [1308, 24] width 204 height 49
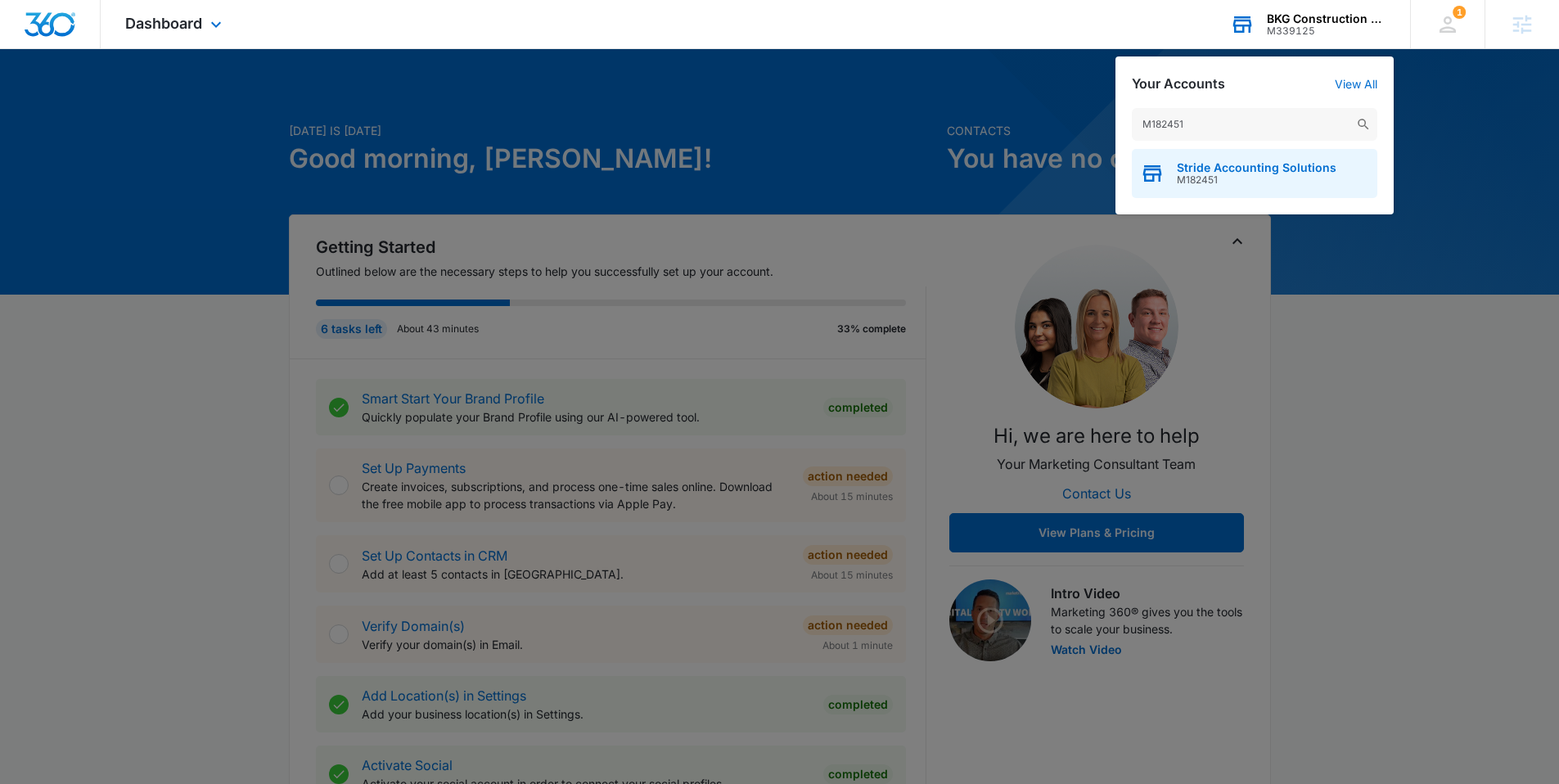
type input "M182451"
click at [1216, 173] on span "Stride Accounting Solutions" at bounding box center [1257, 168] width 160 height 13
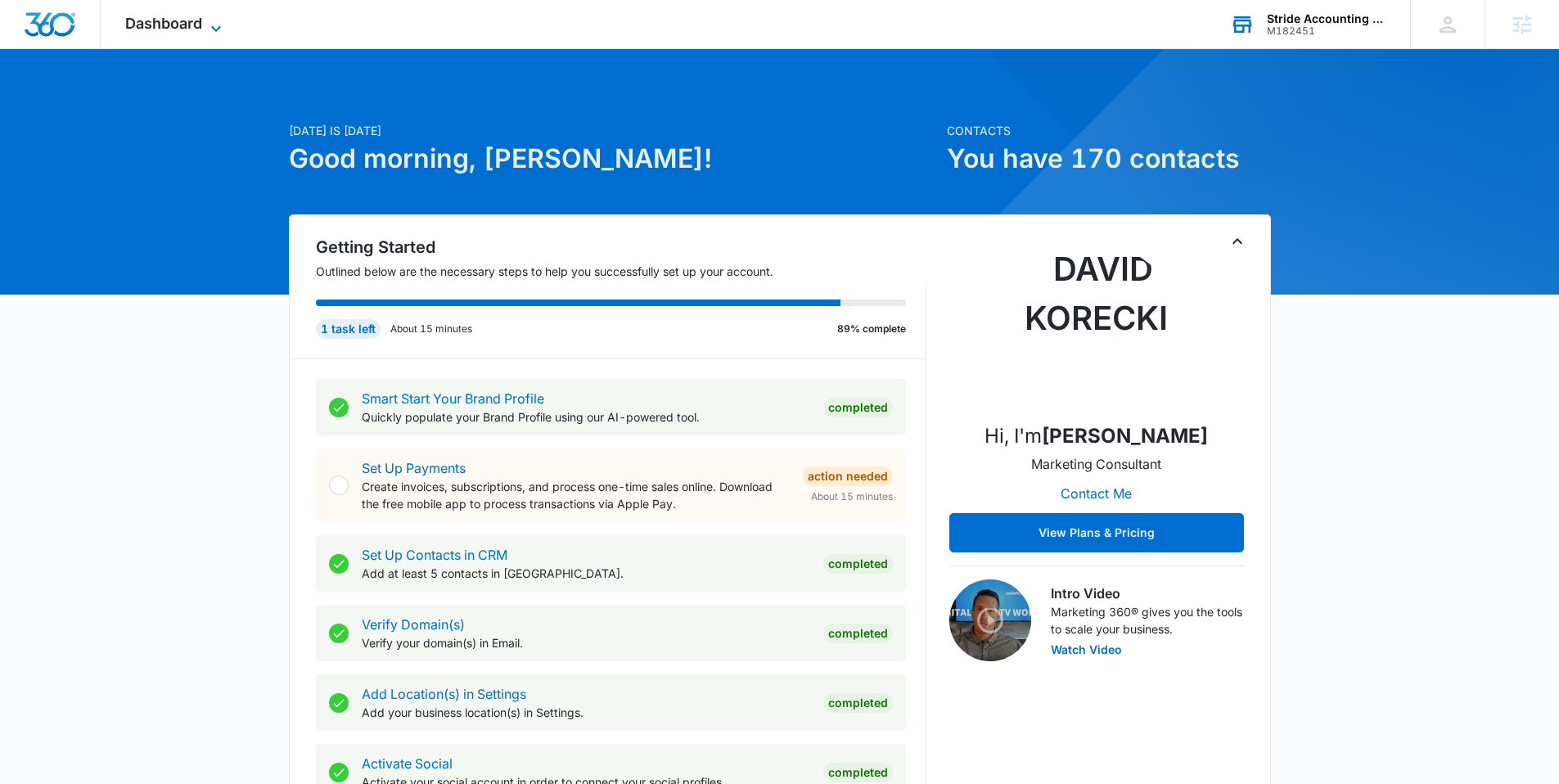
click at [160, 18] on span "Dashboard" at bounding box center [164, 23] width 77 height 18
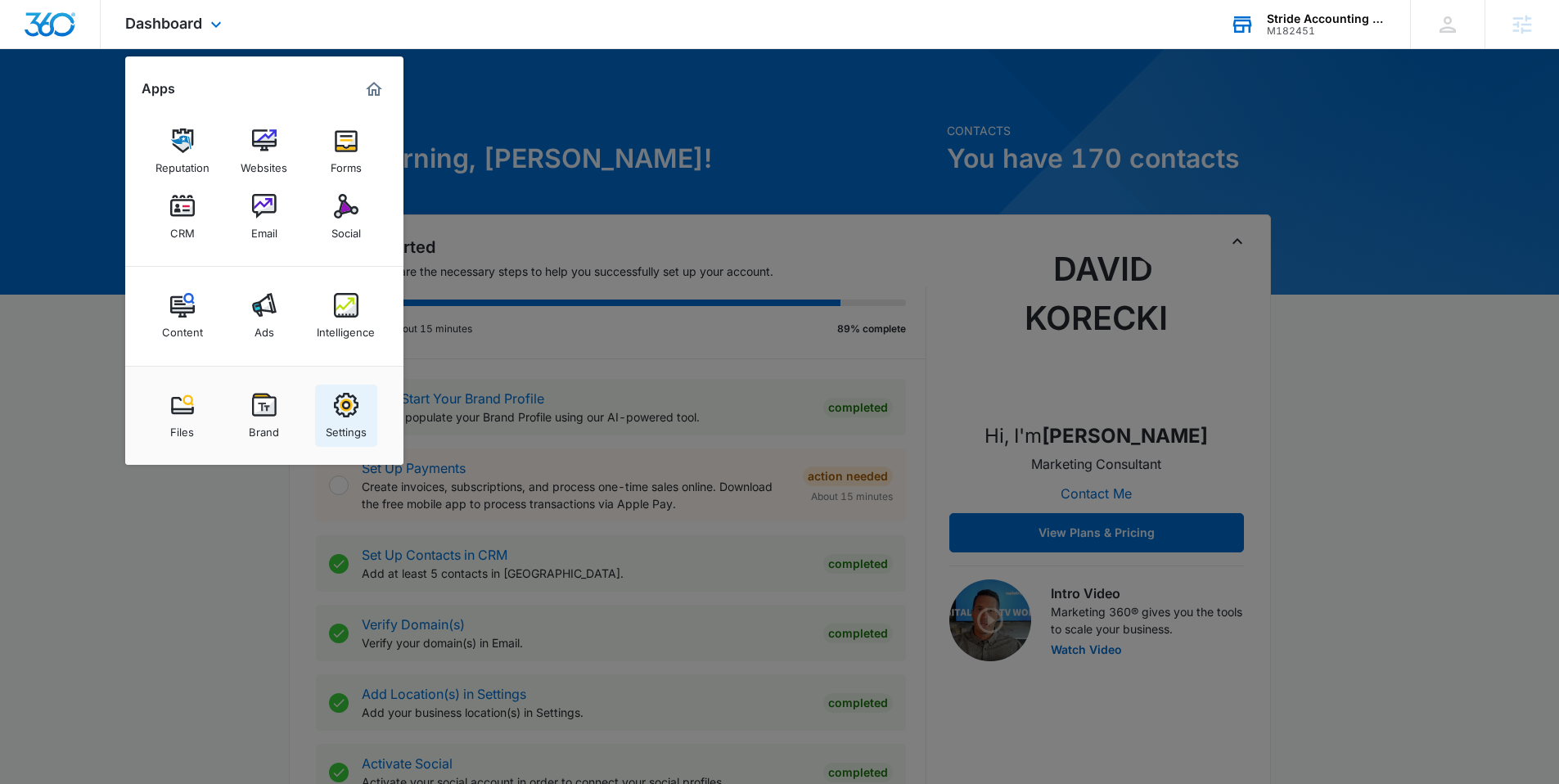
click at [351, 421] on div "Settings" at bounding box center [346, 427] width 41 height 21
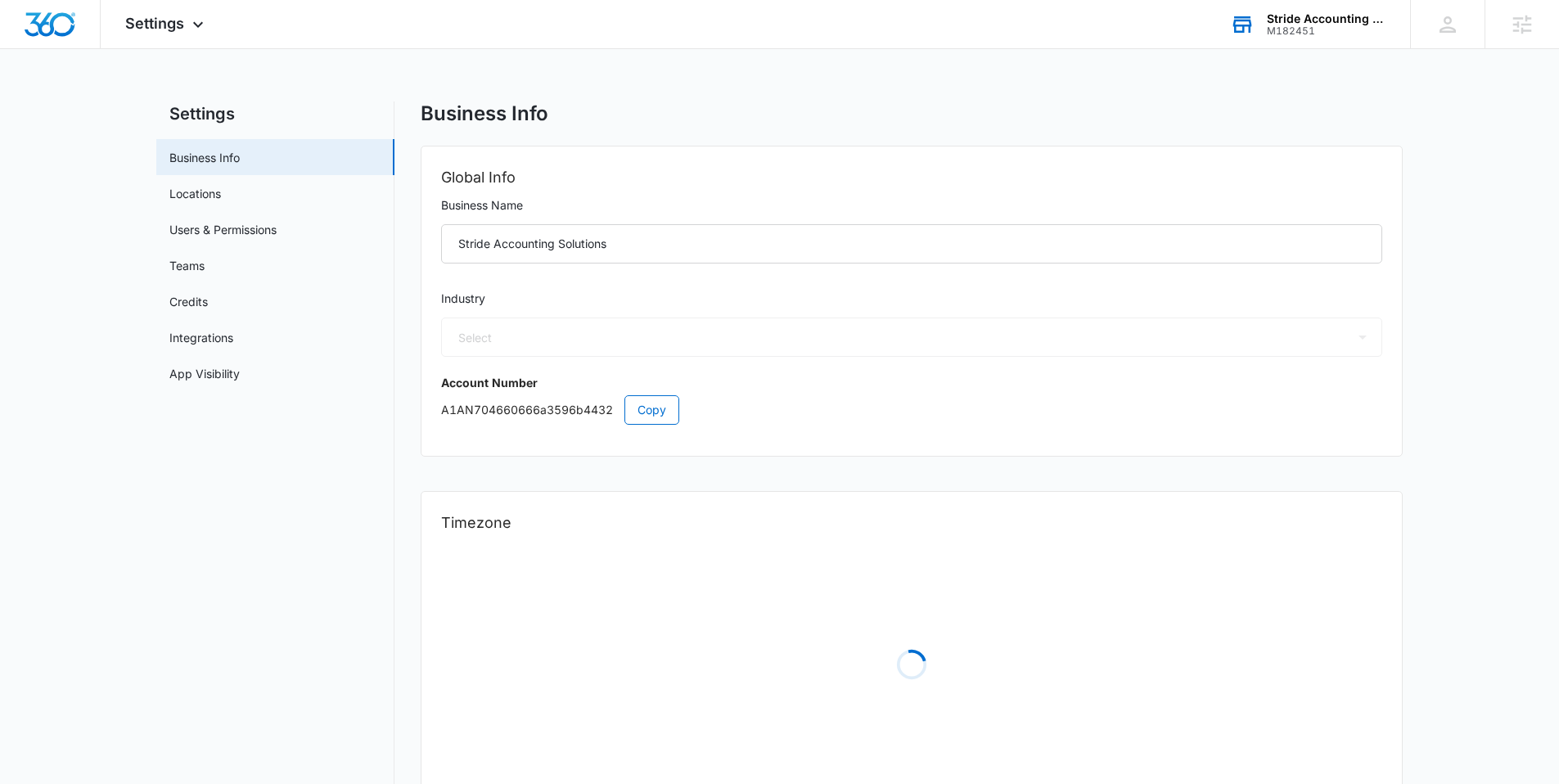
select select "33"
select select "US"
select select "America/Los_Angeles"
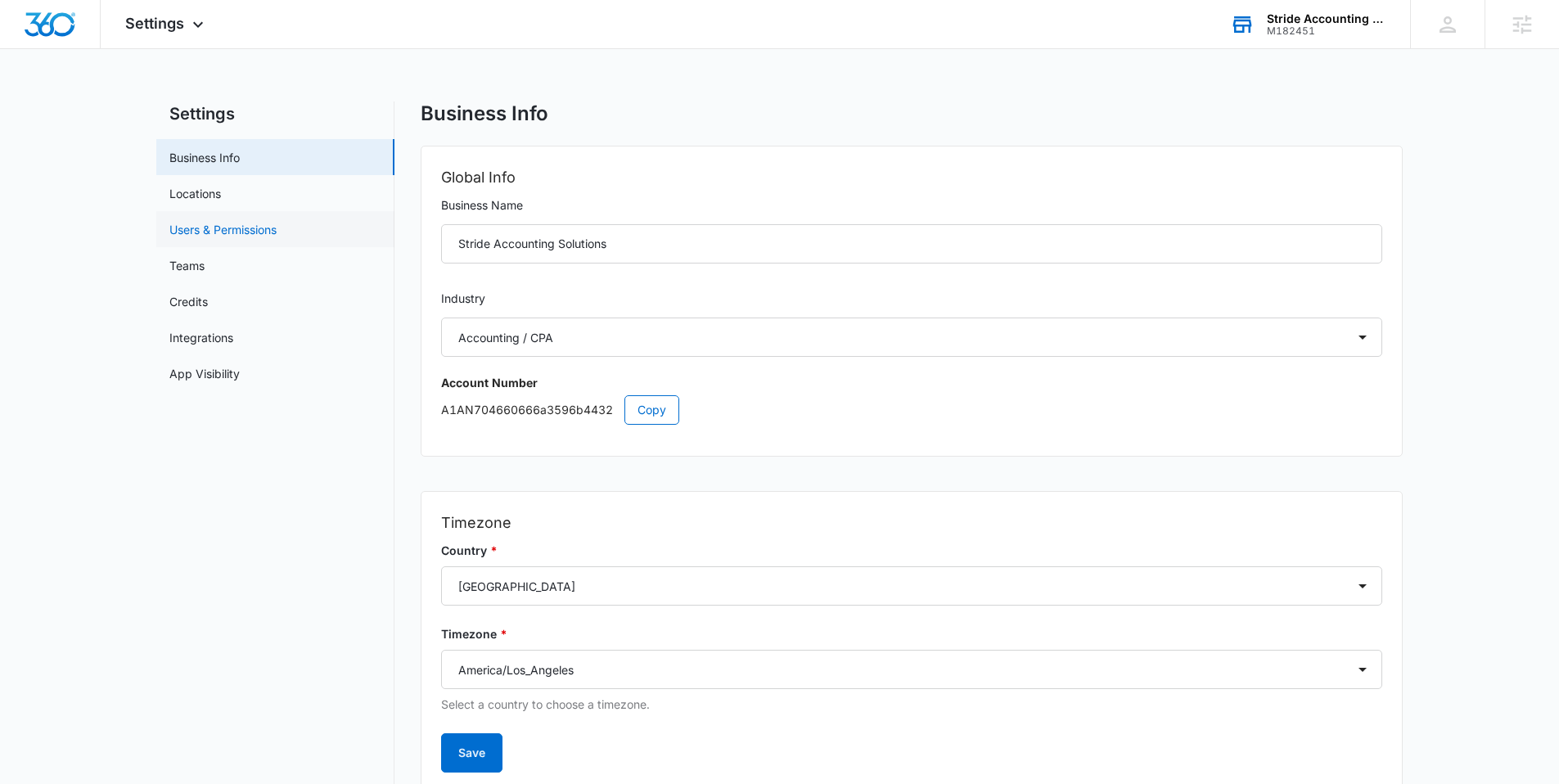
click at [216, 235] on link "Users & Permissions" at bounding box center [223, 230] width 107 height 18
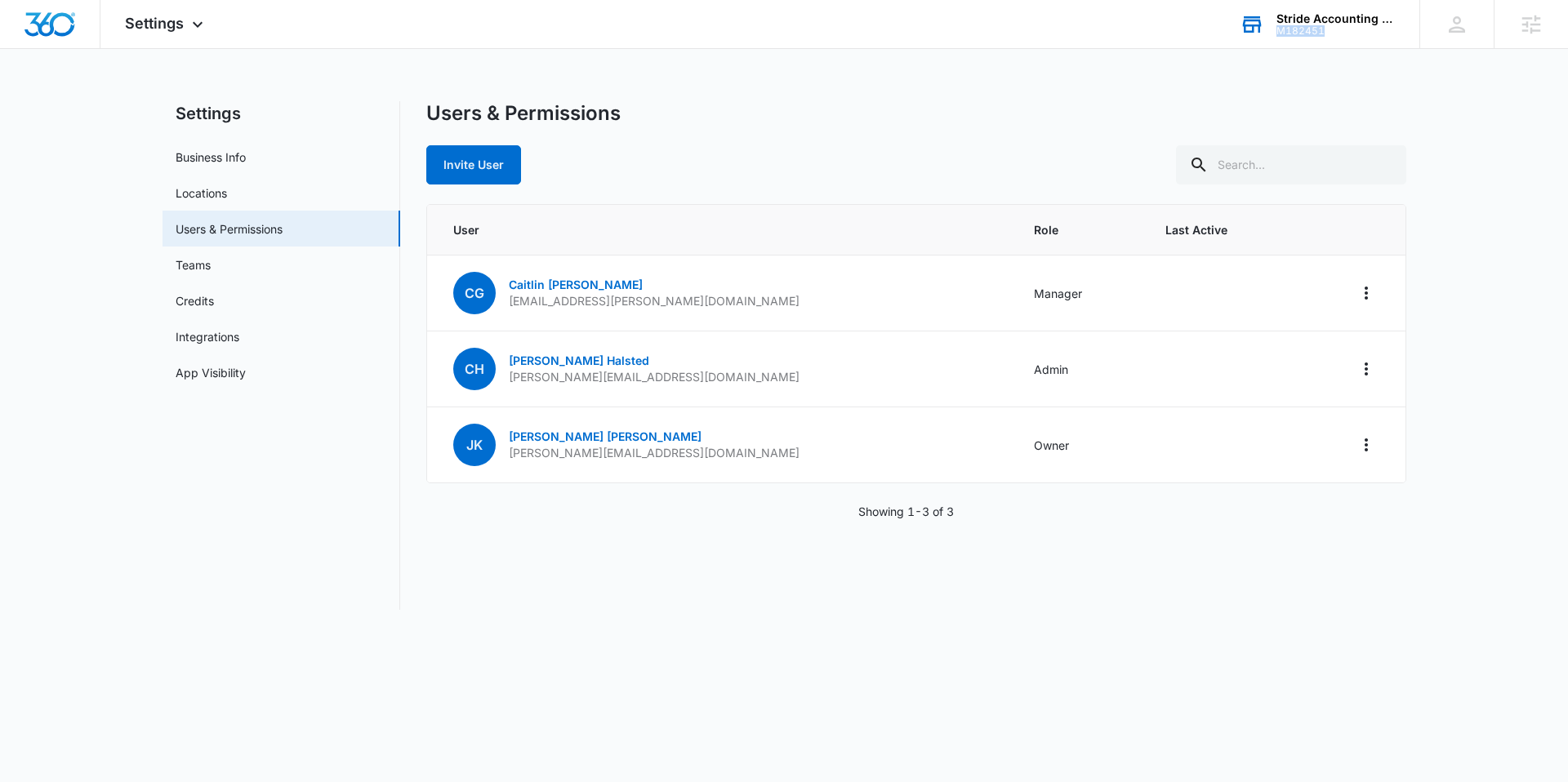
drag, startPoint x: 1279, startPoint y: 41, endPoint x: 1277, endPoint y: 31, distance: 10.2
click at [1277, 31] on div "Stride Accounting Solutions M182451 Your Accounts View All" at bounding box center [1317, 24] width 204 height 48
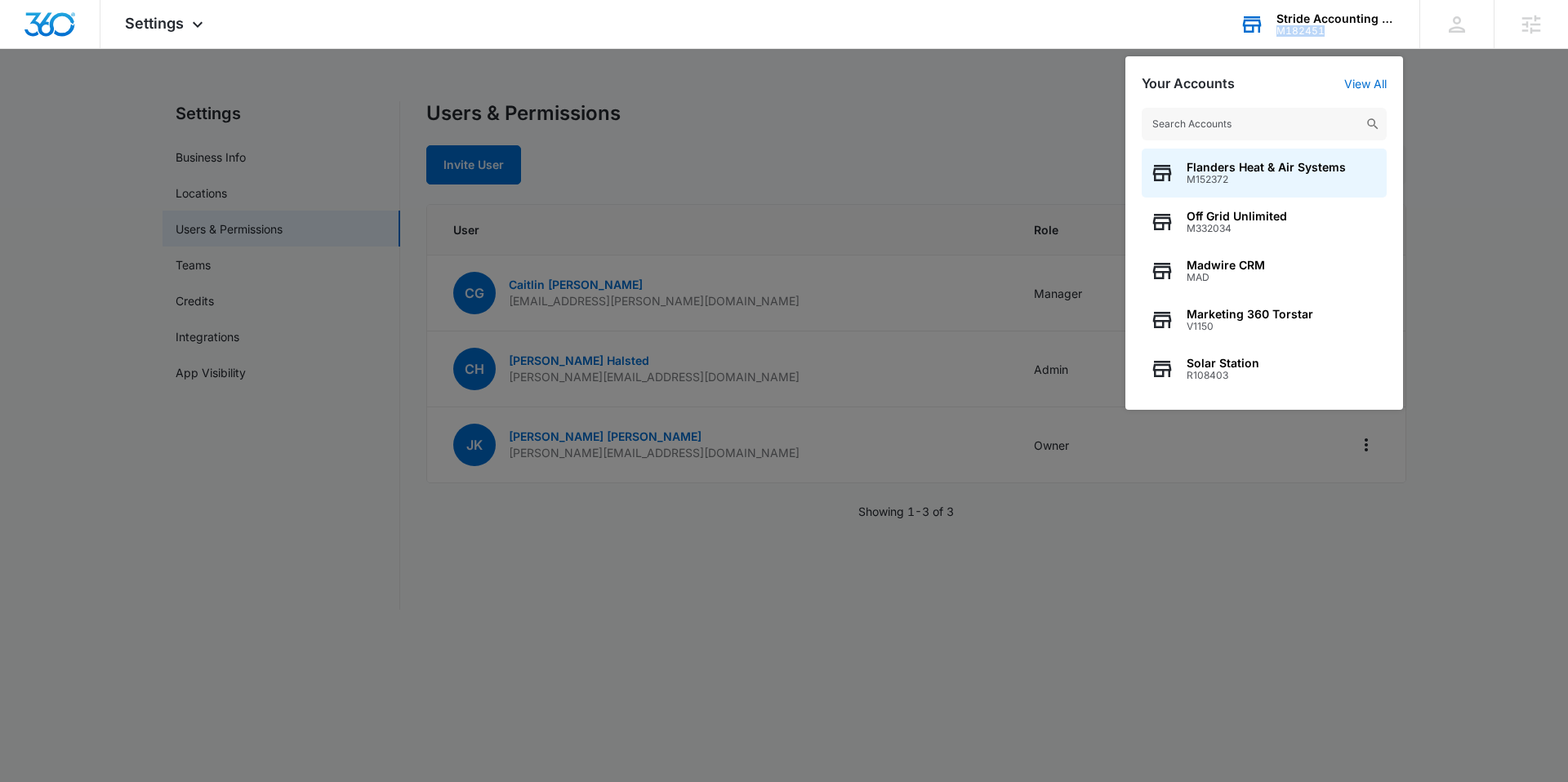
drag, startPoint x: 1337, startPoint y: 33, endPoint x: 1275, endPoint y: 35, distance: 62.0
click at [1276, 35] on div "M182451" at bounding box center [1336, 31] width 120 height 12
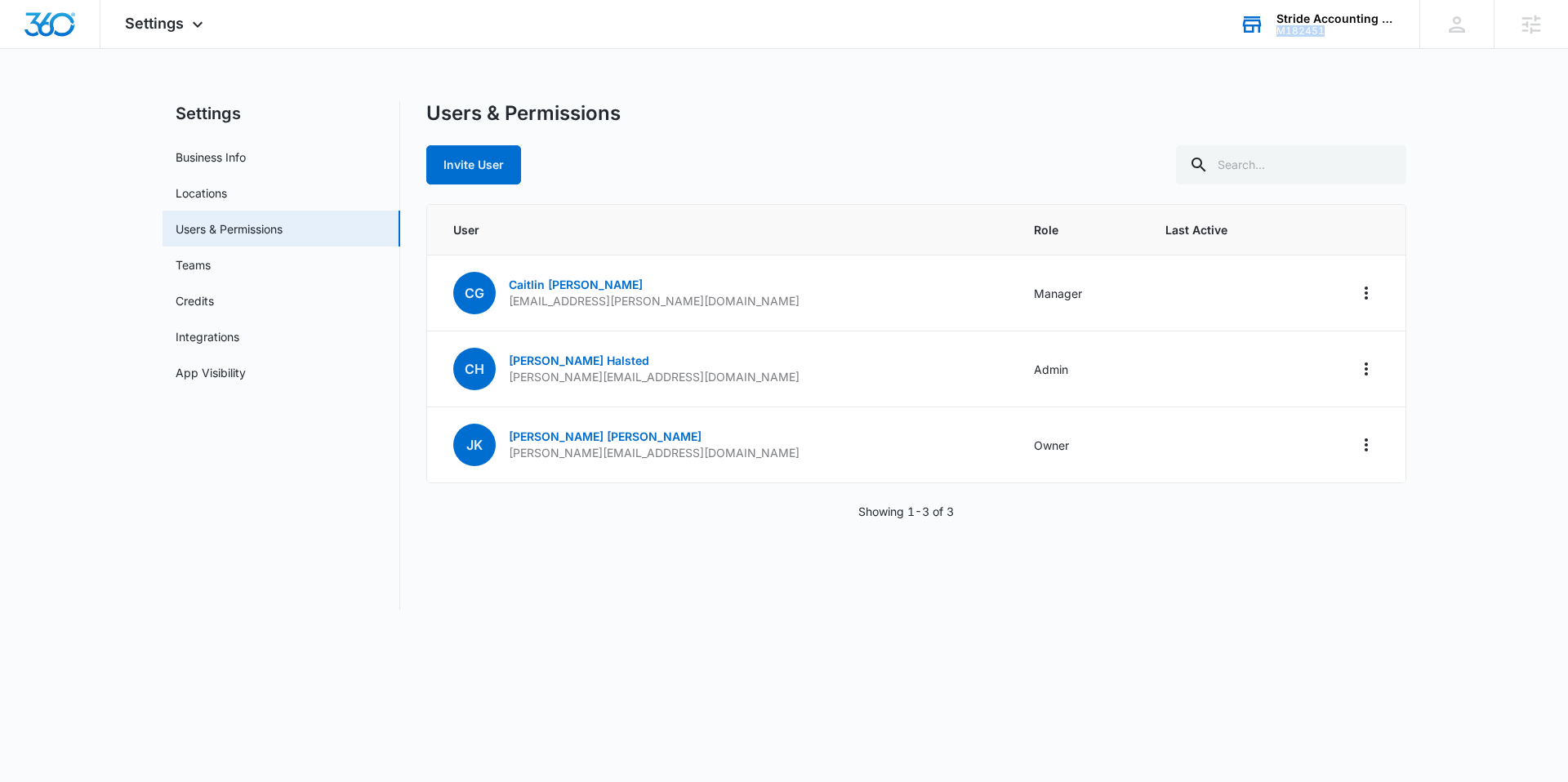
copy div "M182451"
drag, startPoint x: 507, startPoint y: 454, endPoint x: 747, endPoint y: 445, distance: 240.2
click at [747, 445] on td "[PERSON_NAME] [PERSON_NAME] [PERSON_NAME][EMAIL_ADDRESS][DOMAIN_NAME]" at bounding box center [721, 445] width 588 height 76
copy p "[PERSON_NAME][EMAIL_ADDRESS][DOMAIN_NAME]"
